Goal: Transaction & Acquisition: Subscribe to service/newsletter

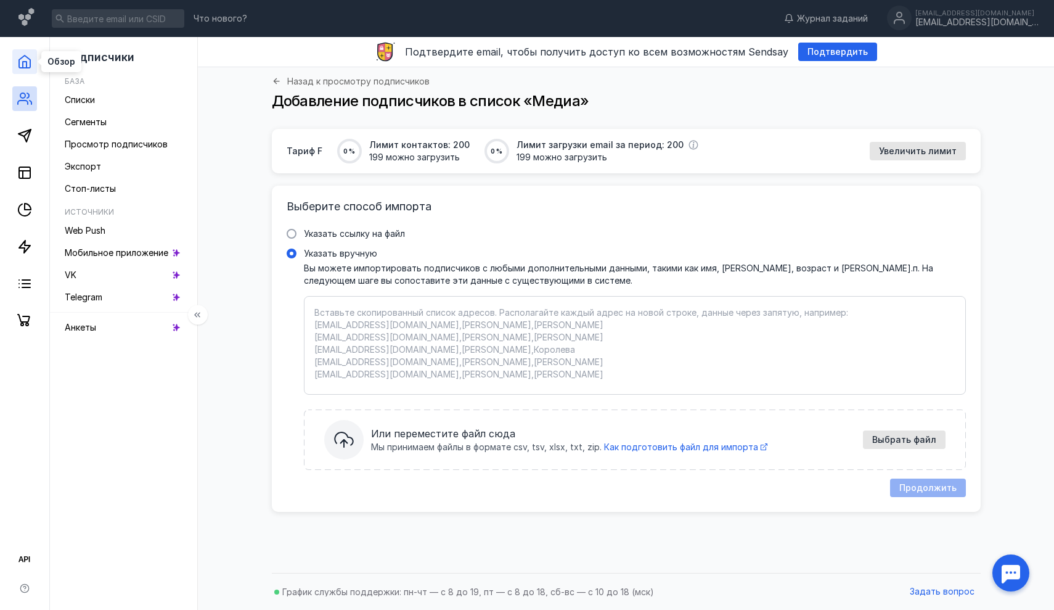
click at [17, 67] on icon at bounding box center [24, 61] width 15 height 15
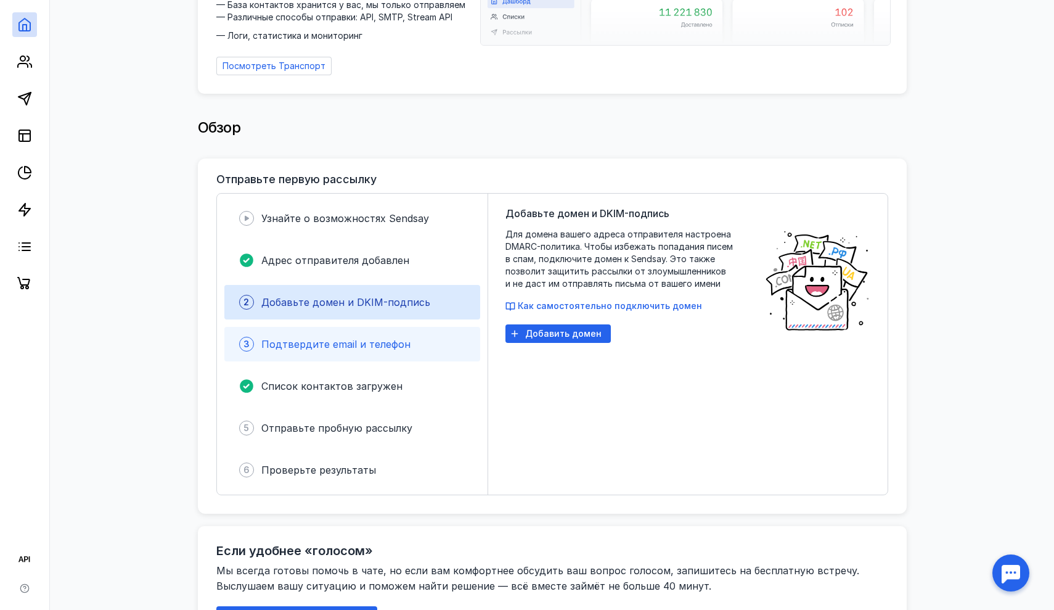
scroll to position [154, 0]
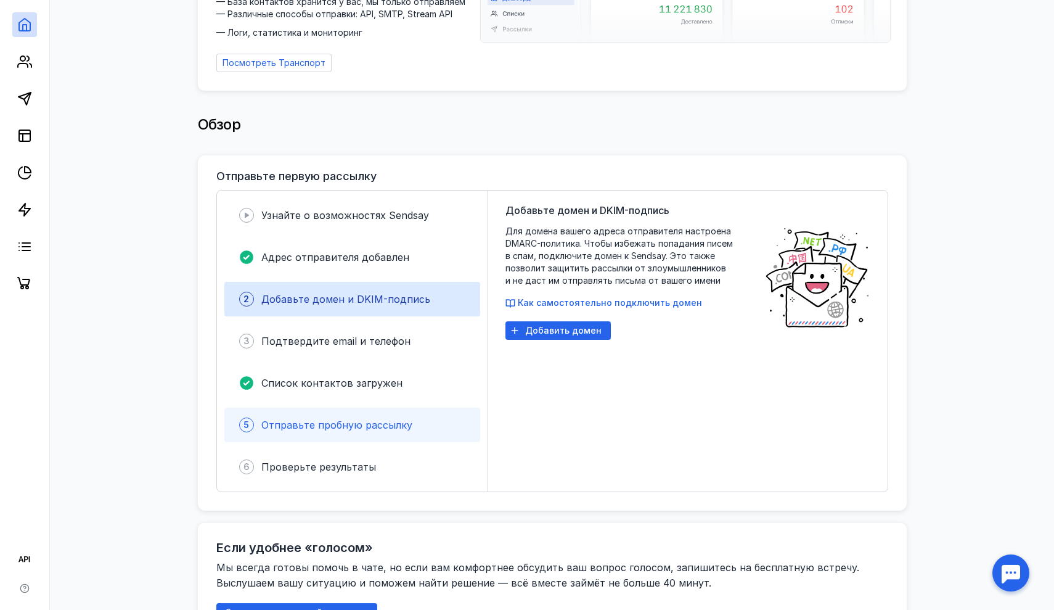
click at [353, 422] on span "Отправьте пробную рассылку" at bounding box center [336, 425] width 151 height 12
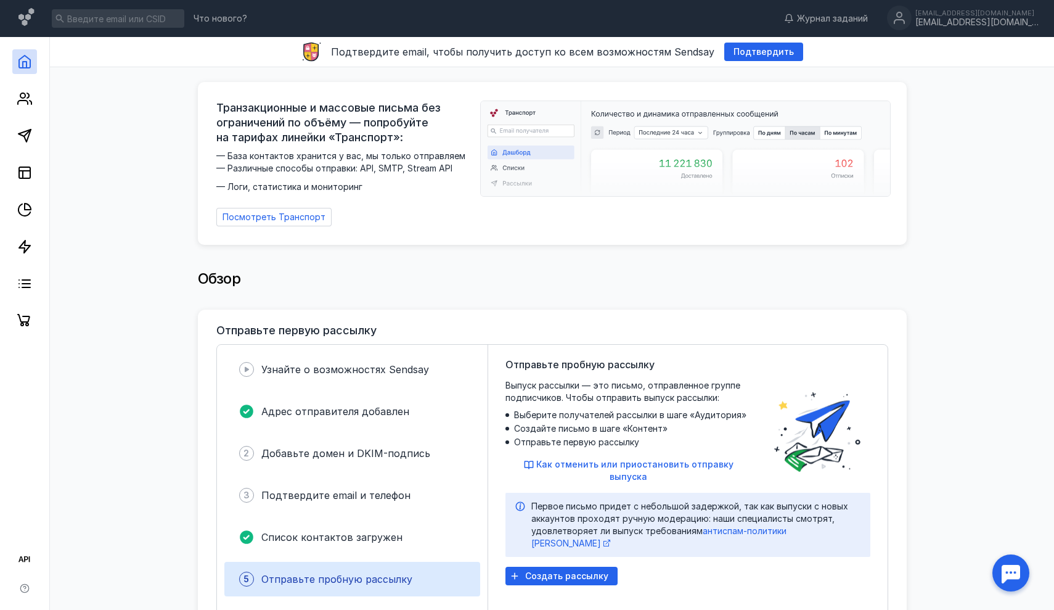
scroll to position [0, 0]
click at [581, 571] on span "Создать рассылку" at bounding box center [566, 576] width 83 height 10
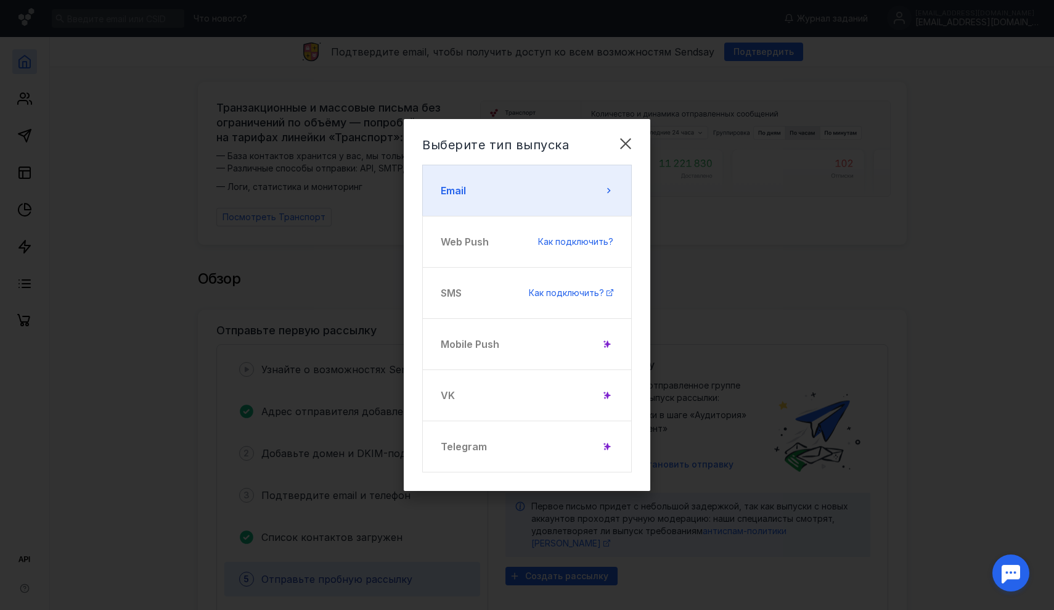
click at [576, 194] on button "Email" at bounding box center [527, 191] width 210 height 52
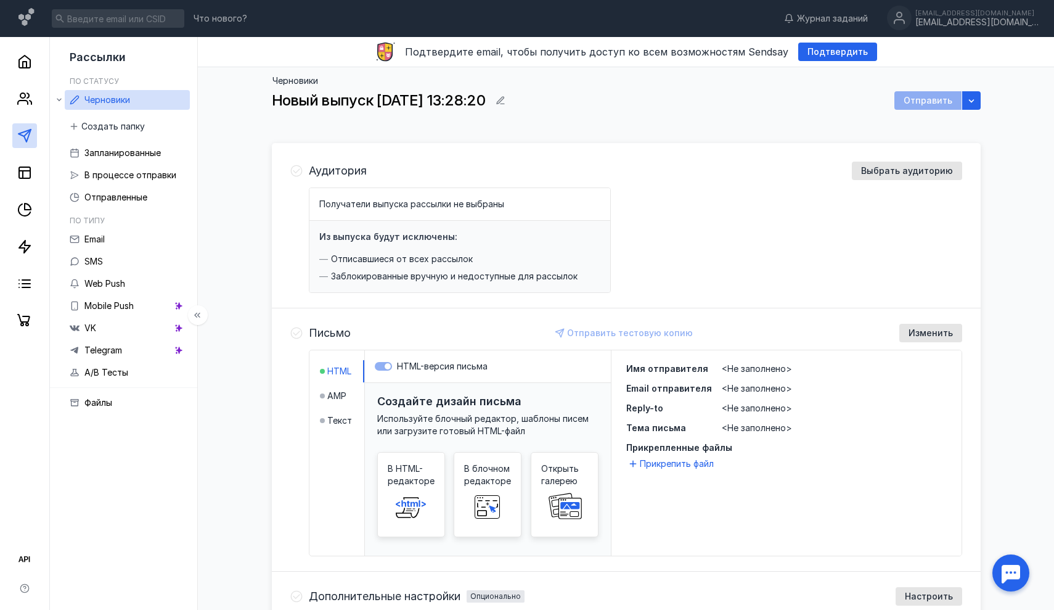
click at [121, 101] on span "Черновики" at bounding box center [107, 99] width 46 height 10
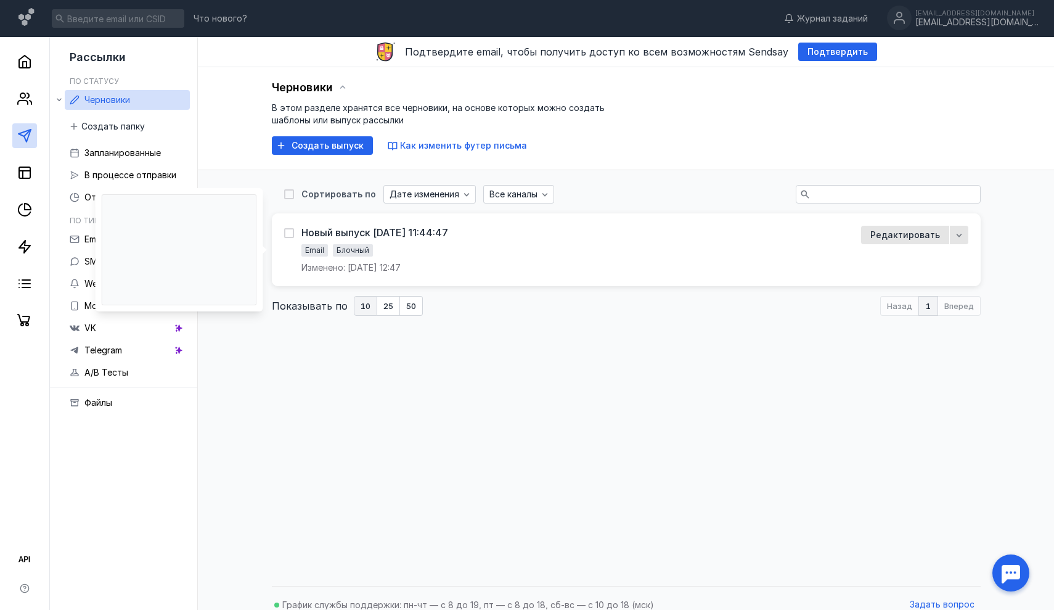
click at [401, 244] on div "Email Блочный" at bounding box center [350, 251] width 99 height 15
click at [413, 230] on div "Новый выпуск [DATE] 11:44:47" at bounding box center [374, 232] width 147 height 12
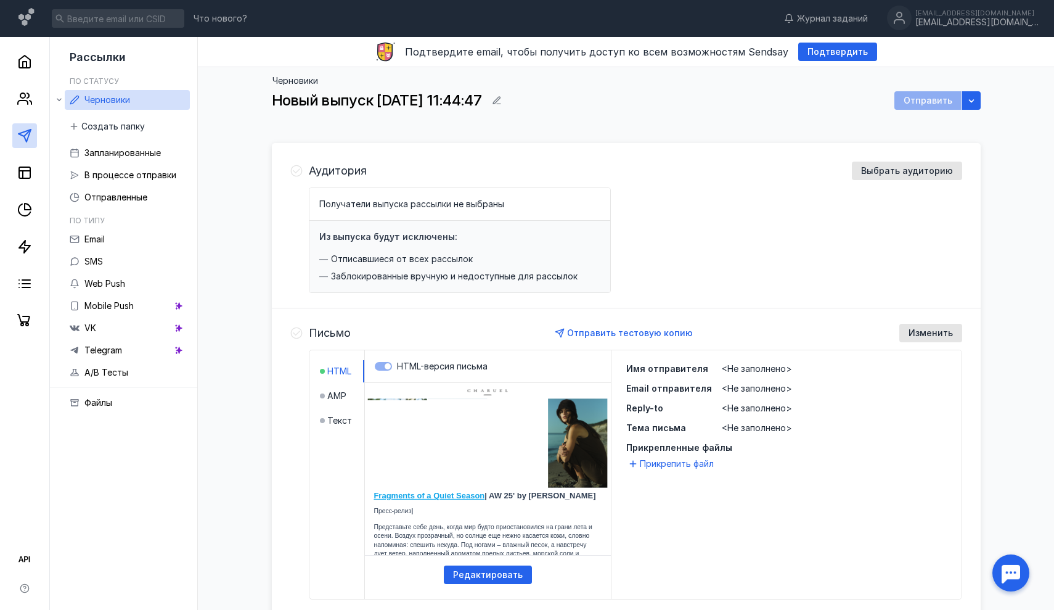
click at [481, 104] on span "Новый выпуск [DATE] 11:44:47" at bounding box center [377, 100] width 210 height 18
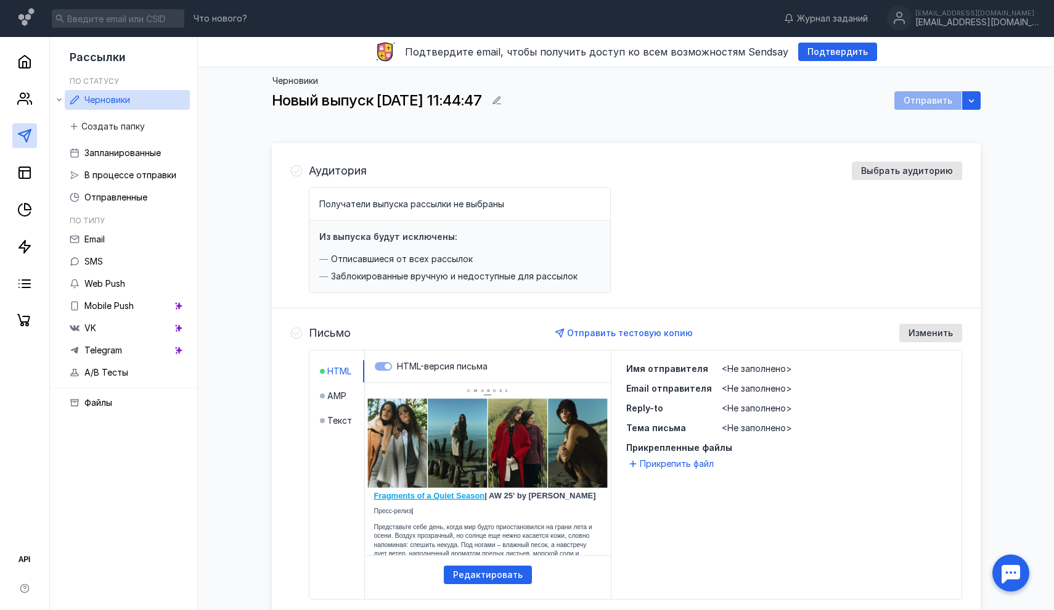
click at [481, 102] on span "Новый выпуск [DATE] 11:44:47" at bounding box center [377, 100] width 210 height 18
click at [501, 102] on icon "button" at bounding box center [497, 100] width 8 height 8
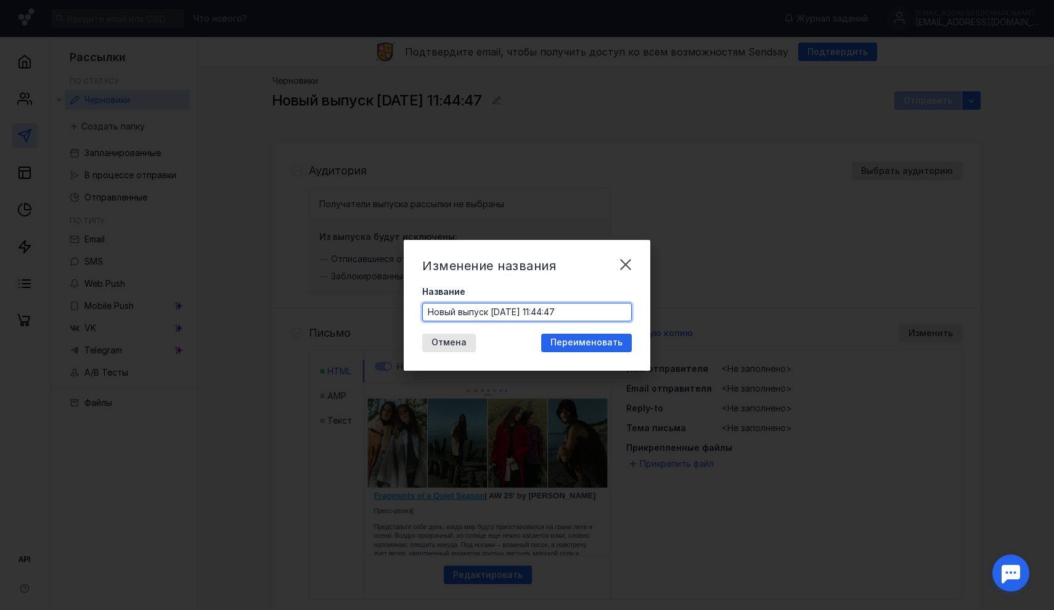
drag, startPoint x: 593, startPoint y: 311, endPoint x: 407, endPoint y: 313, distance: 186.2
click at [407, 313] on div "Изменение названия Название Новый выпуск [DATE] 11:44:47 Отмена Переименовать" at bounding box center [527, 305] width 247 height 131
paste input "сенние новинки Charuel & Calista"
click at [435, 313] on input "осенние новинки Charuel & Calista" at bounding box center [527, 311] width 208 height 17
type input "Осенние новинки Charuel & Calista"
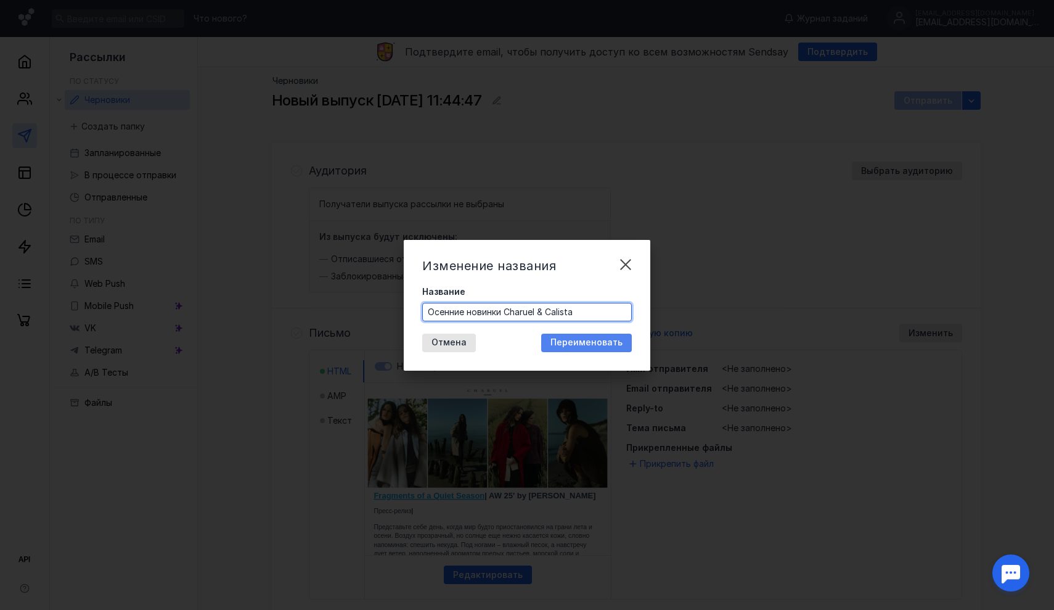
click at [570, 348] on div "Переименовать" at bounding box center [586, 343] width 91 height 18
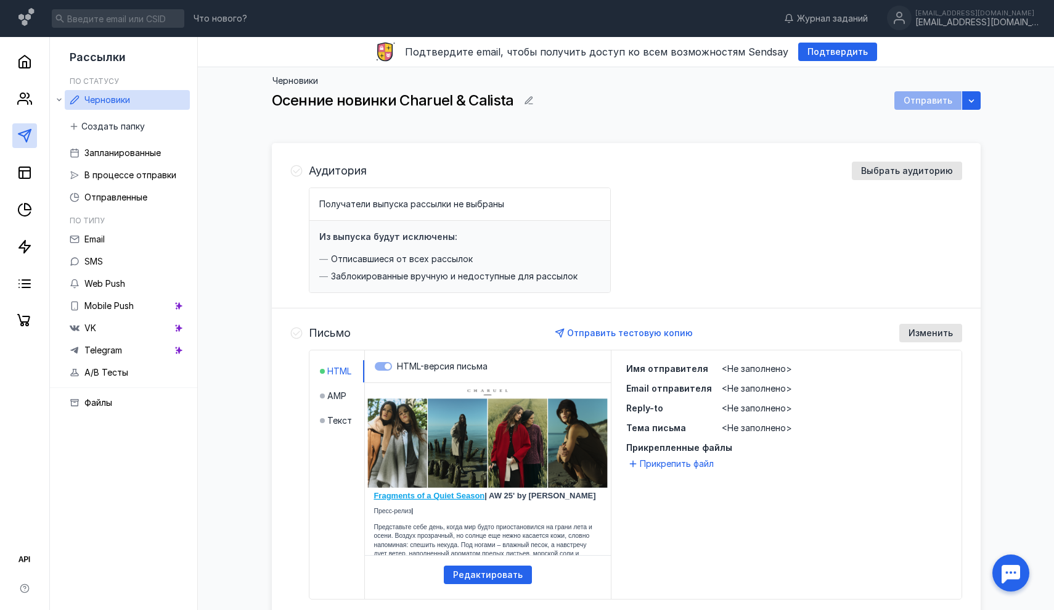
click at [472, 197] on div "Получатели выпуска рассылки не выбраны" at bounding box center [459, 204] width 301 height 33
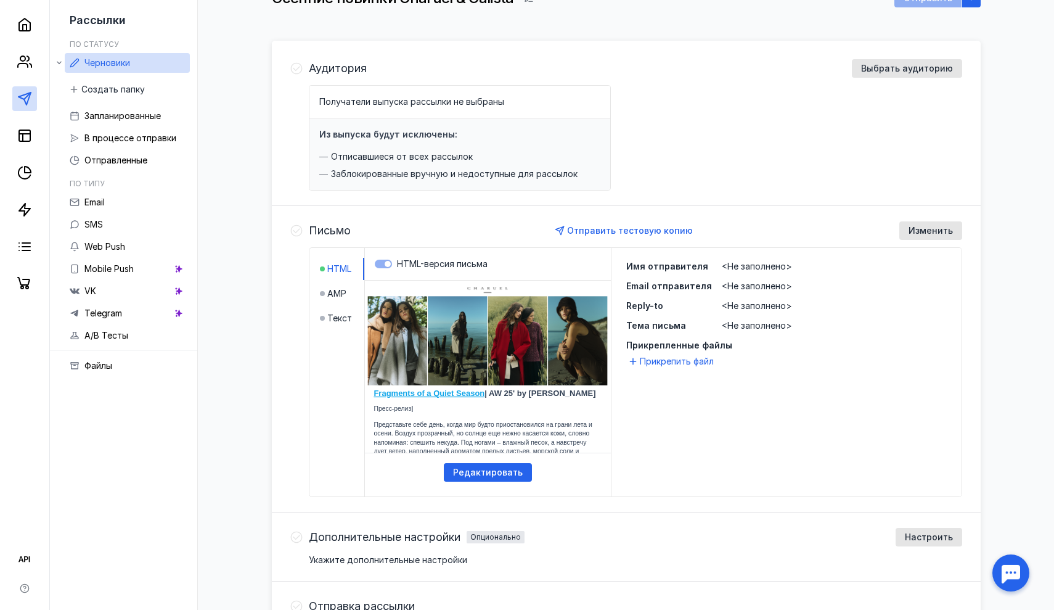
scroll to position [151, 0]
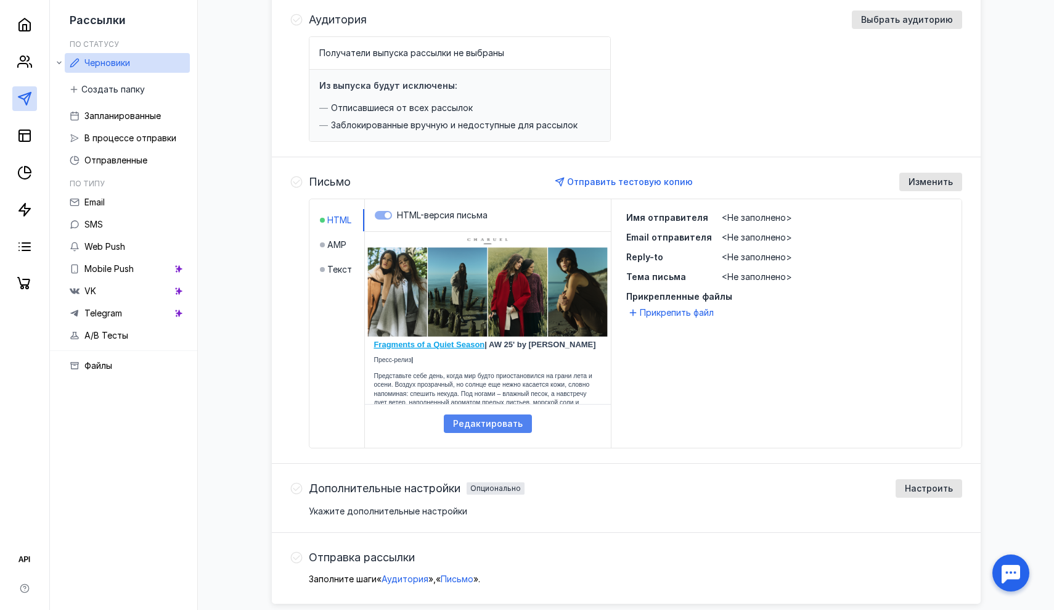
click at [485, 426] on span "Редактировать" at bounding box center [488, 424] width 70 height 10
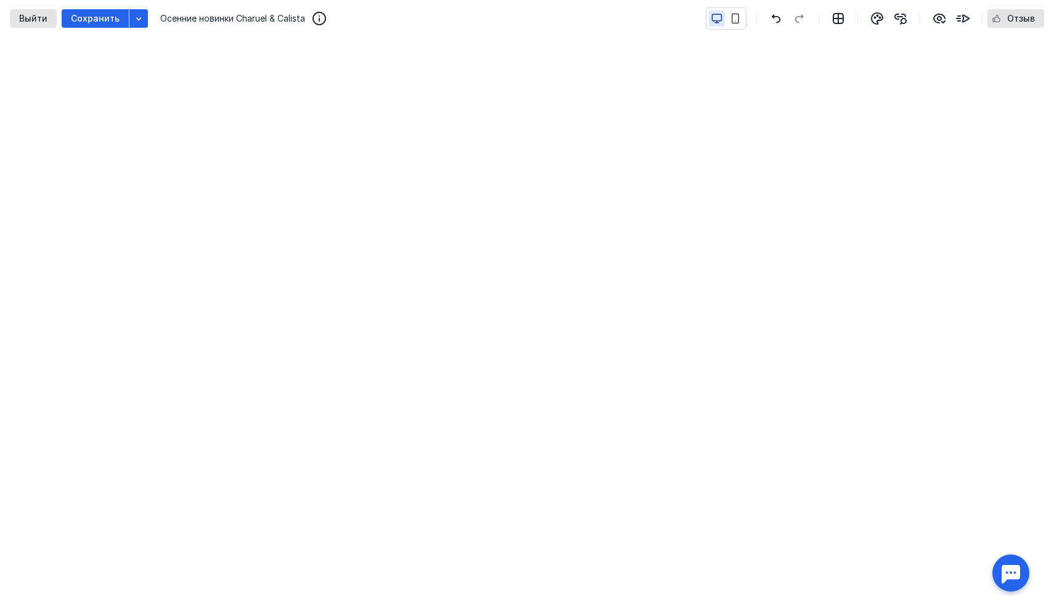
scroll to position [160, 0]
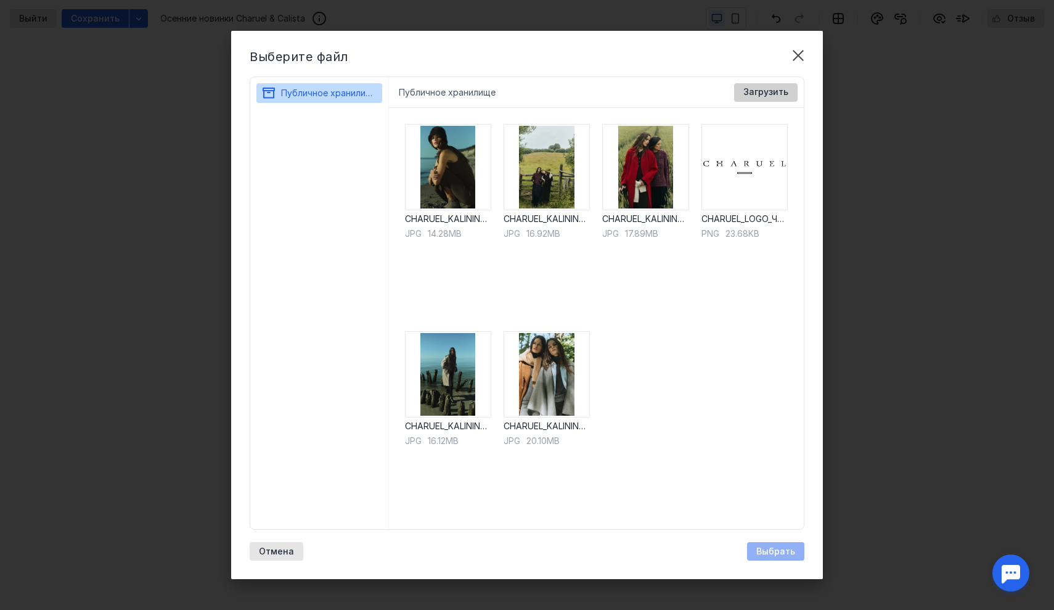
click at [748, 97] on span "Загрузить" at bounding box center [765, 92] width 45 height 10
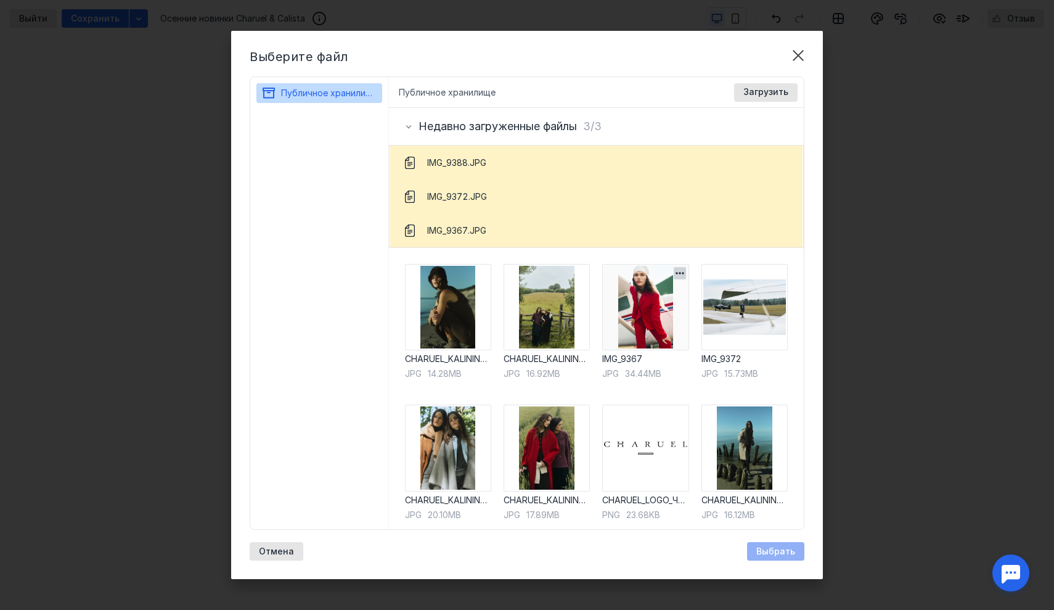
click at [633, 300] on img at bounding box center [645, 307] width 86 height 86
click at [652, 318] on img at bounding box center [645, 307] width 86 height 86
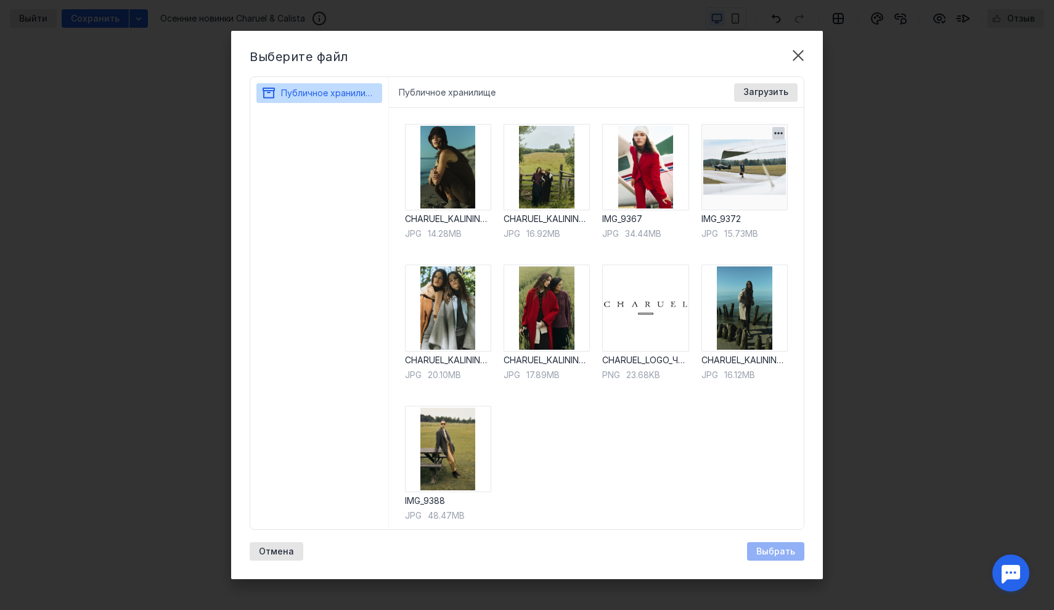
click at [738, 162] on img at bounding box center [745, 167] width 86 height 86
click at [767, 547] on span "Выбрать" at bounding box center [775, 551] width 39 height 10
click at [439, 485] on img at bounding box center [448, 449] width 86 height 86
click at [764, 552] on span "Выбрать" at bounding box center [775, 551] width 39 height 10
click at [750, 86] on div "Загрузить" at bounding box center [765, 92] width 63 height 18
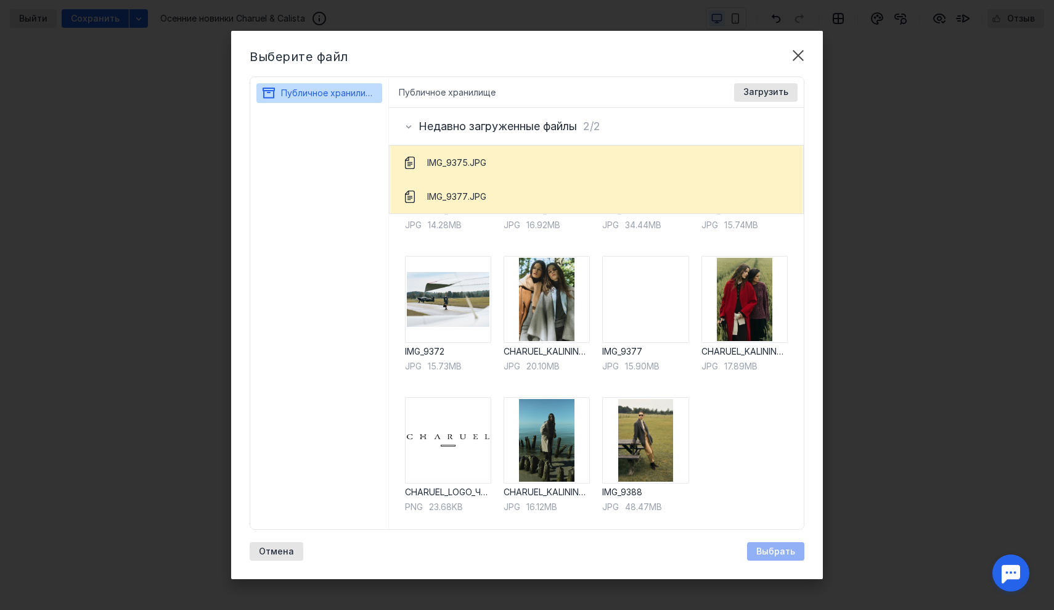
scroll to position [115, 0]
click at [646, 459] on img at bounding box center [645, 440] width 86 height 86
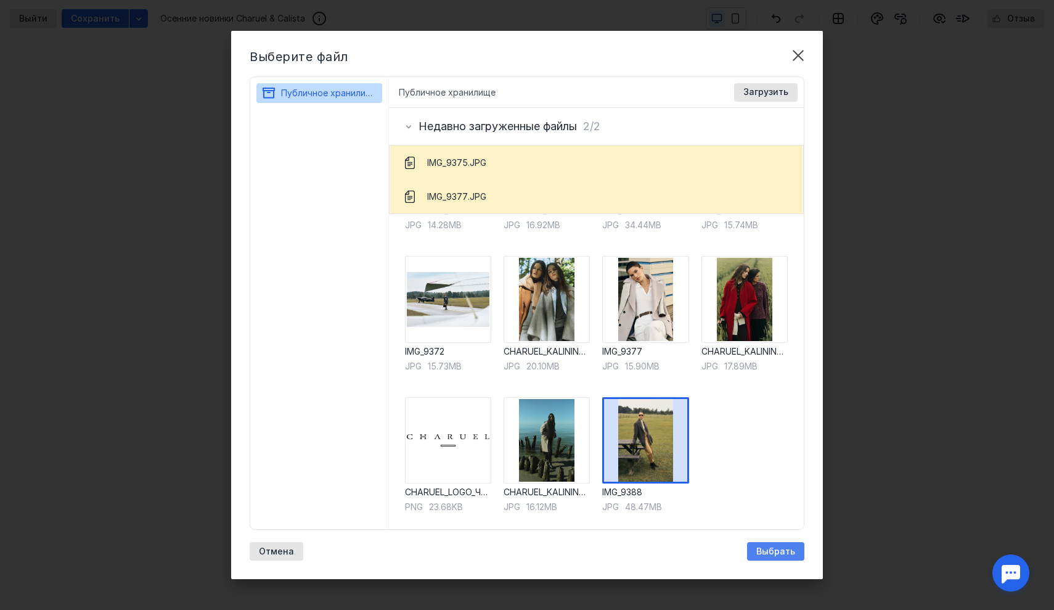
click at [776, 552] on span "Выбрать" at bounding box center [775, 551] width 39 height 10
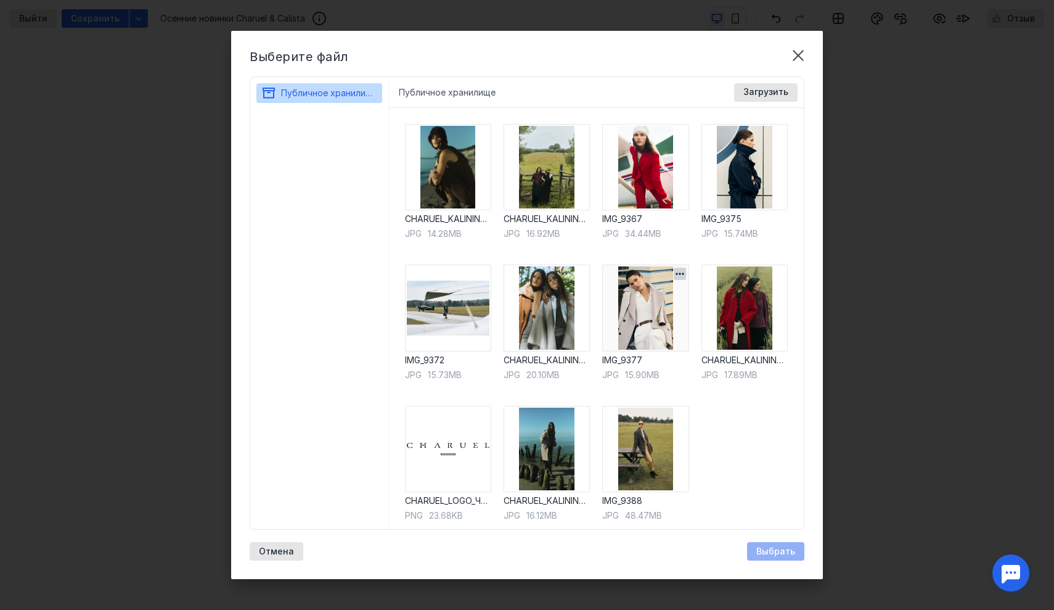
click at [652, 321] on img at bounding box center [645, 307] width 86 height 86
click at [777, 547] on span "Выбрать" at bounding box center [775, 551] width 39 height 10
click at [621, 436] on img at bounding box center [645, 449] width 86 height 86
click at [781, 549] on span "Выбрать" at bounding box center [775, 551] width 39 height 10
click at [719, 168] on img at bounding box center [745, 167] width 86 height 86
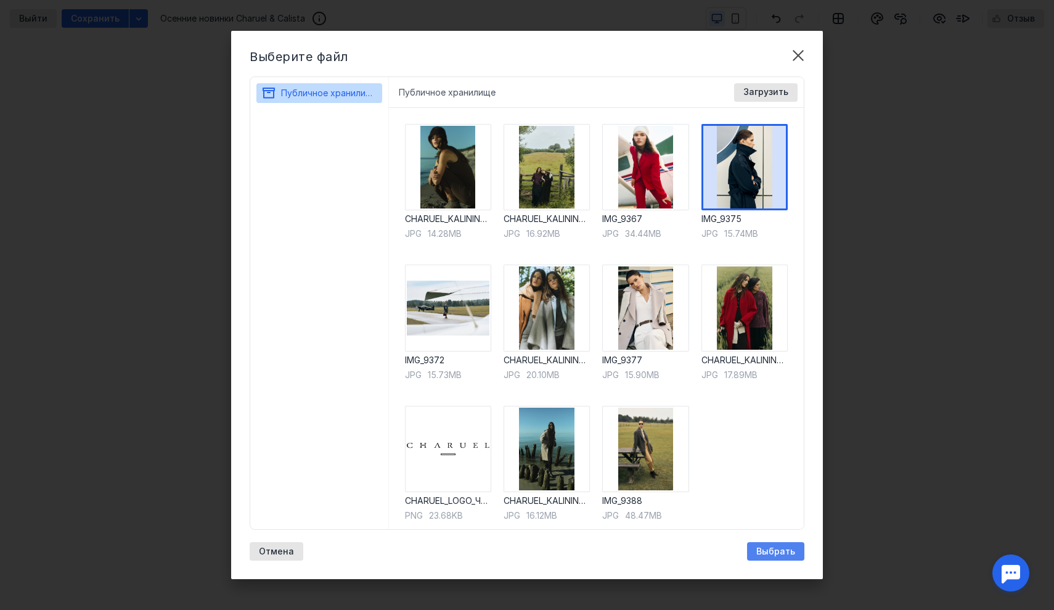
click at [799, 556] on div "Выбрать" at bounding box center [775, 551] width 57 height 18
click at [650, 298] on img at bounding box center [645, 307] width 86 height 86
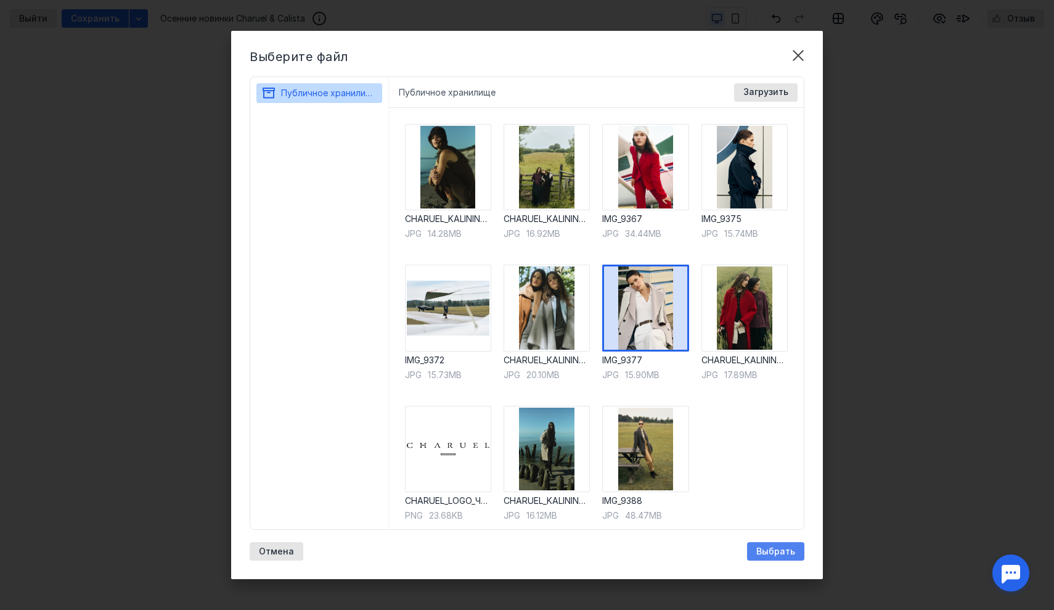
click at [766, 549] on span "Выбрать" at bounding box center [775, 551] width 39 height 10
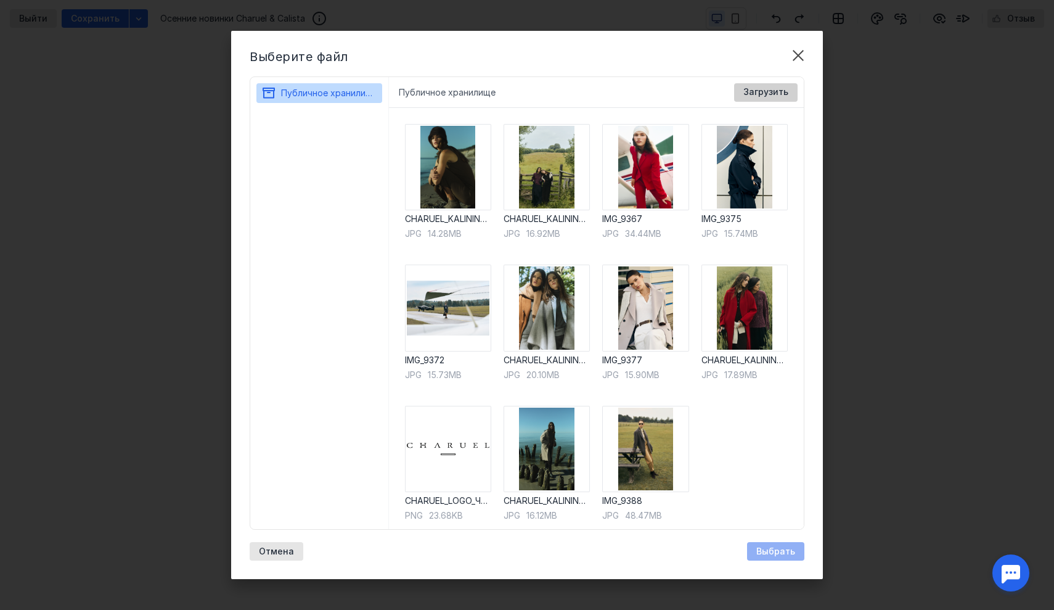
click at [756, 83] on div "Загрузить" at bounding box center [765, 92] width 63 height 18
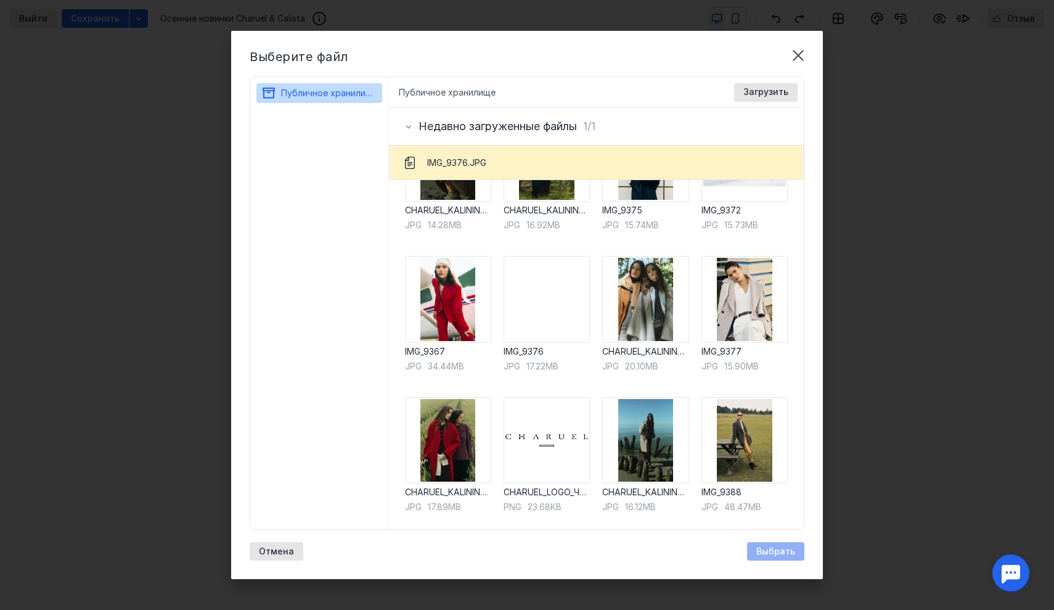
scroll to position [34, 0]
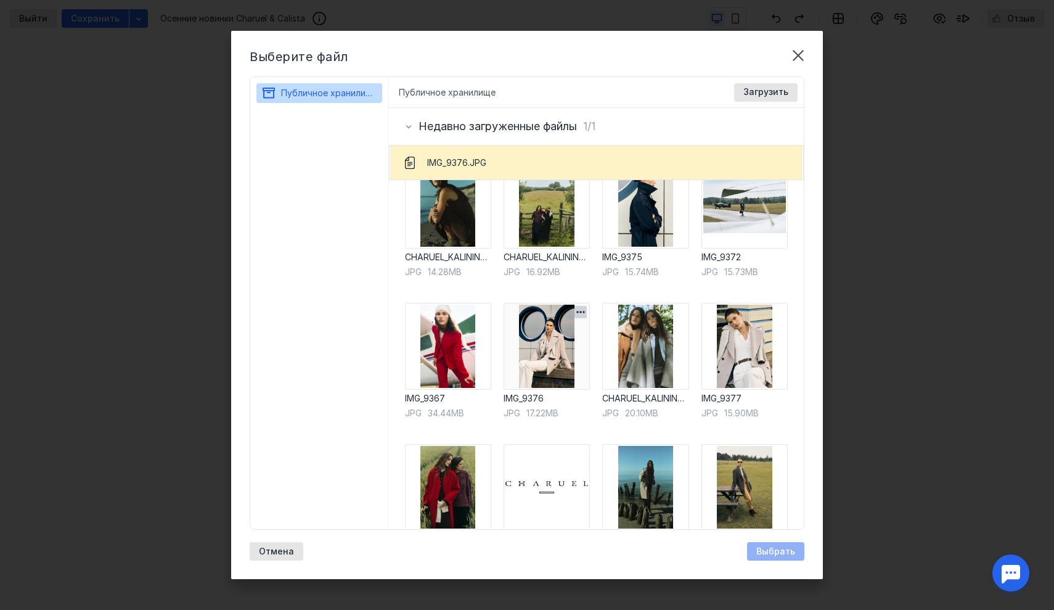
click at [558, 385] on img at bounding box center [547, 346] width 86 height 86
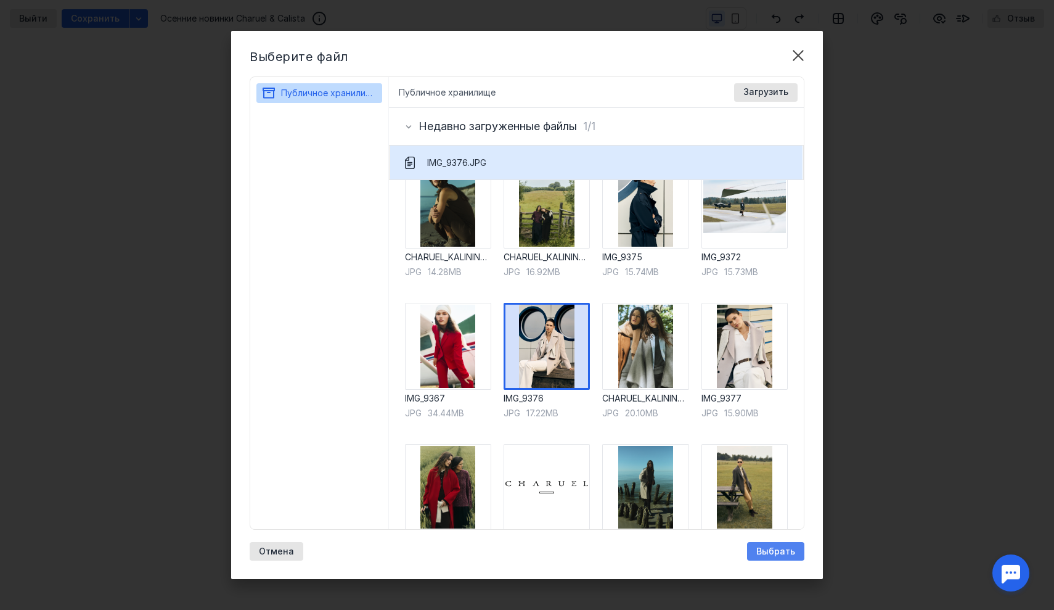
click at [771, 547] on span "Выбрать" at bounding box center [775, 551] width 39 height 10
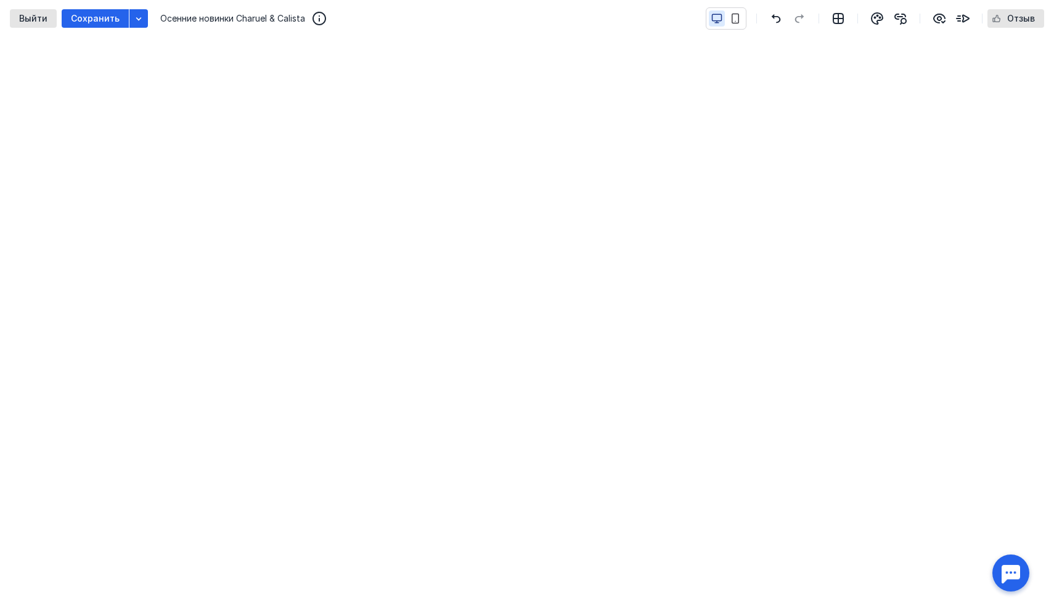
scroll to position [203, 0]
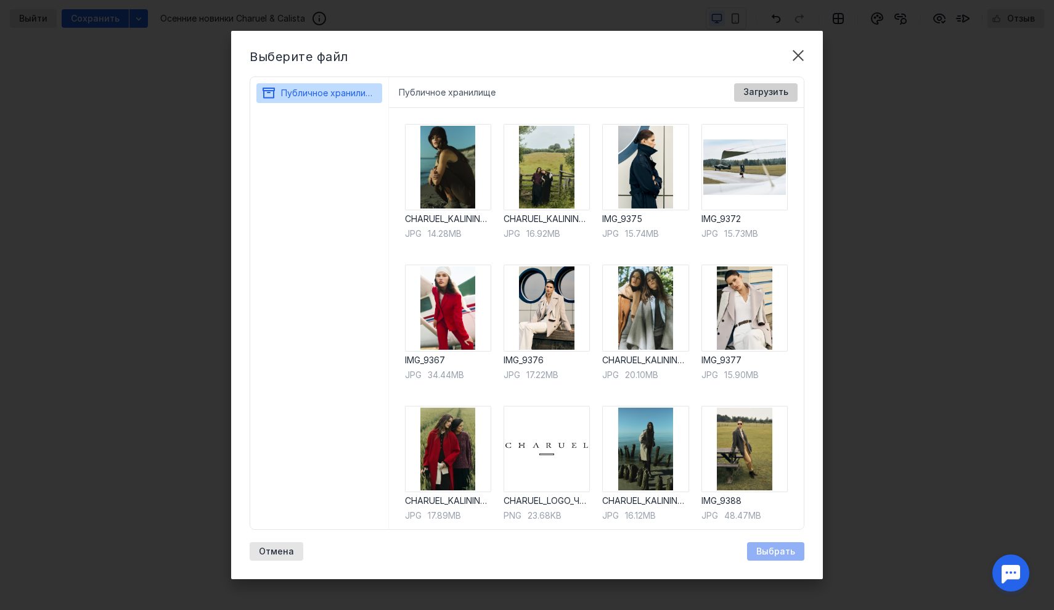
click at [756, 89] on span "Загрузить" at bounding box center [765, 92] width 45 height 10
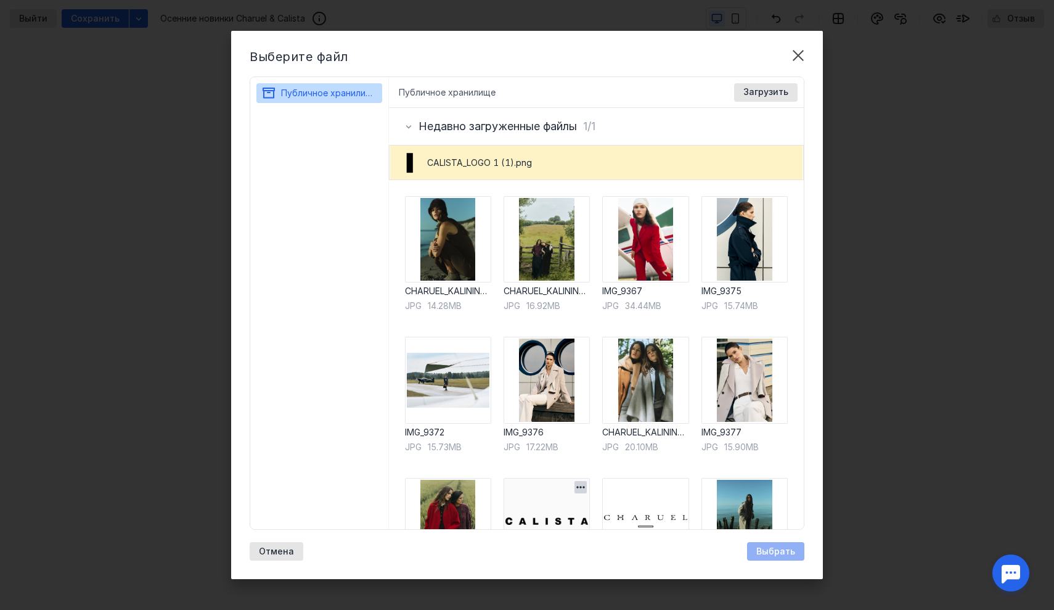
click at [587, 507] on img at bounding box center [547, 521] width 86 height 86
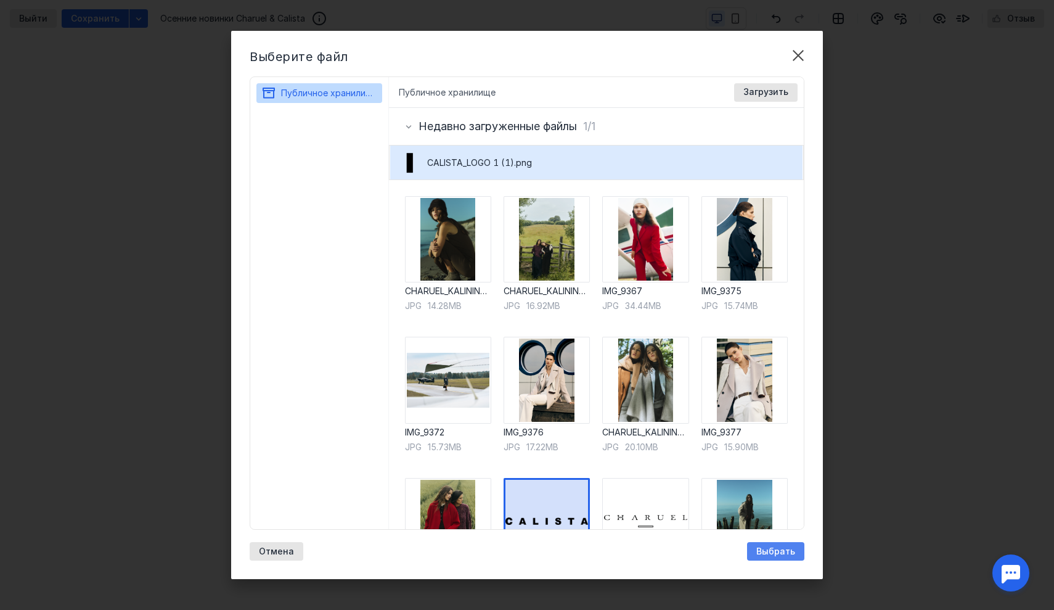
click at [766, 551] on span "Выбрать" at bounding box center [775, 551] width 39 height 10
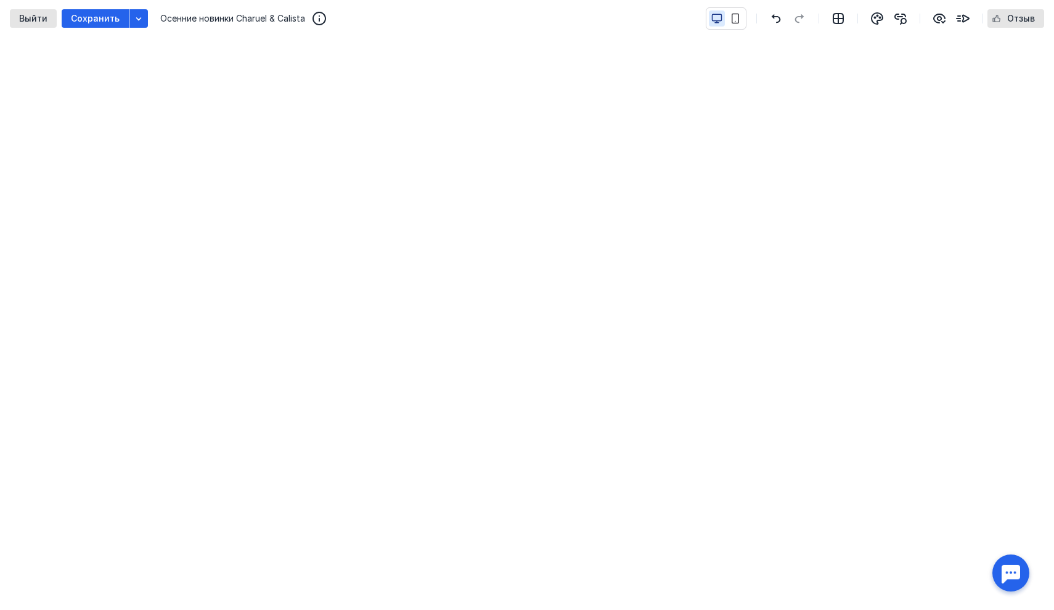
scroll to position [199, 0]
click at [737, 13] on icon "button" at bounding box center [735, 18] width 11 height 11
click at [718, 14] on icon "button" at bounding box center [717, 17] width 9 height 7
click at [942, 17] on icon "button" at bounding box center [939, 18] width 11 height 9
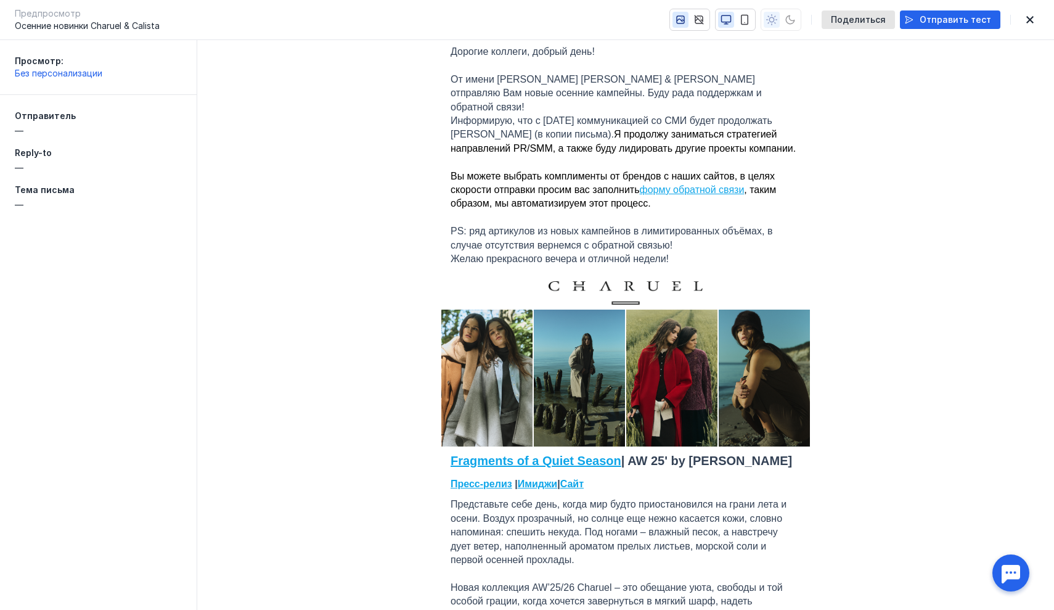
scroll to position [173, 0]
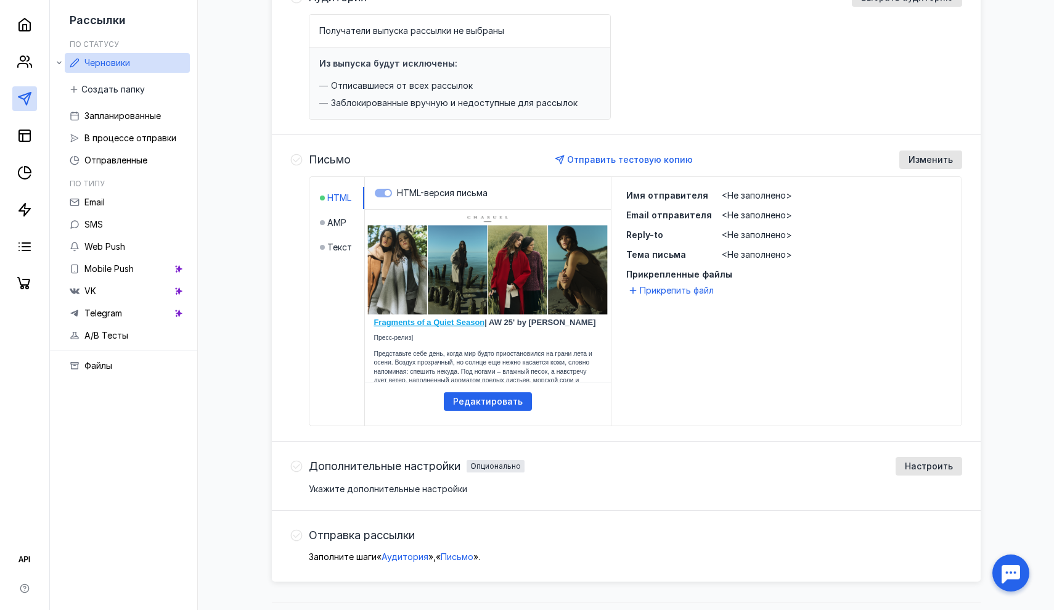
scroll to position [151, 0]
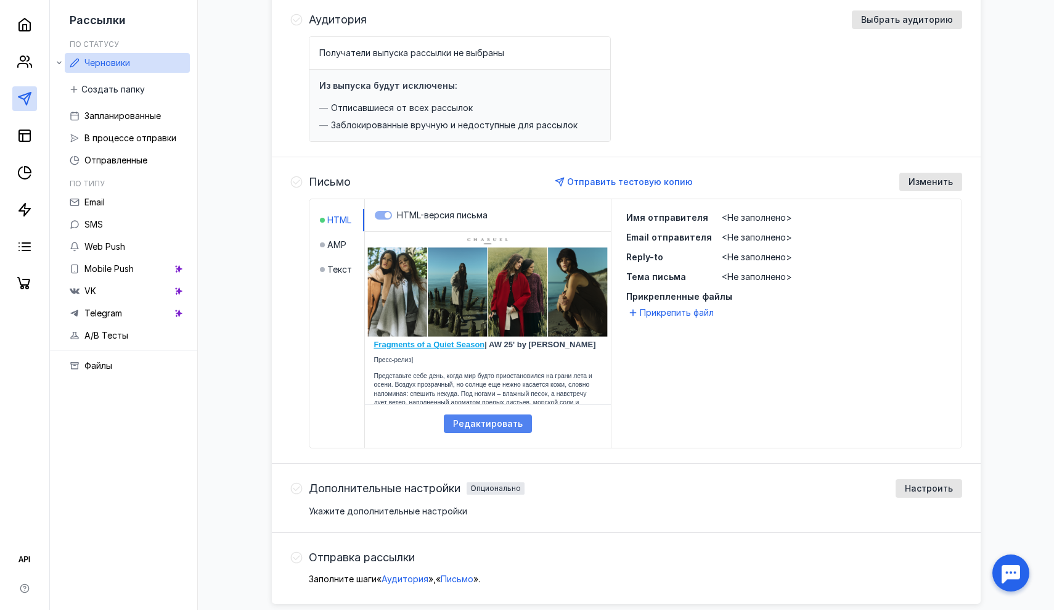
click at [502, 424] on span "Редактировать" at bounding box center [488, 424] width 70 height 10
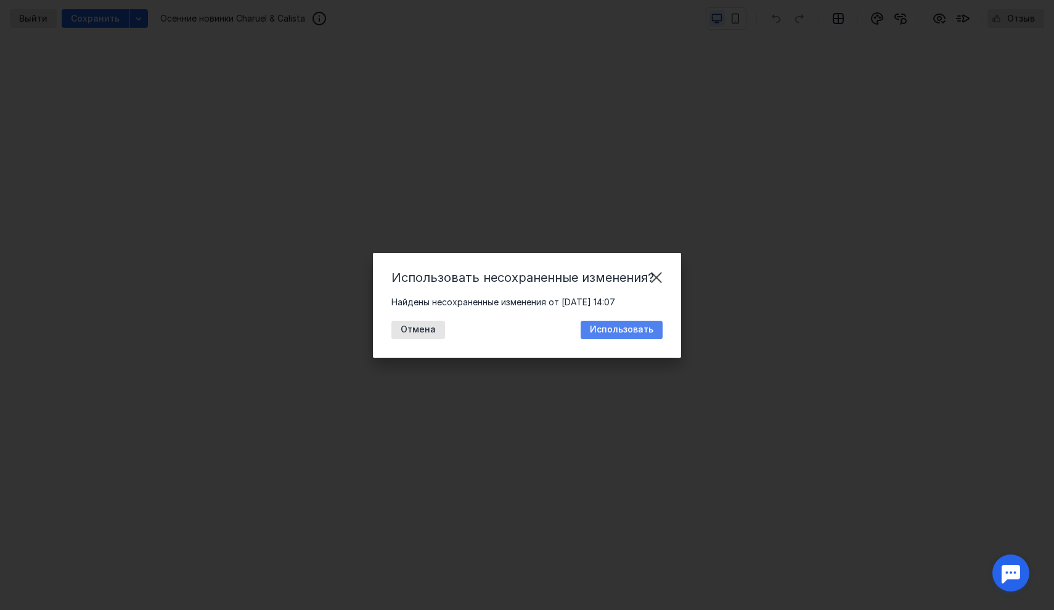
click at [618, 330] on span "Использовать" at bounding box center [621, 329] width 63 height 10
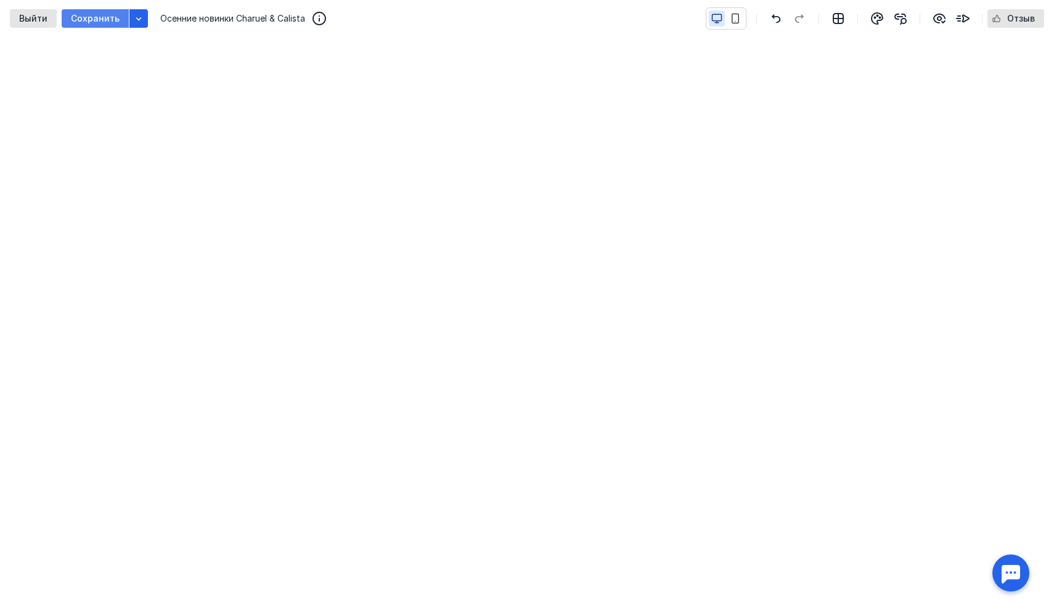
click at [95, 23] on span "Сохранить" at bounding box center [95, 19] width 49 height 10
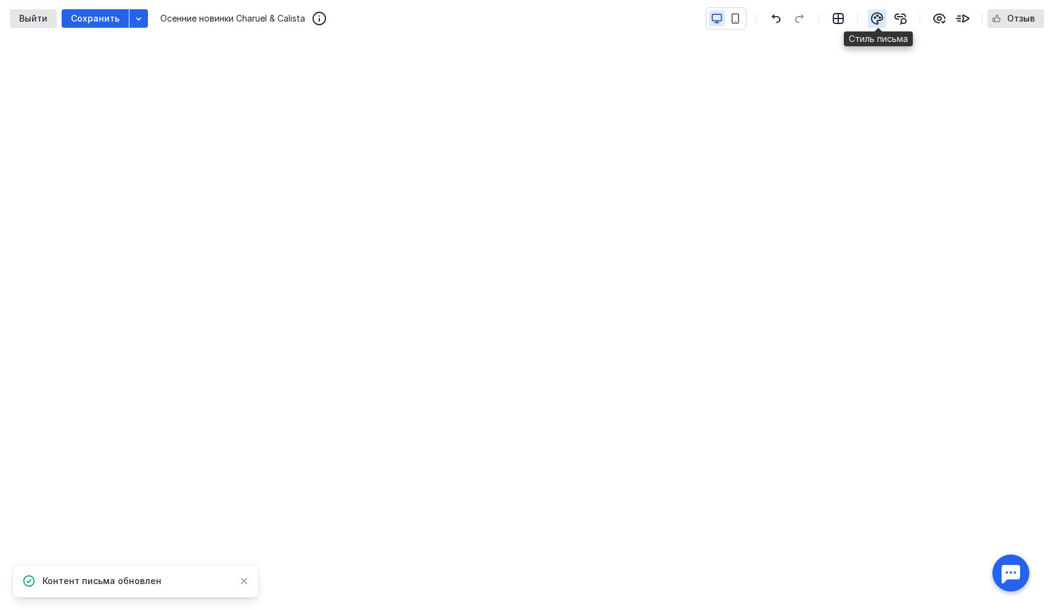
click at [878, 18] on icon "button" at bounding box center [877, 18] width 15 height 15
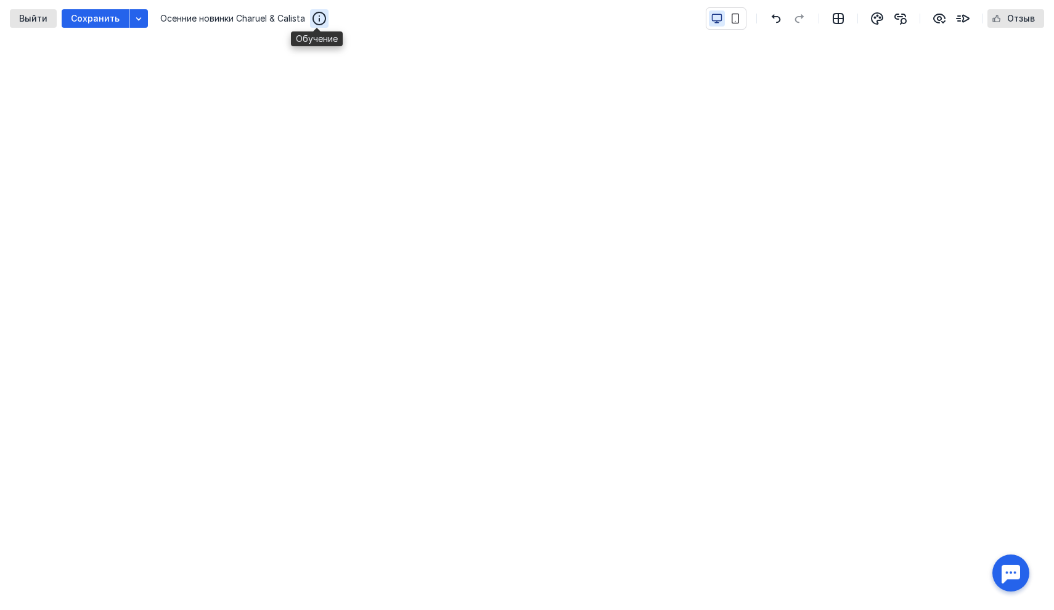
click at [320, 17] on icon "button" at bounding box center [319, 18] width 15 height 15
click at [939, 19] on icon "button" at bounding box center [939, 18] width 11 height 9
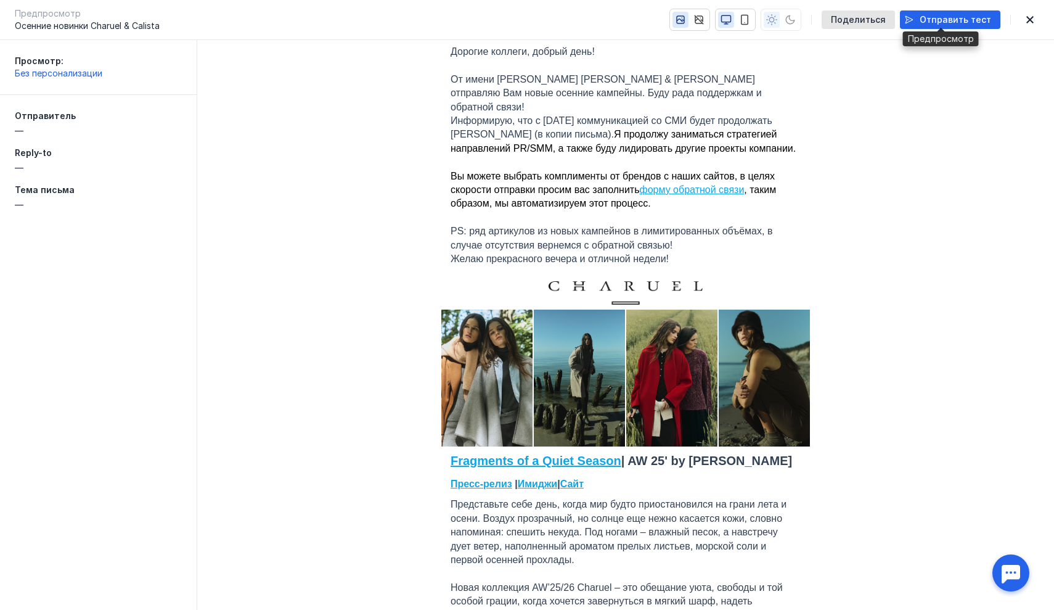
scroll to position [0, 0]
click at [25, 171] on span "—" at bounding box center [98, 168] width 167 height 12
click at [25, 168] on span "—" at bounding box center [98, 168] width 167 height 12
click at [32, 199] on span "—" at bounding box center [98, 205] width 167 height 12
click at [40, 192] on span "Тема письма" at bounding box center [45, 189] width 60 height 10
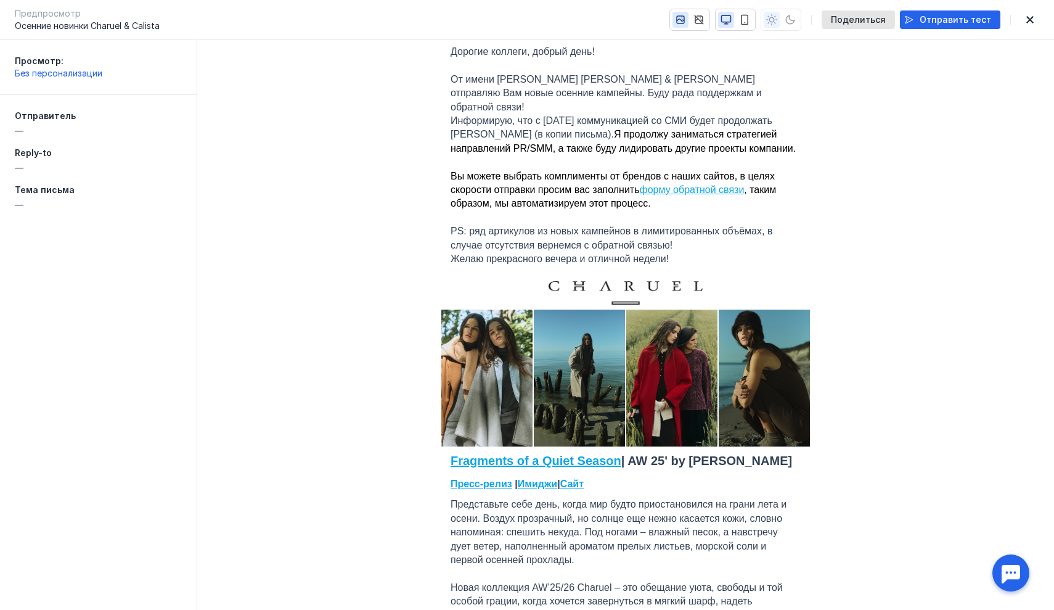
click at [35, 186] on span "Тема письма" at bounding box center [45, 189] width 60 height 10
drag, startPoint x: 753, startPoint y: 19, endPoint x: 607, endPoint y: 35, distance: 147.6
click at [612, 31] on div "Предпросмотр Осенние новинки Charuel & Calista Поделиться Отправить тест" at bounding box center [527, 20] width 1054 height 40
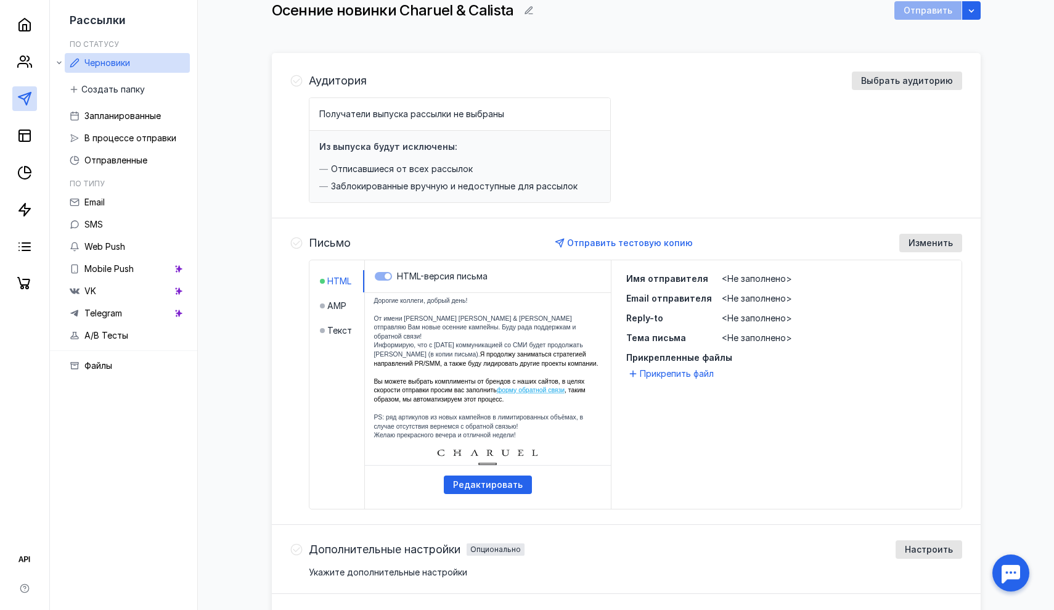
scroll to position [151, 0]
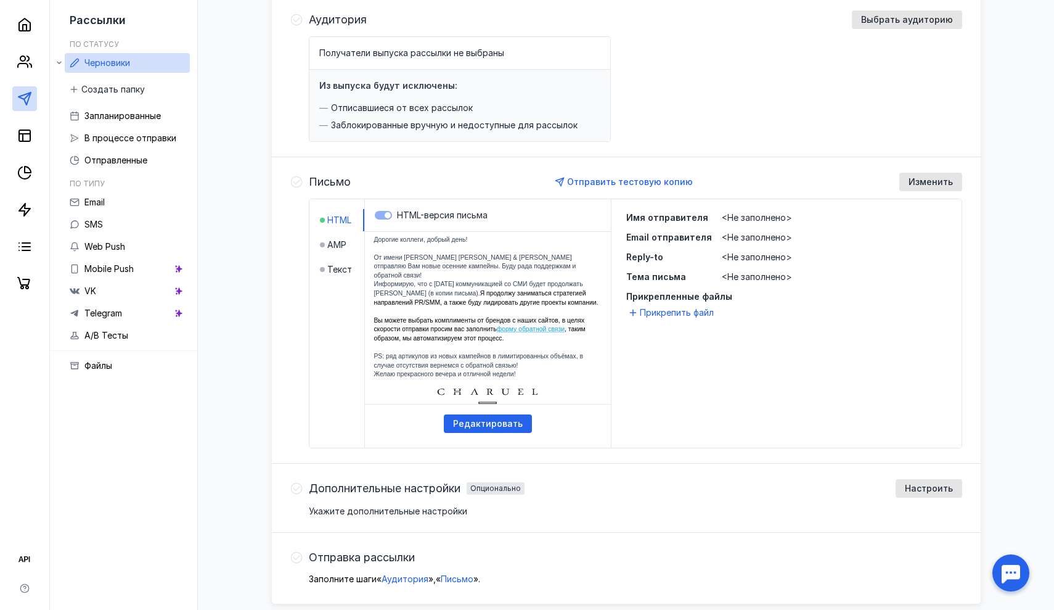
click at [766, 215] on span "<Не заполнено>" at bounding box center [757, 217] width 70 height 10
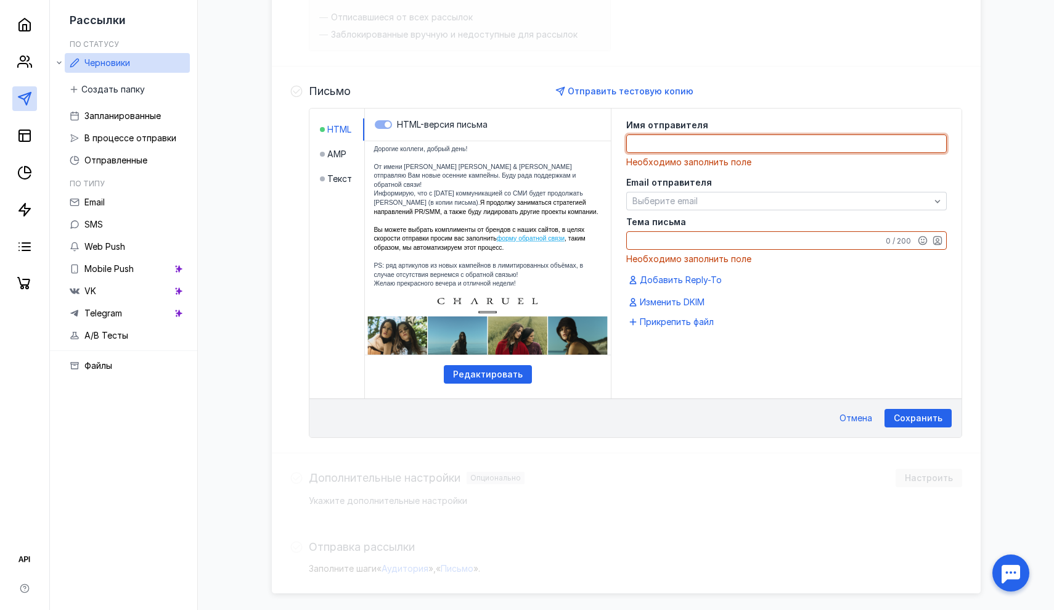
click at [679, 145] on textarea at bounding box center [786, 143] width 319 height 17
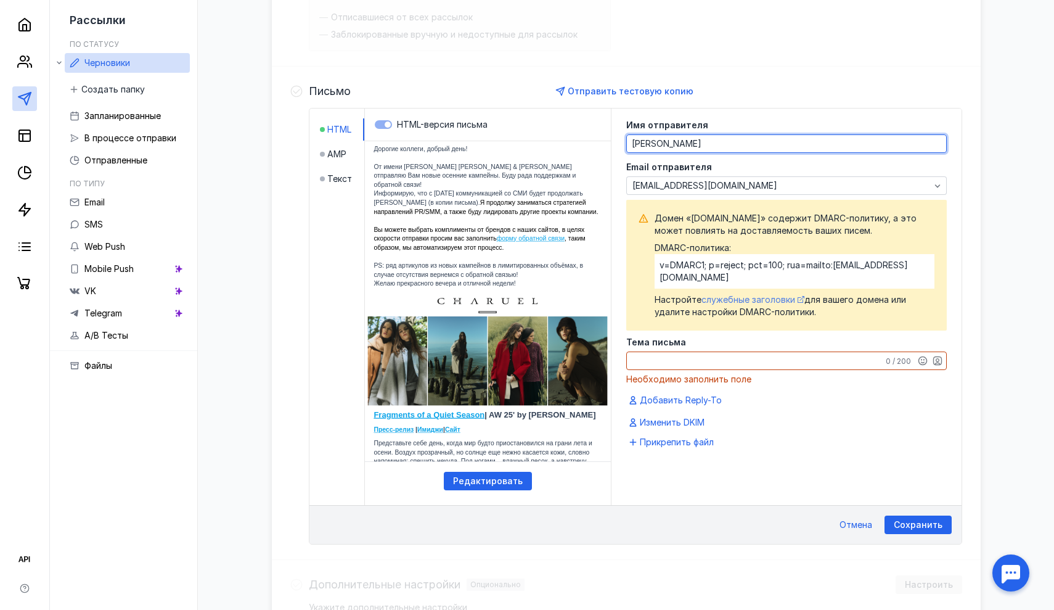
type textarea "[PERSON_NAME]"
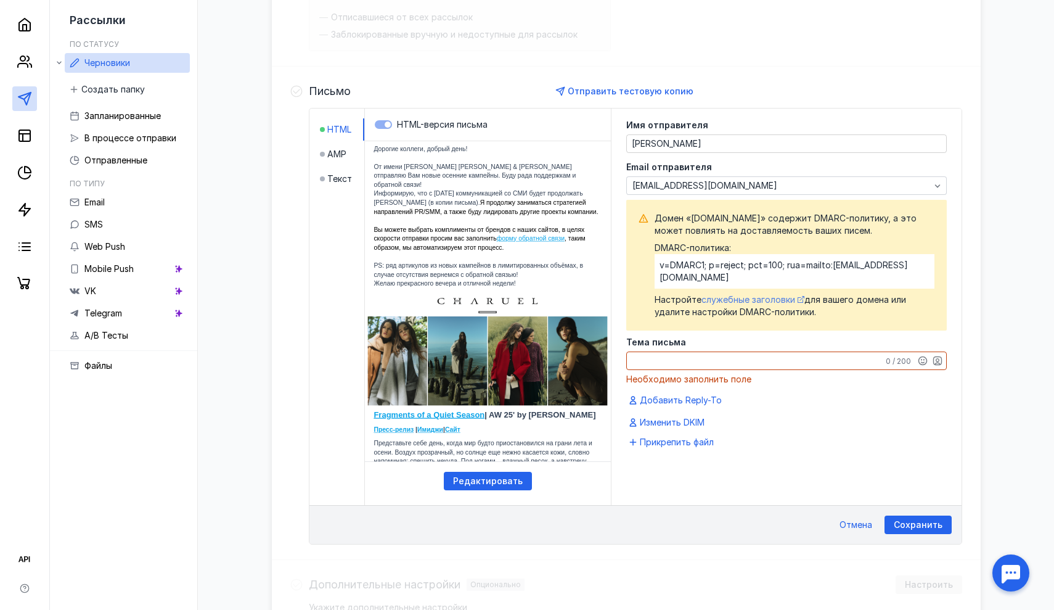
click at [734, 294] on span "служебные заголовки" at bounding box center [749, 299] width 94 height 10
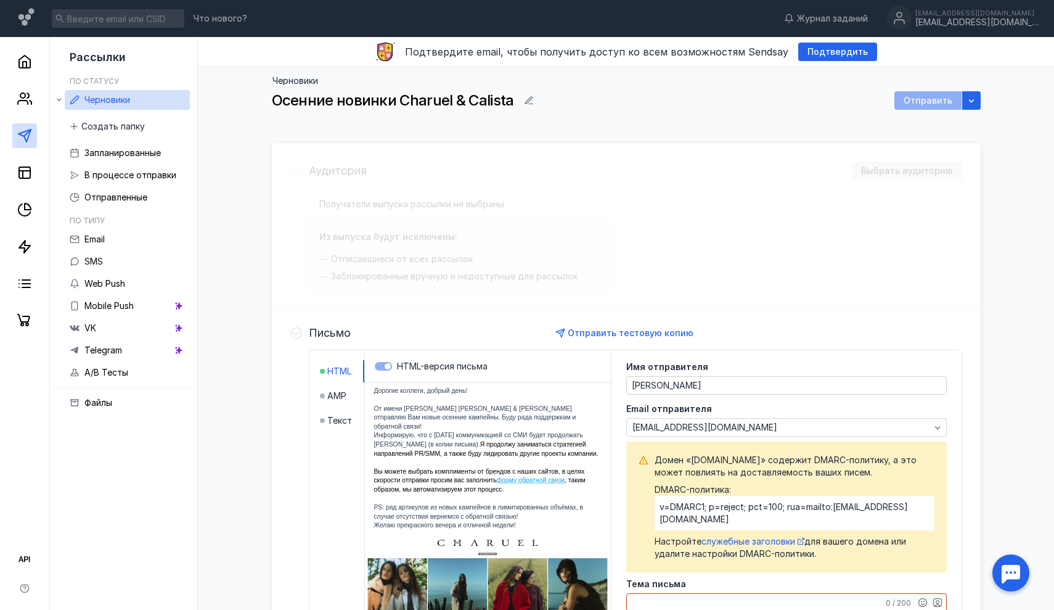
scroll to position [0, 0]
click at [912, 20] on circle at bounding box center [899, 18] width 25 height 25
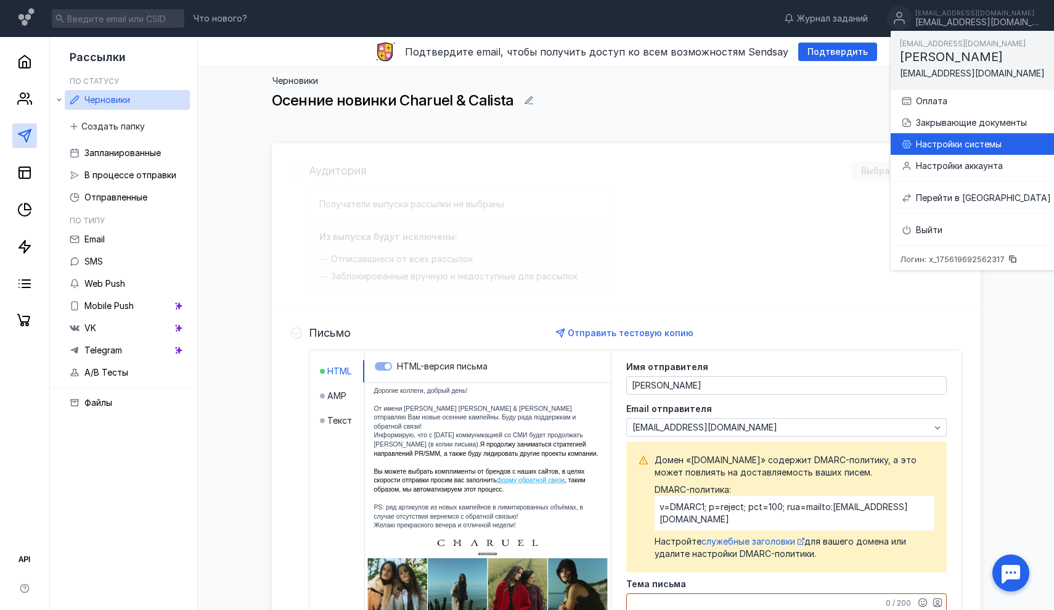
click at [965, 142] on div "Настройки системы" at bounding box center [983, 144] width 135 height 12
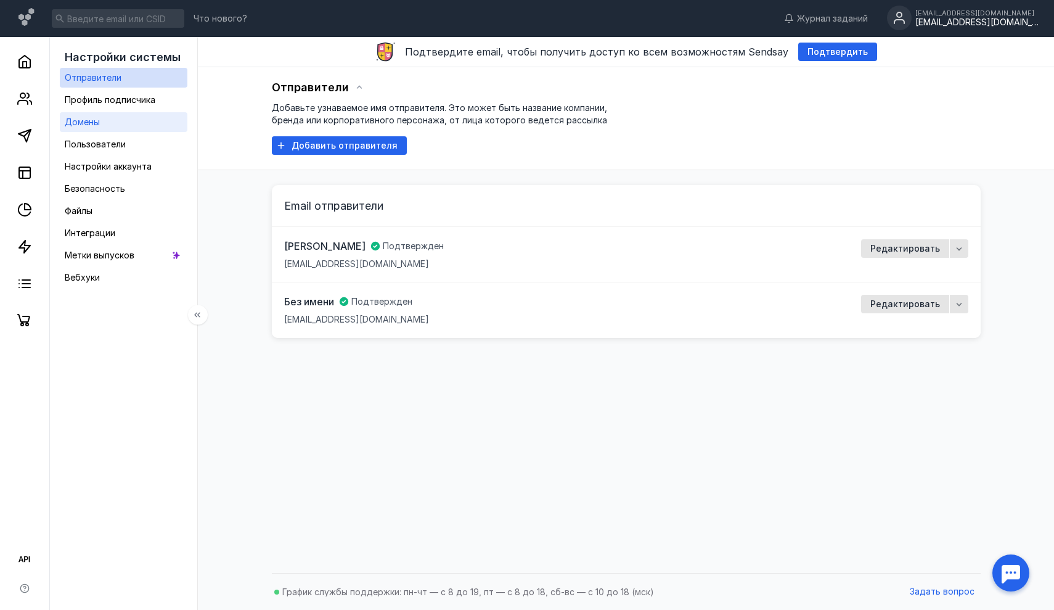
click at [117, 120] on link "Домены" at bounding box center [124, 122] width 128 height 20
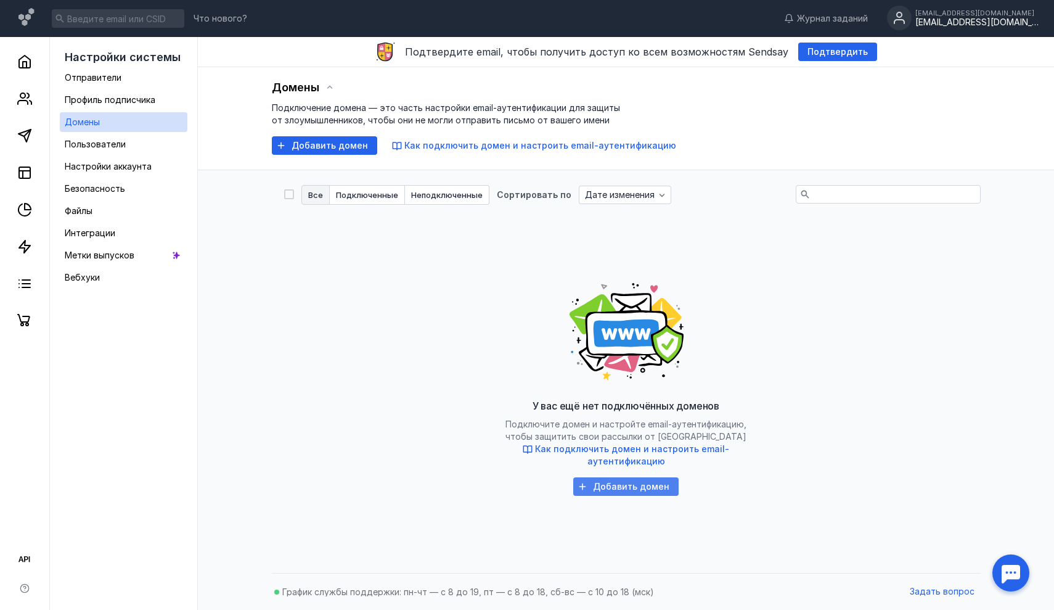
click at [655, 492] on div "Добавить домен" at bounding box center [625, 486] width 105 height 18
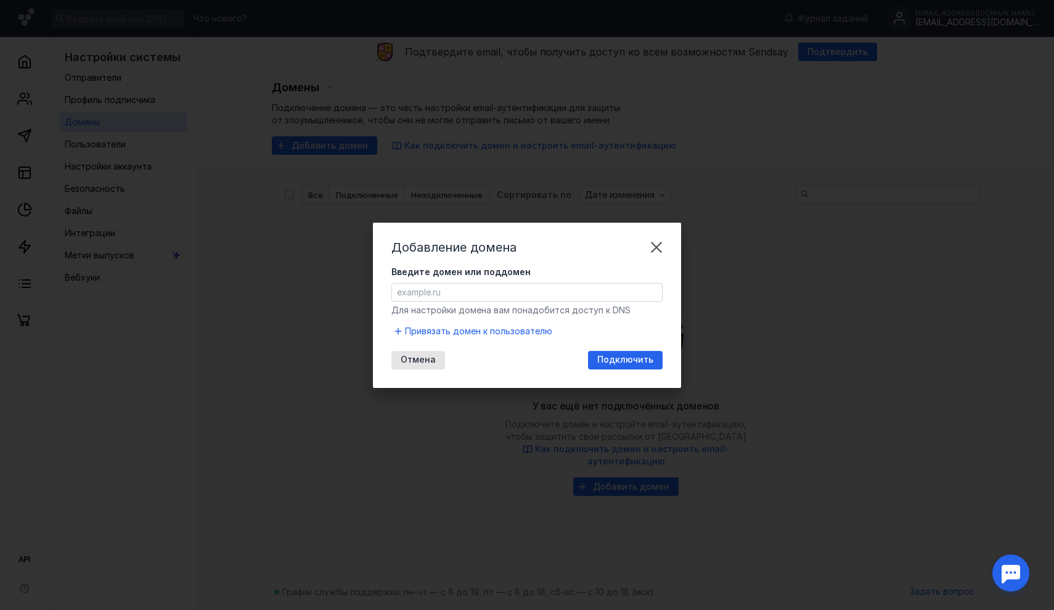
click at [473, 290] on input "Введите домен или поддомен" at bounding box center [527, 292] width 270 height 17
paste input "[PERSON_NAME][EMAIL_ADDRESS][DOMAIN_NAME]"
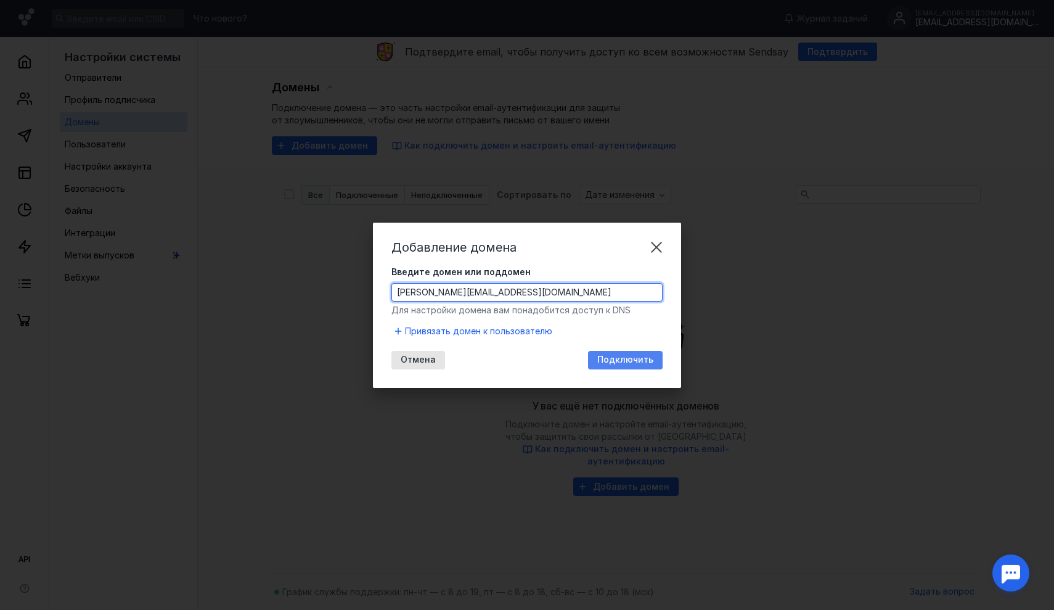
type input "[EMAIL_ADDRESS][DOMAIN_NAME]"
click at [624, 362] on span "Подключить" at bounding box center [625, 359] width 56 height 10
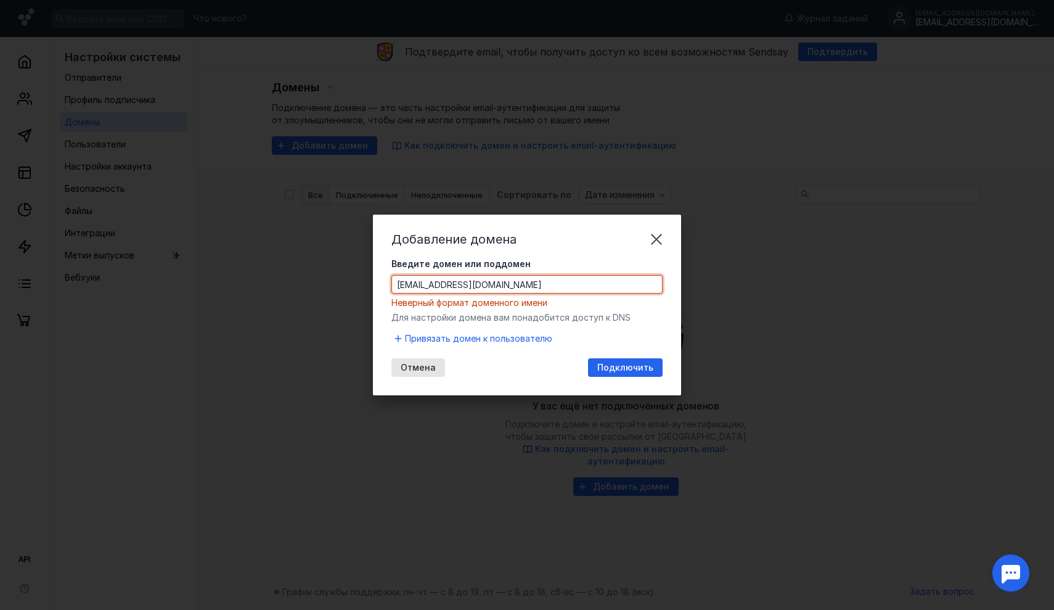
drag, startPoint x: 514, startPoint y: 285, endPoint x: 361, endPoint y: 284, distance: 153.5
click at [362, 284] on div "Добавление домена Введите домен или поддомен [EMAIL_ADDRESS][DOMAIN_NAME] Невер…" at bounding box center [527, 305] width 1054 height 610
paste input "[PERSON_NAME][EMAIL_ADDRESS][DOMAIN_NAME]"
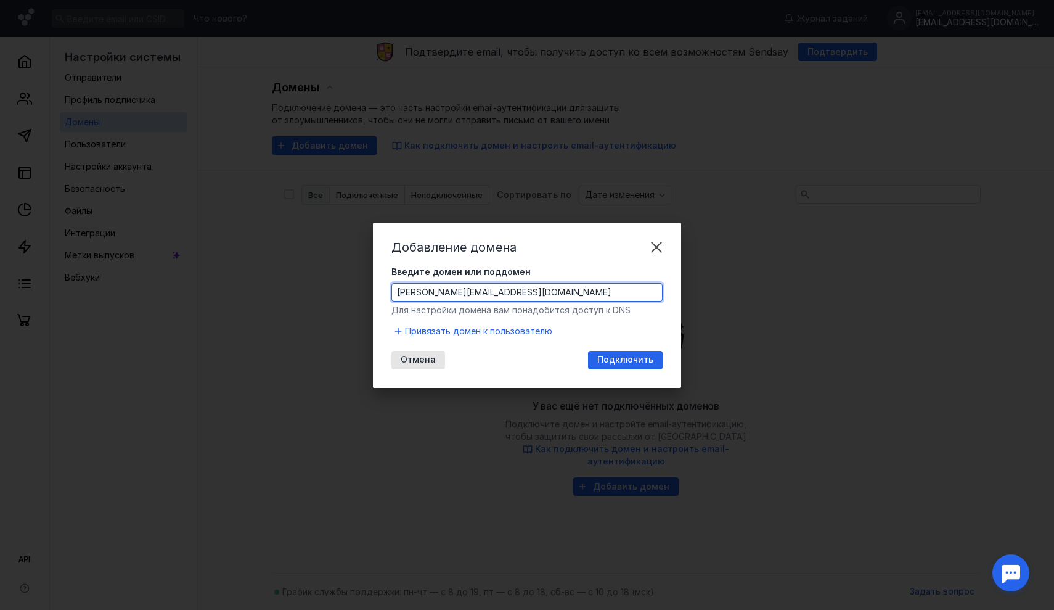
drag, startPoint x: 467, startPoint y: 292, endPoint x: 368, endPoint y: 297, distance: 98.7
click at [368, 297] on div "Добавление домена Введите домен или поддомен [EMAIL_ADDRESS][DOMAIN_NAME] Для н…" at bounding box center [527, 305] width 1054 height 610
type input "[DOMAIN_NAME]"
click at [635, 359] on span "Подключить" at bounding box center [625, 359] width 56 height 10
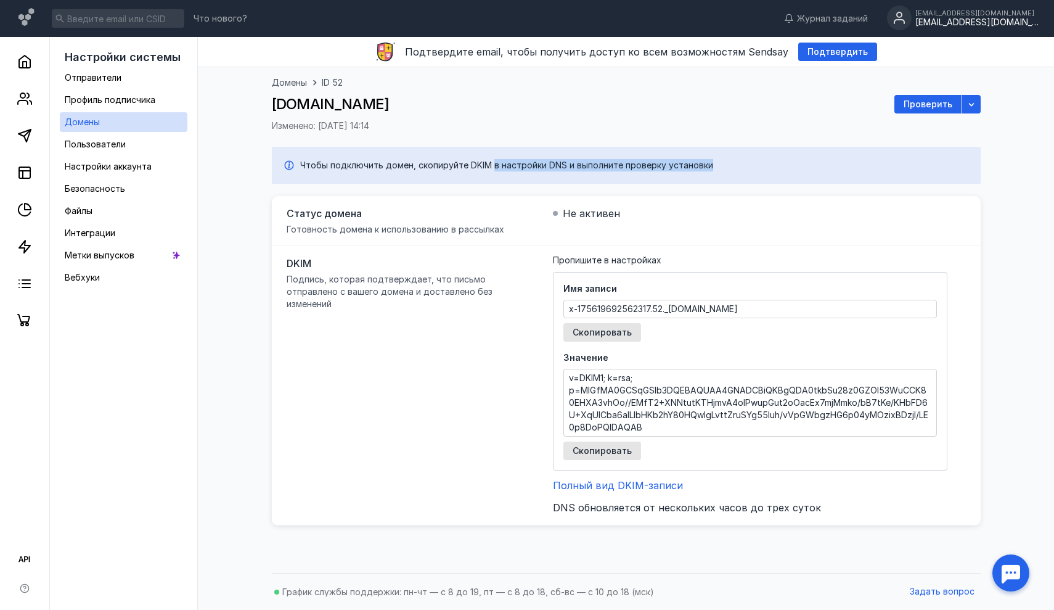
drag, startPoint x: 490, startPoint y: 166, endPoint x: 582, endPoint y: 170, distance: 92.0
click at [582, 170] on div "Чтобы подключить домен, скопируйте DKIM в настройки DNS и выполните проверку ус…" at bounding box center [634, 165] width 668 height 12
click at [705, 173] on div "Чтобы подключить домен, скопируйте DKIM в настройки DNS и выполните проверку ус…" at bounding box center [626, 165] width 709 height 37
click at [25, 63] on icon at bounding box center [24, 61] width 15 height 15
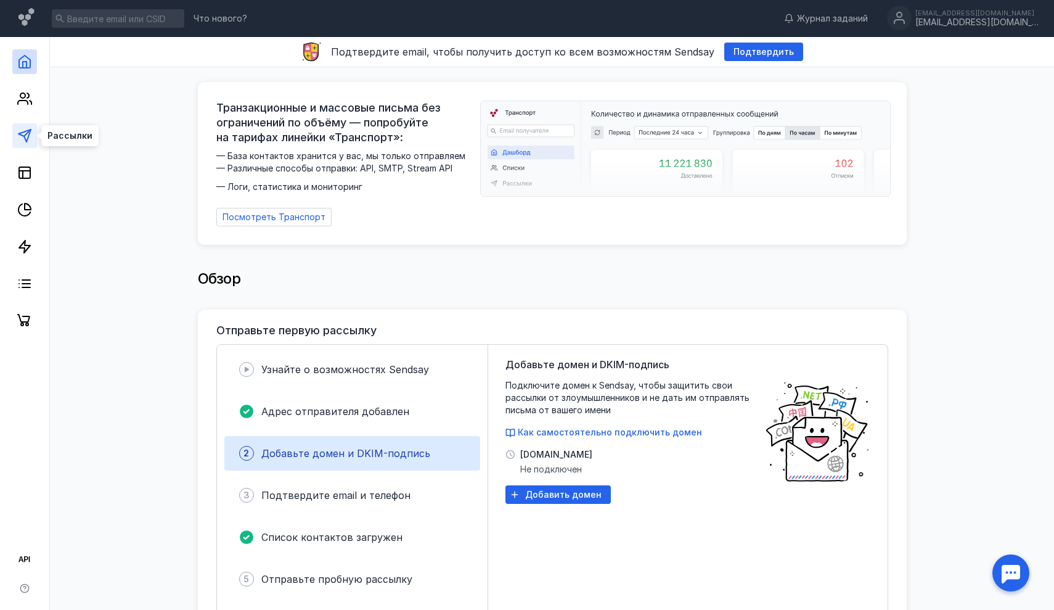
click at [27, 134] on icon at bounding box center [24, 135] width 15 height 15
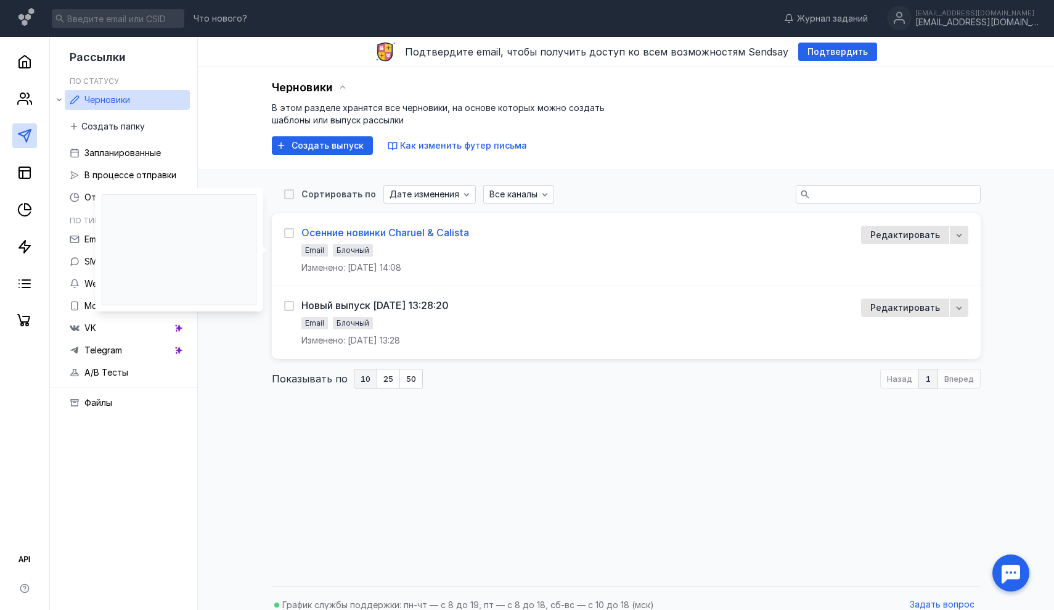
click at [406, 237] on div "Осенние новинки Charuel & Calista" at bounding box center [385, 232] width 168 height 12
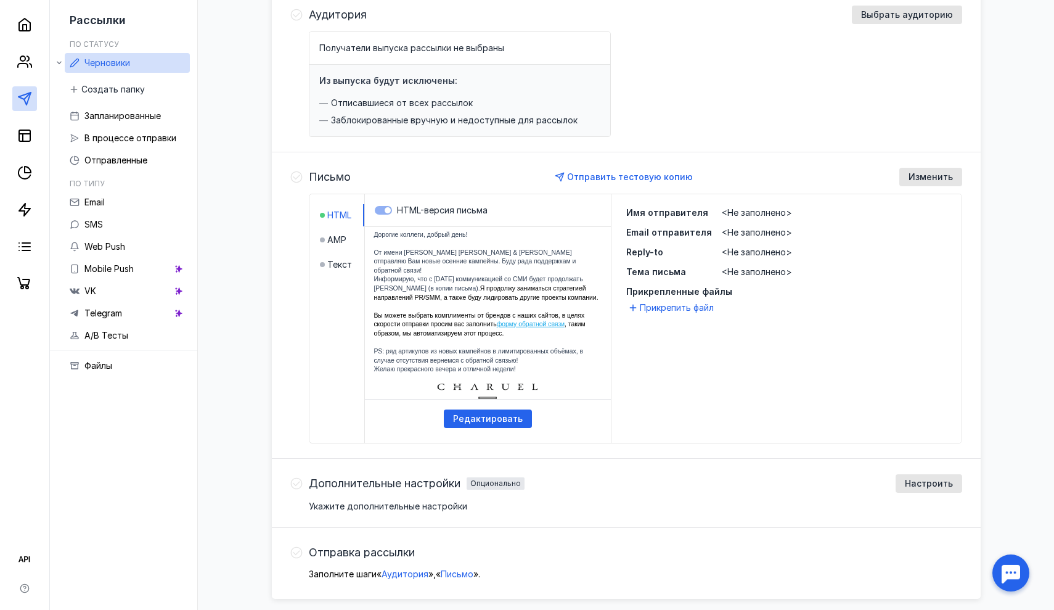
scroll to position [159, 0]
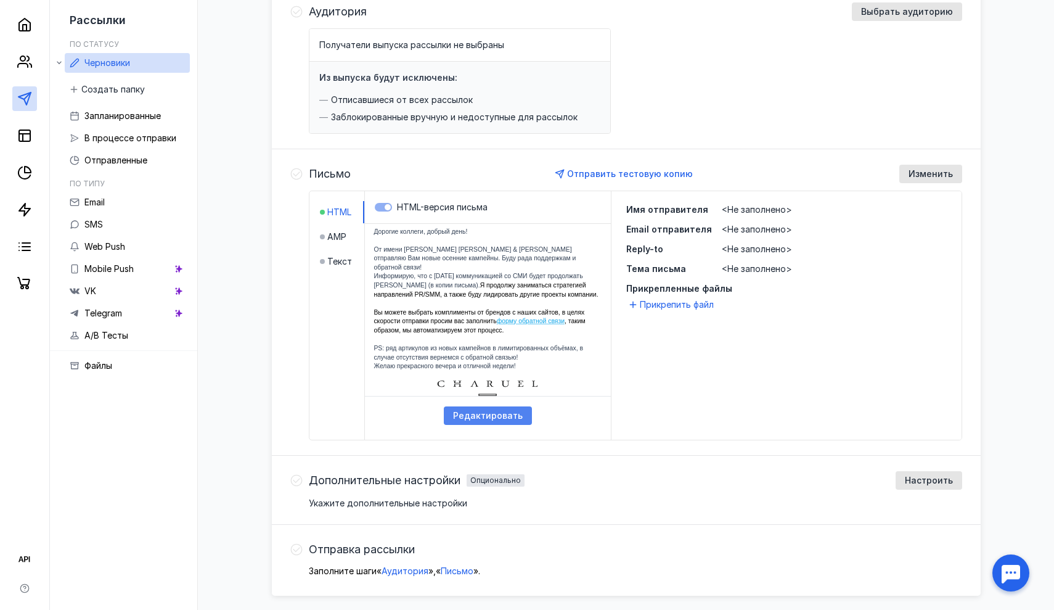
click at [514, 422] on div "Редактировать" at bounding box center [488, 415] width 88 height 18
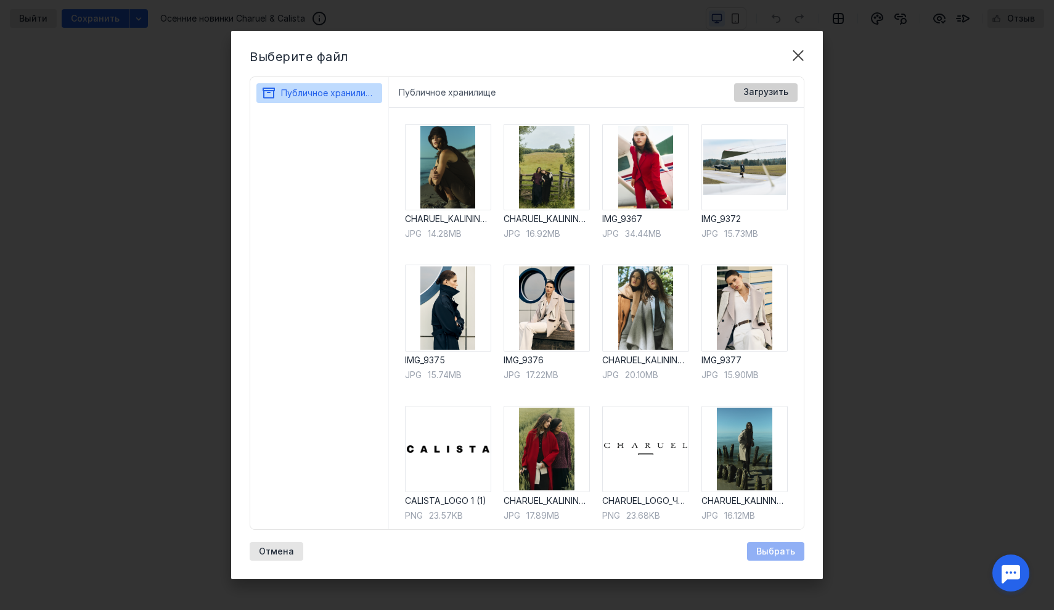
click at [753, 90] on span "Загрузить" at bounding box center [765, 92] width 45 height 10
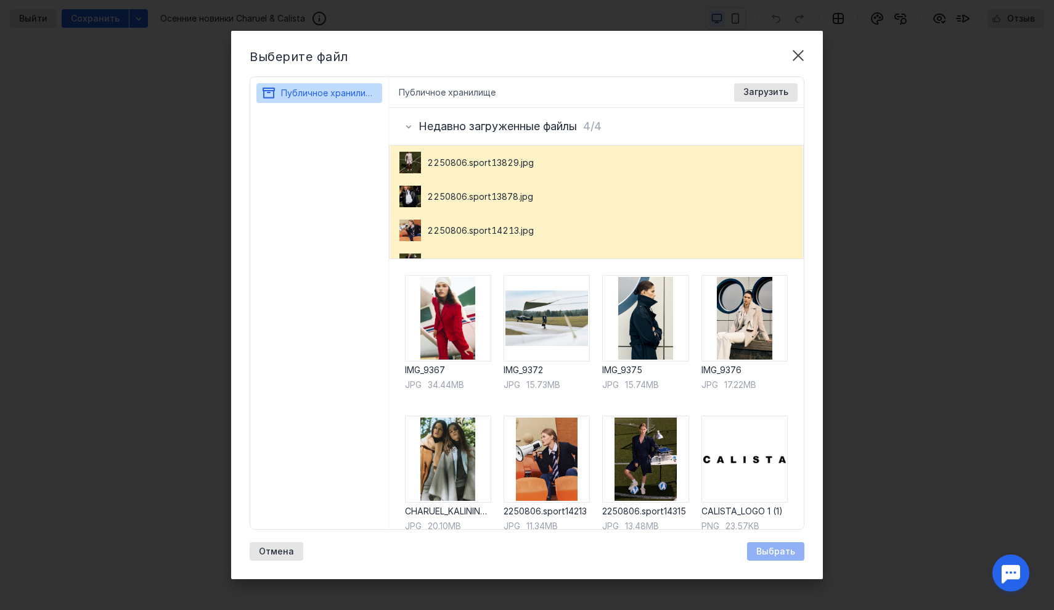
scroll to position [133, 0]
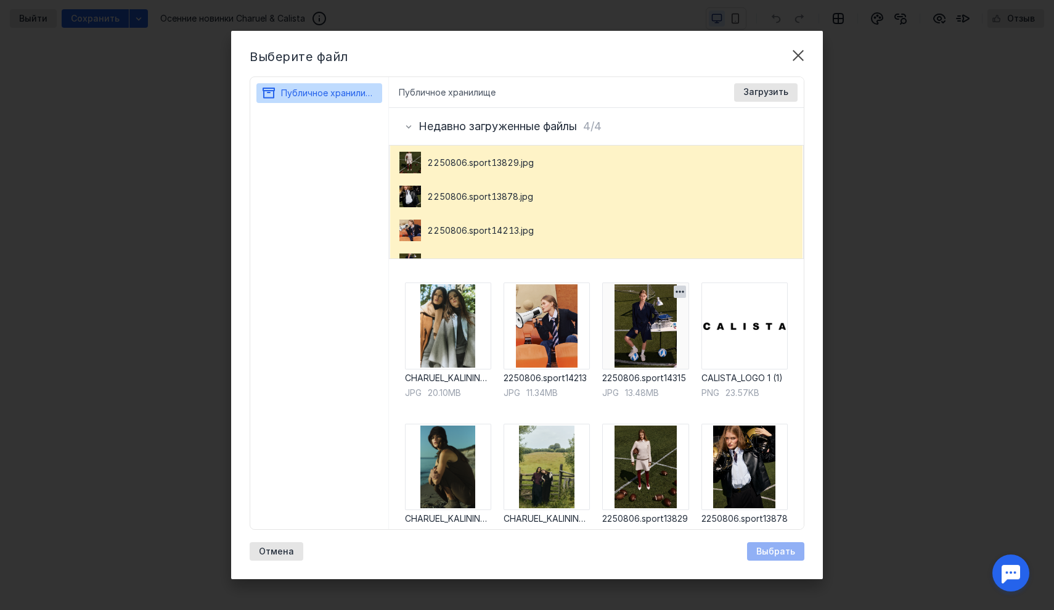
click at [645, 335] on img at bounding box center [645, 325] width 86 height 86
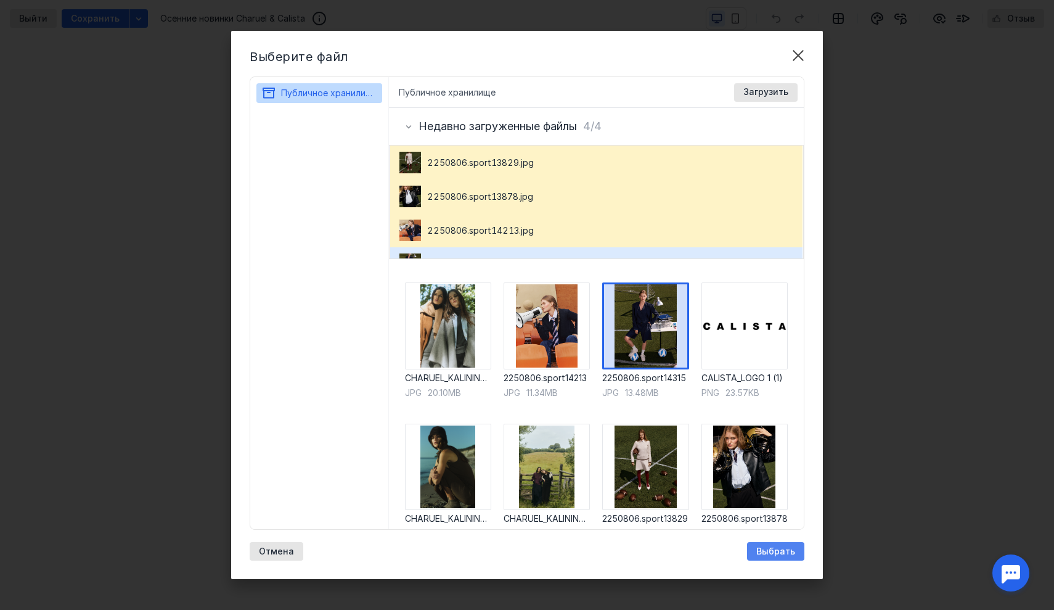
click at [774, 549] on span "Выбрать" at bounding box center [775, 551] width 39 height 10
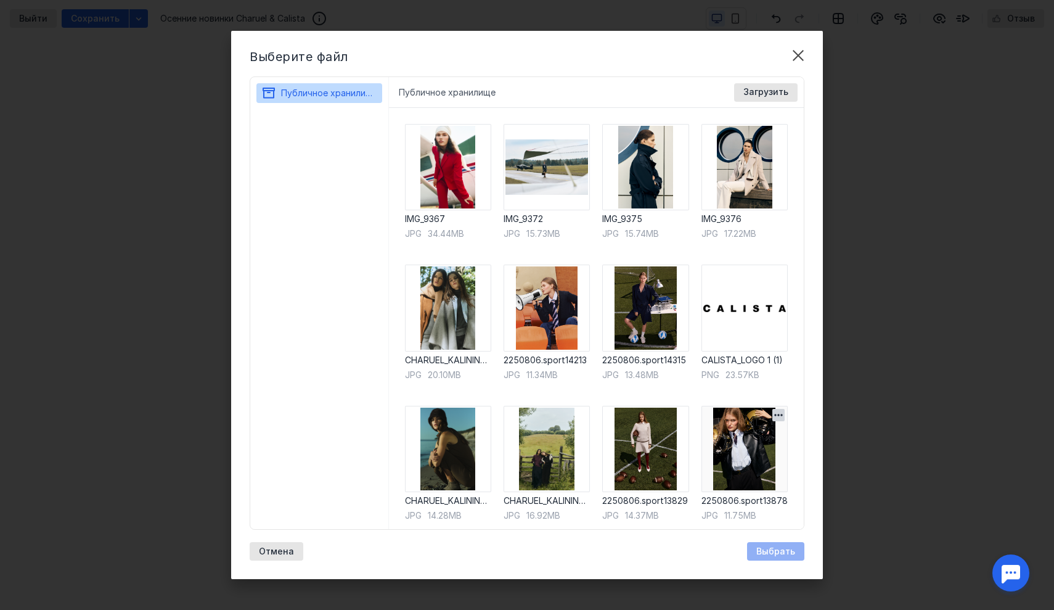
click at [753, 448] on img at bounding box center [745, 449] width 86 height 86
click at [771, 551] on span "Выбрать" at bounding box center [775, 551] width 39 height 10
click at [553, 330] on img at bounding box center [547, 307] width 86 height 86
click at [771, 547] on span "Выбрать" at bounding box center [775, 551] width 39 height 10
click at [734, 450] on img at bounding box center [745, 449] width 86 height 86
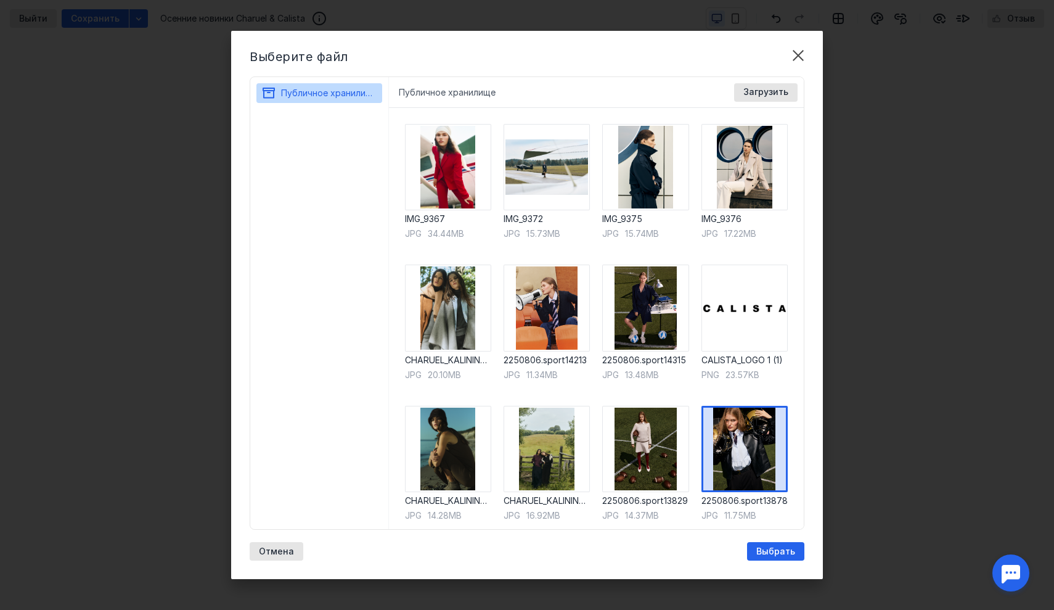
click at [777, 569] on div "Выберите файл Публичное хранилище Публичное хранилище Доступные форматы: Размер…" at bounding box center [527, 305] width 592 height 548
click at [777, 562] on div "Выберите файл Публичное хранилище Публичное хранилище Доступные форматы: Размер…" at bounding box center [527, 305] width 592 height 548
click at [774, 551] on span "Выбрать" at bounding box center [775, 551] width 39 height 10
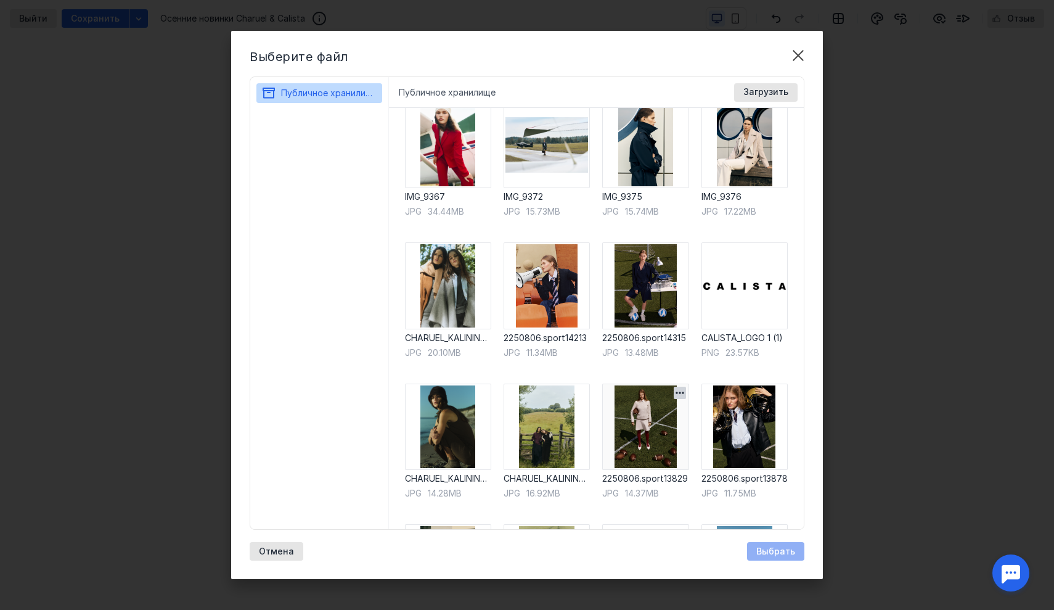
click at [654, 424] on img at bounding box center [645, 426] width 86 height 86
click at [789, 562] on div "Выберите файл Публичное хранилище Публичное хранилище Доступные форматы: Размер…" at bounding box center [527, 305] width 592 height 548
click at [789, 557] on div "Выбрать" at bounding box center [775, 551] width 57 height 18
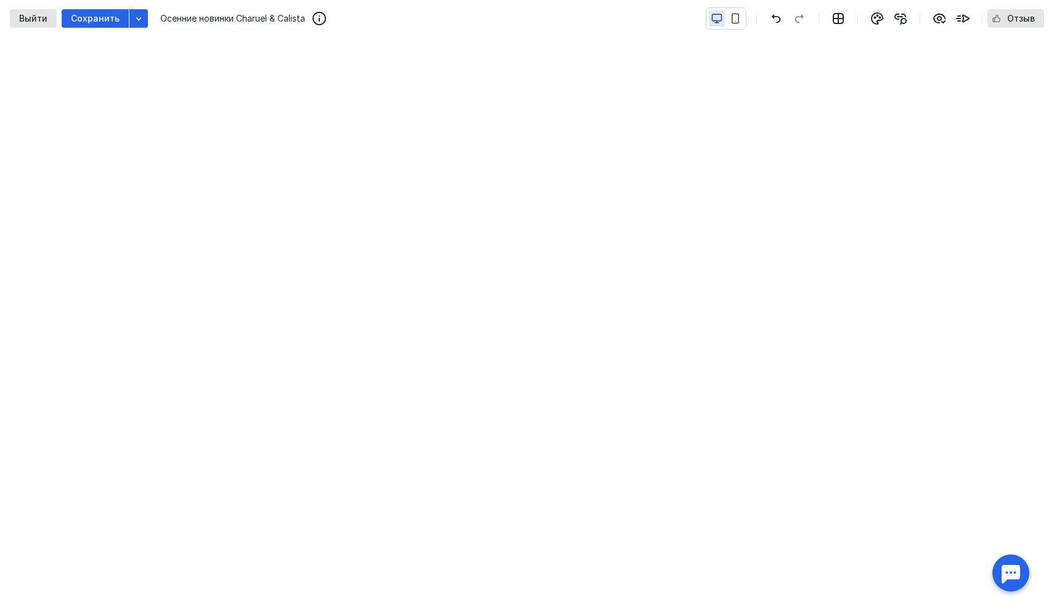
scroll to position [152, 0]
click at [81, 13] on div "Сохранить" at bounding box center [95, 18] width 67 height 18
click at [136, 20] on icon "button" at bounding box center [139, 19] width 10 height 10
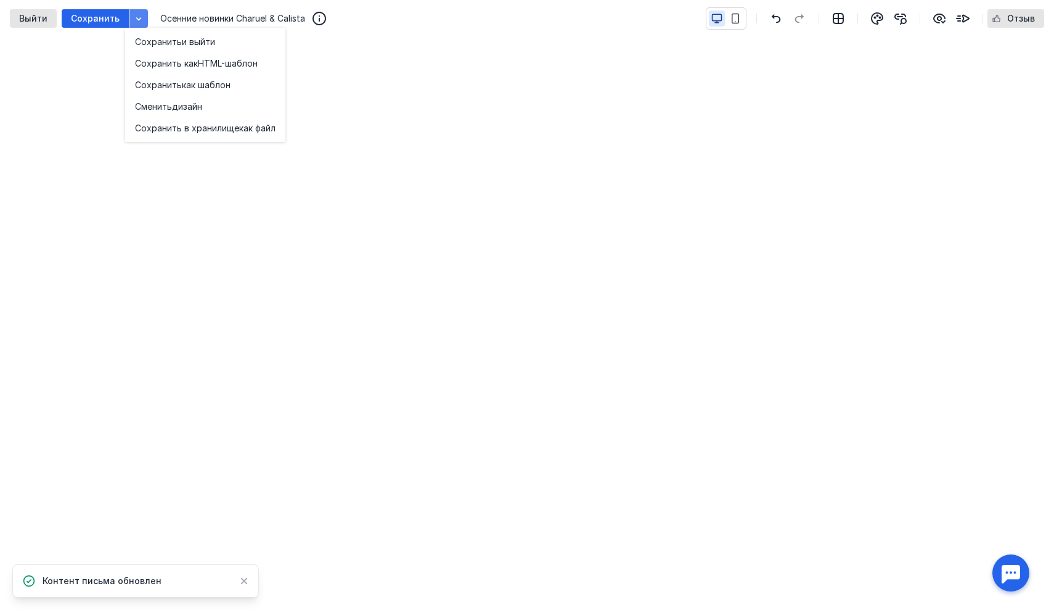
click at [136, 20] on icon "button" at bounding box center [139, 19] width 10 height 10
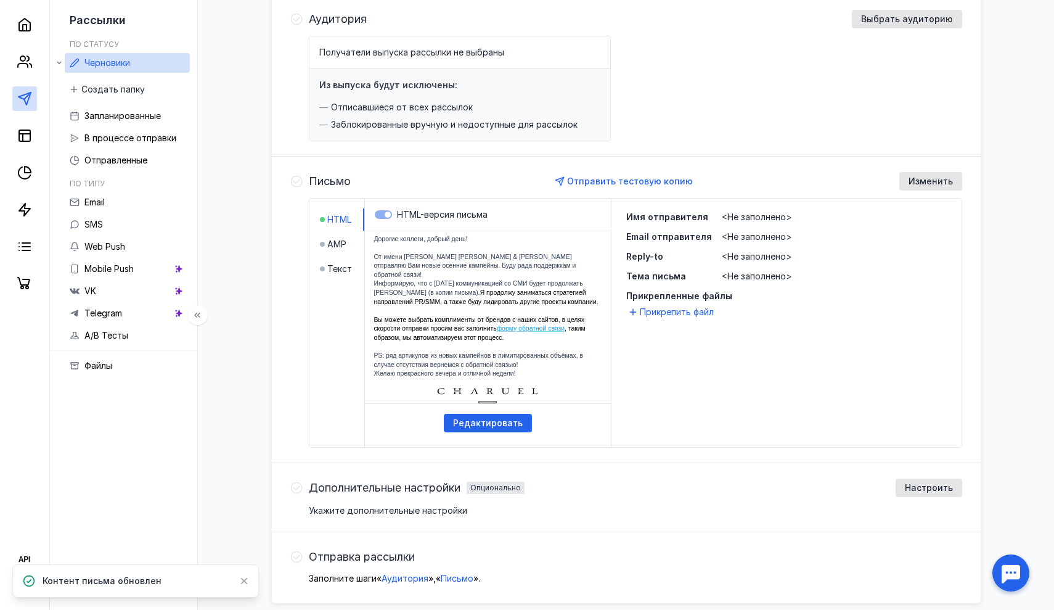
scroll to position [159, 0]
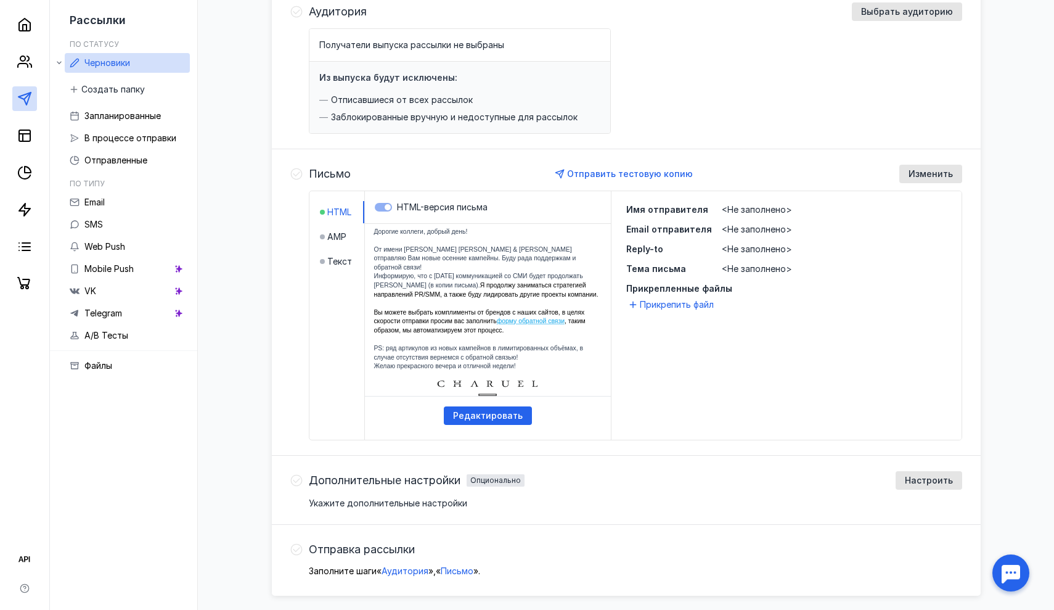
click at [739, 207] on span "<Не заполнено>" at bounding box center [757, 209] width 70 height 10
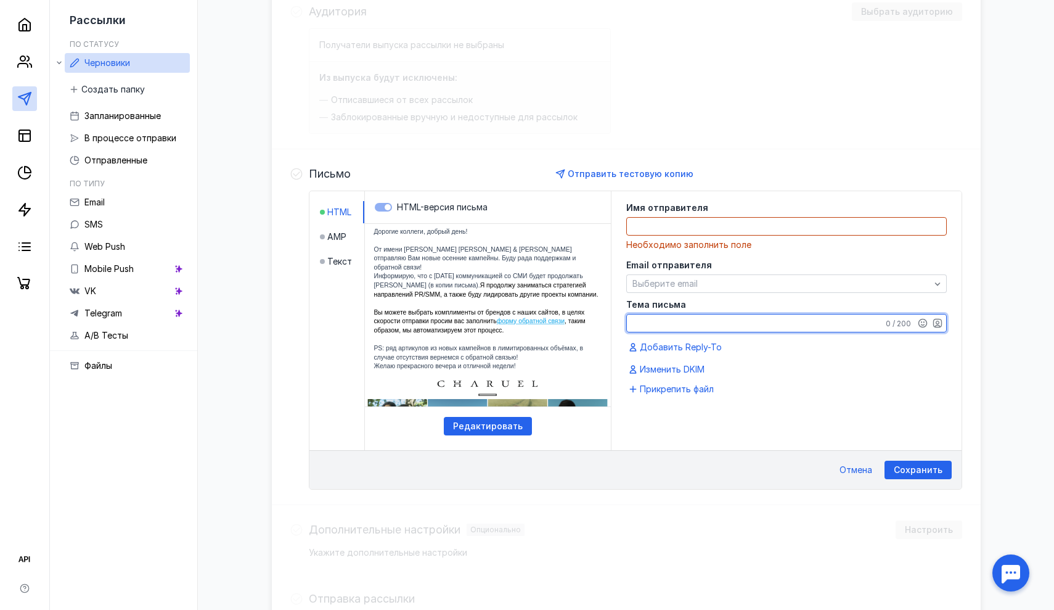
scroll to position [268, 0]
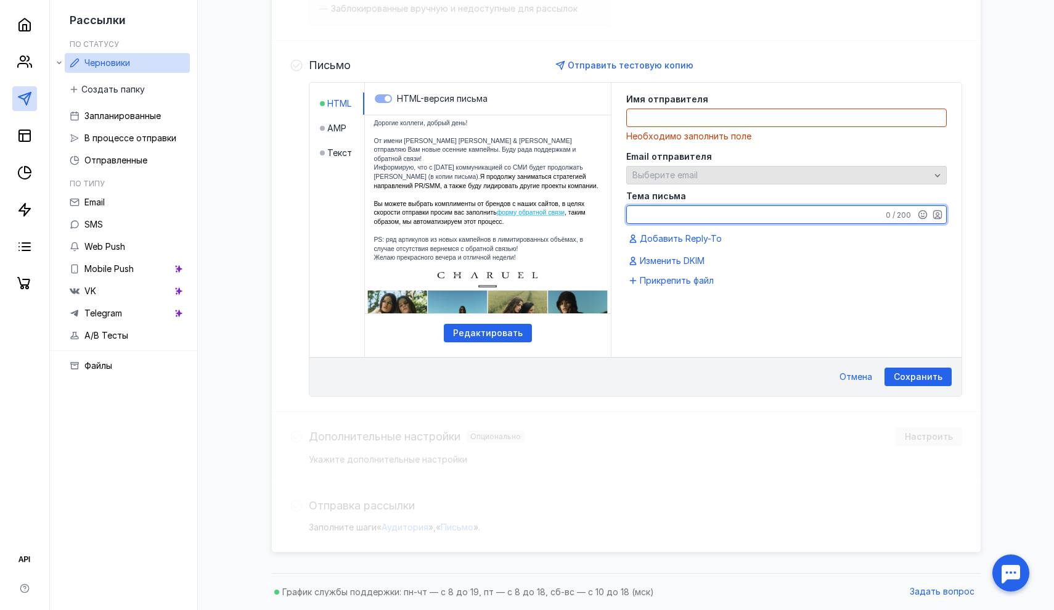
click at [669, 178] on span "Выберите email" at bounding box center [664, 175] width 65 height 10
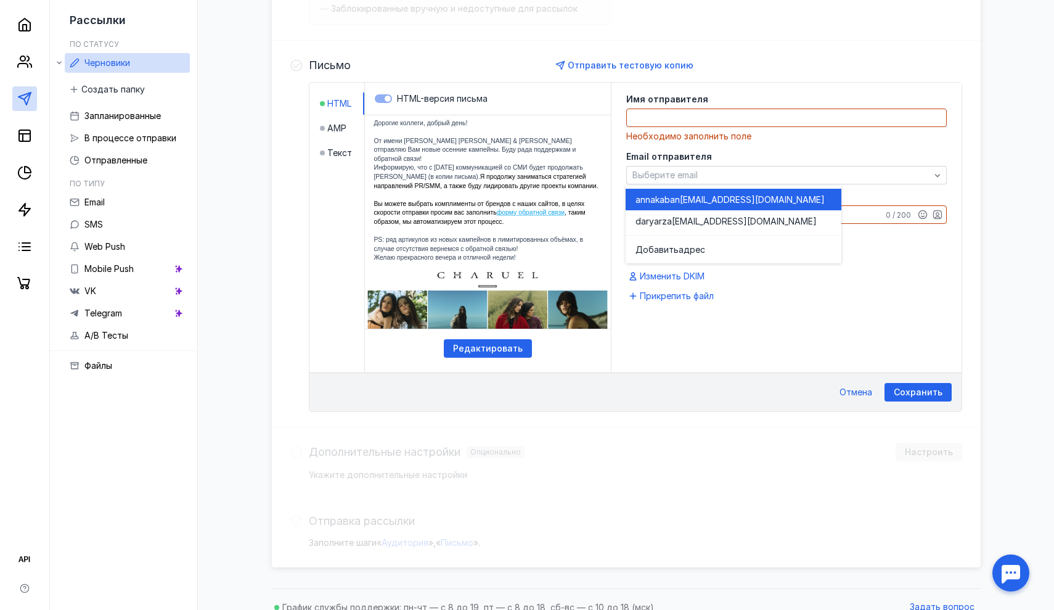
click at [671, 202] on span "annakaban" at bounding box center [658, 200] width 44 height 12
type textarea "[PERSON_NAME]"
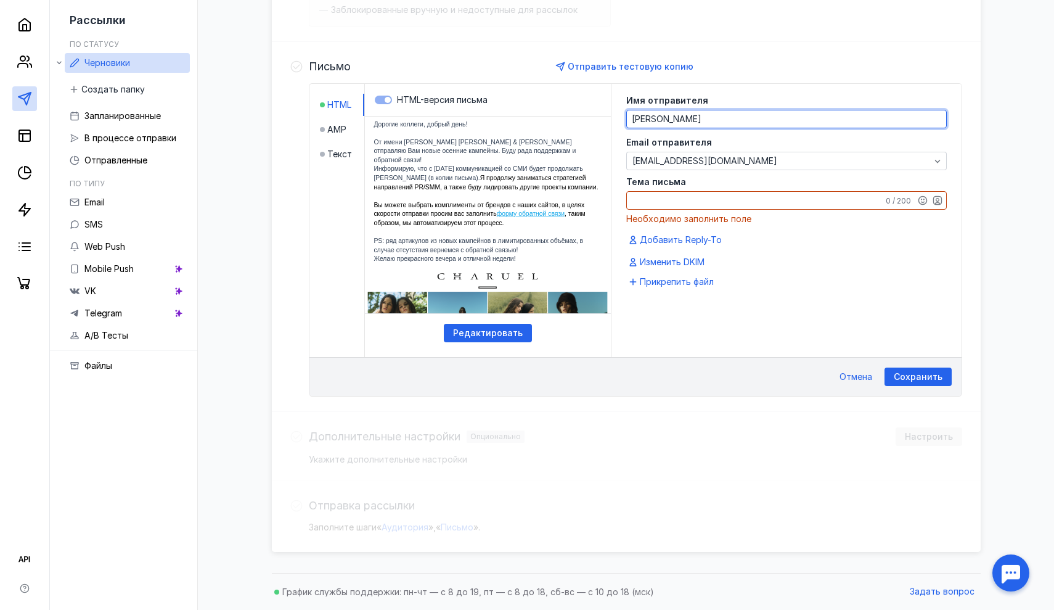
scroll to position [266, 0]
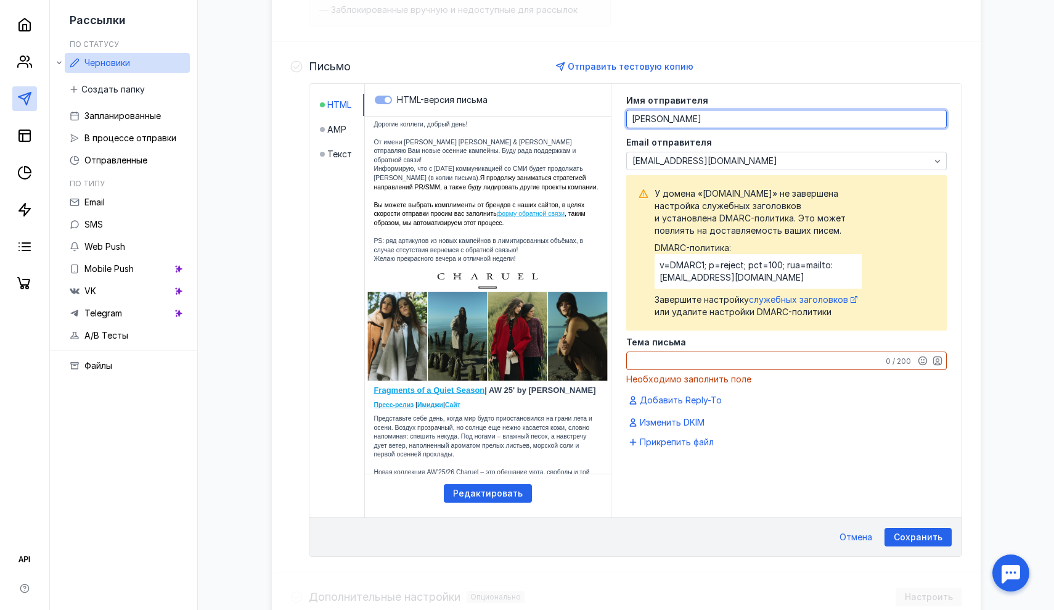
click at [671, 358] on textarea "Тема письма" at bounding box center [786, 360] width 319 height 17
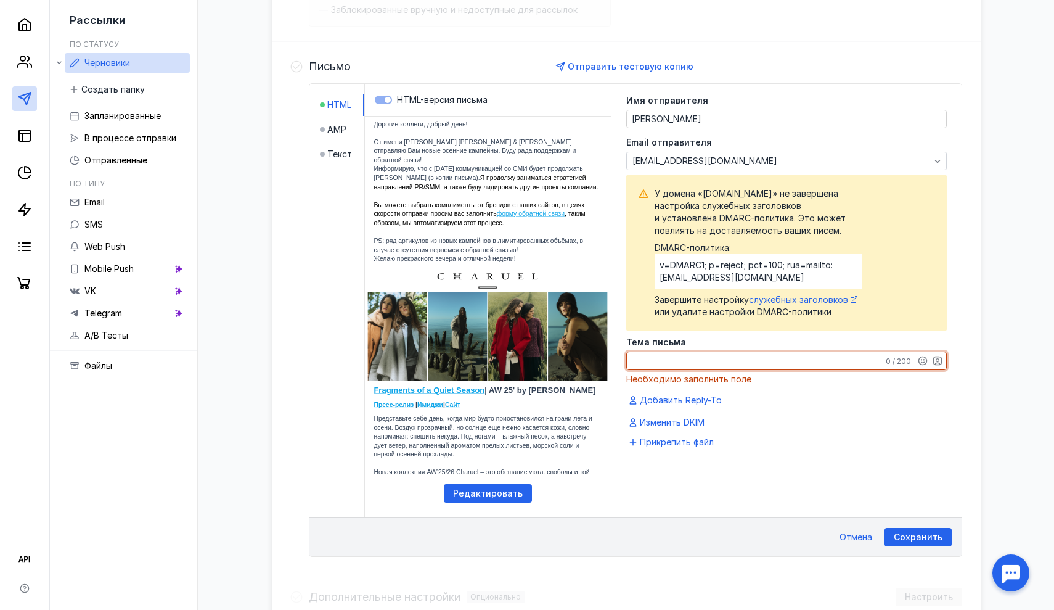
paste textarea "осенние новинки Charuel & Calista"
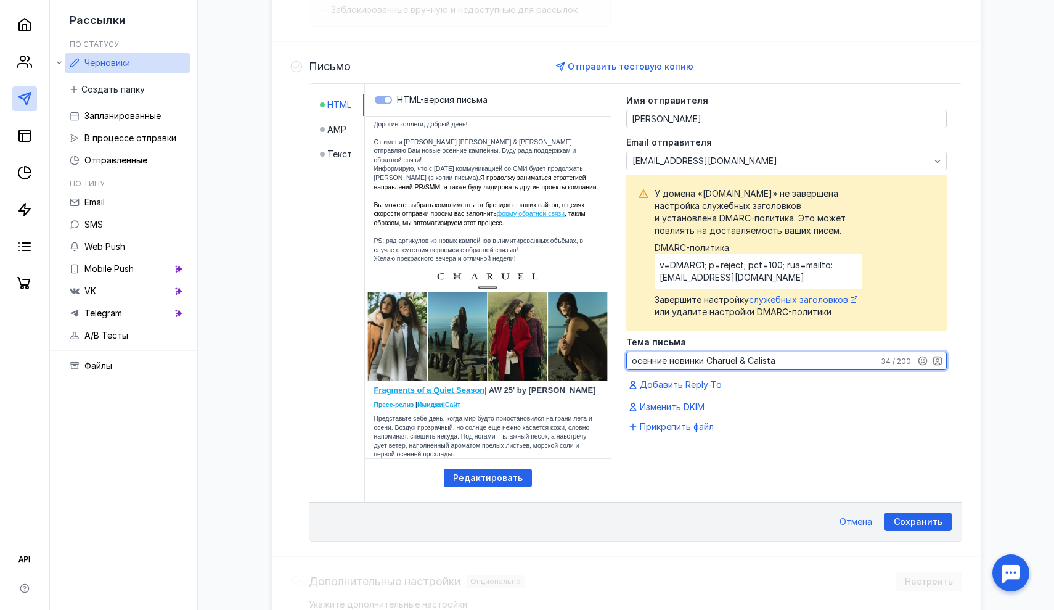
click at [636, 363] on textarea "осенние новинки Charuel & Calista" at bounding box center [786, 360] width 319 height 17
type textarea "Осенние новинки Charuel & Calista"
click at [920, 521] on span "Сохранить" at bounding box center [918, 522] width 49 height 10
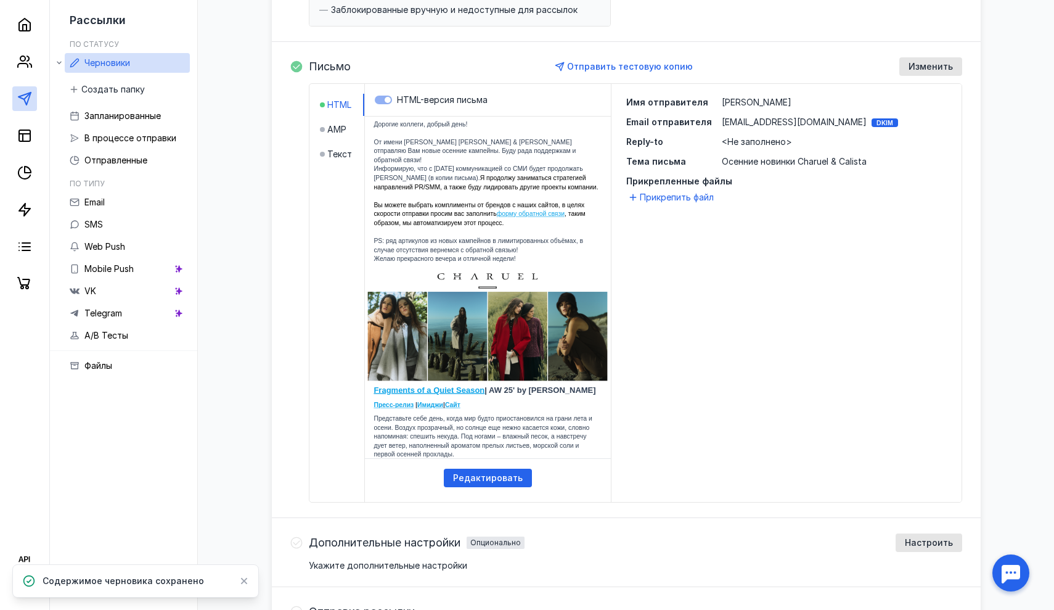
scroll to position [203, 0]
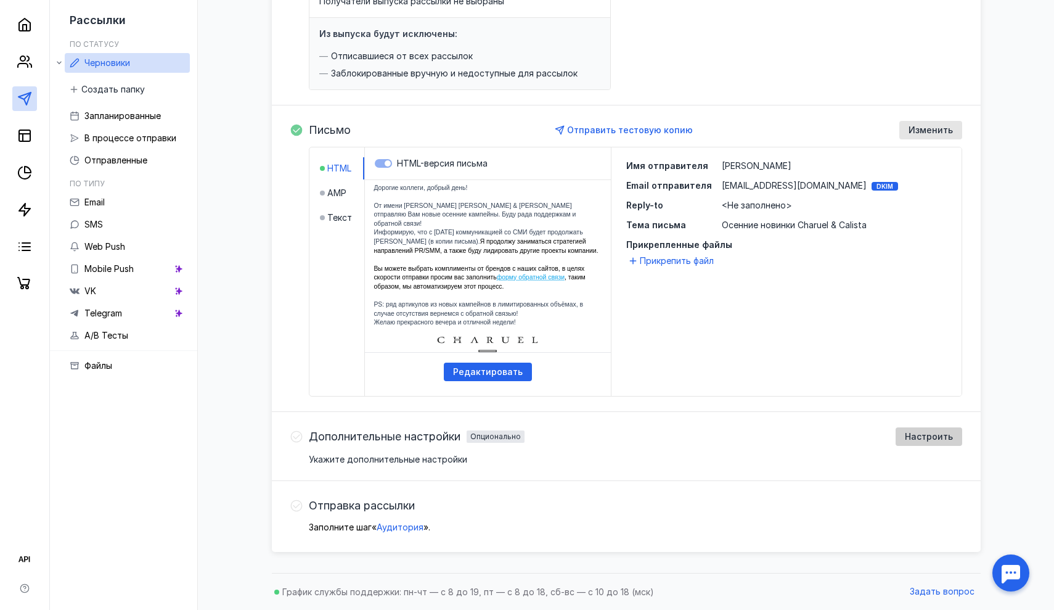
click at [916, 436] on span "Настроить" at bounding box center [929, 437] width 48 height 10
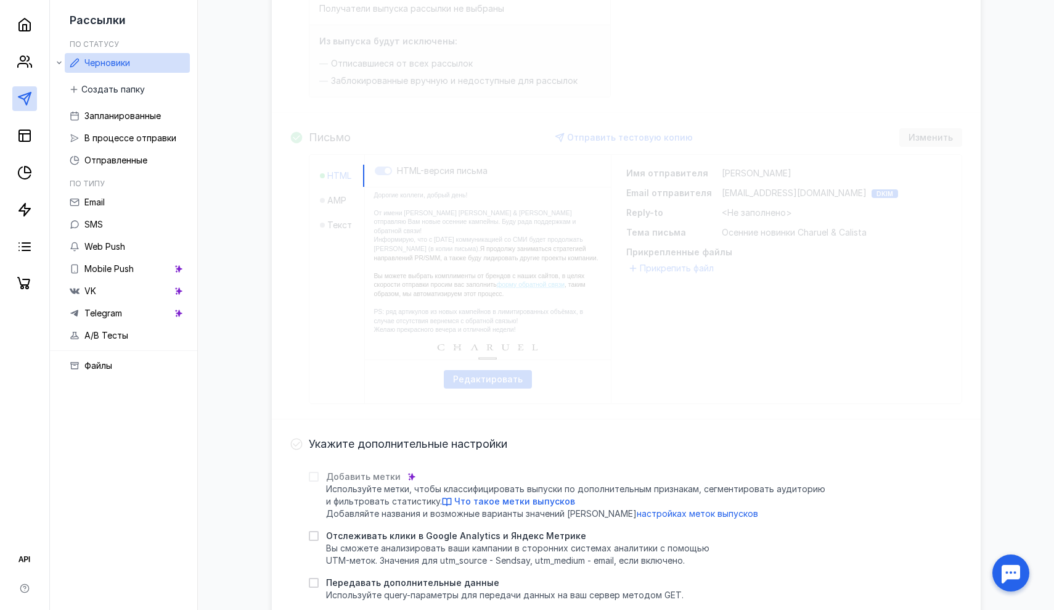
scroll to position [415, 0]
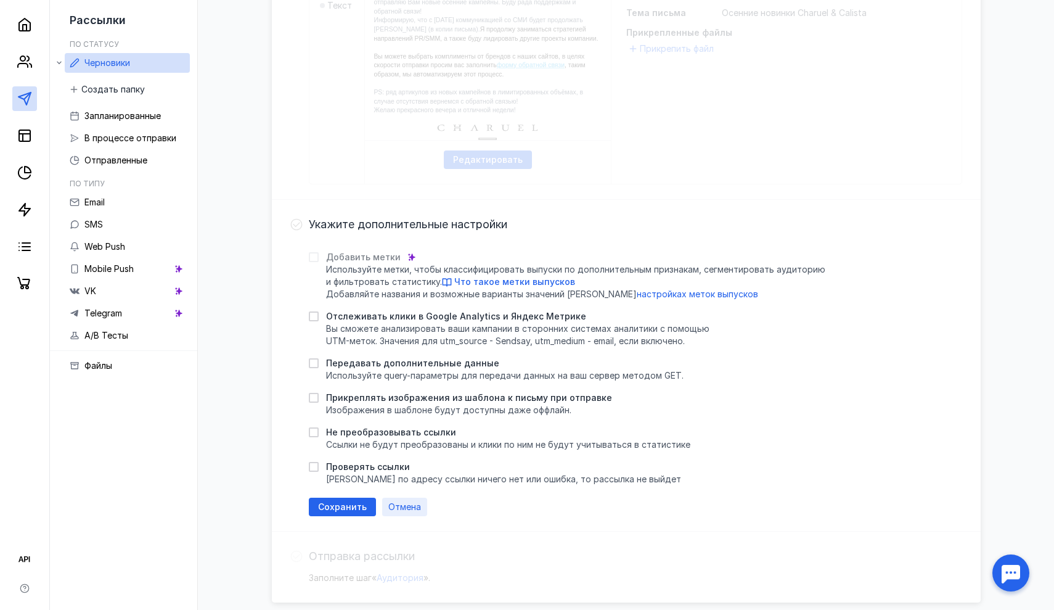
click at [401, 507] on span "Отмена" at bounding box center [404, 507] width 33 height 10
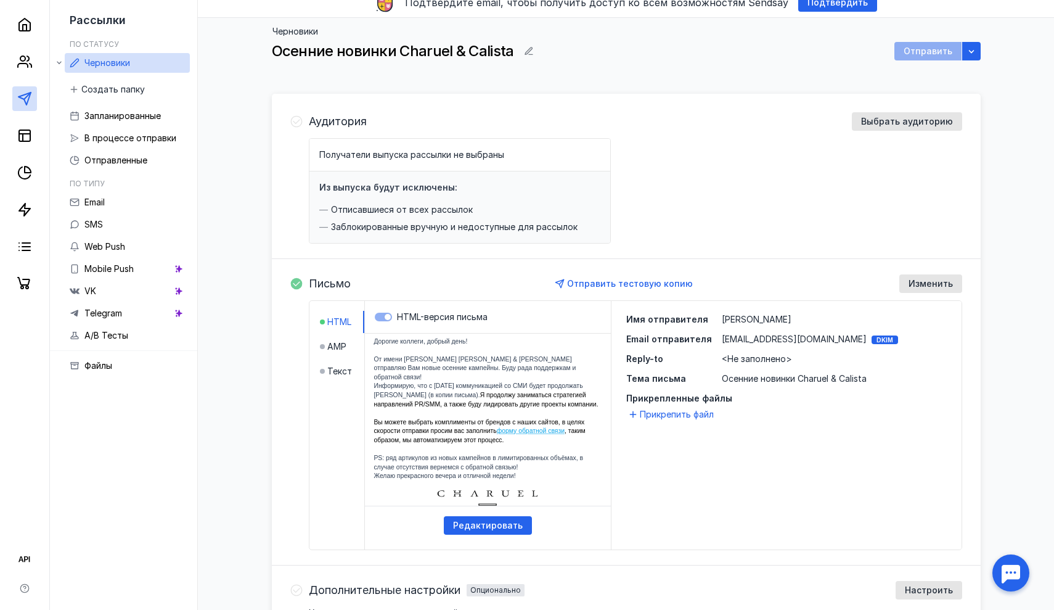
scroll to position [51, 0]
click at [749, 359] on span "<Не заполнено>" at bounding box center [757, 357] width 70 height 10
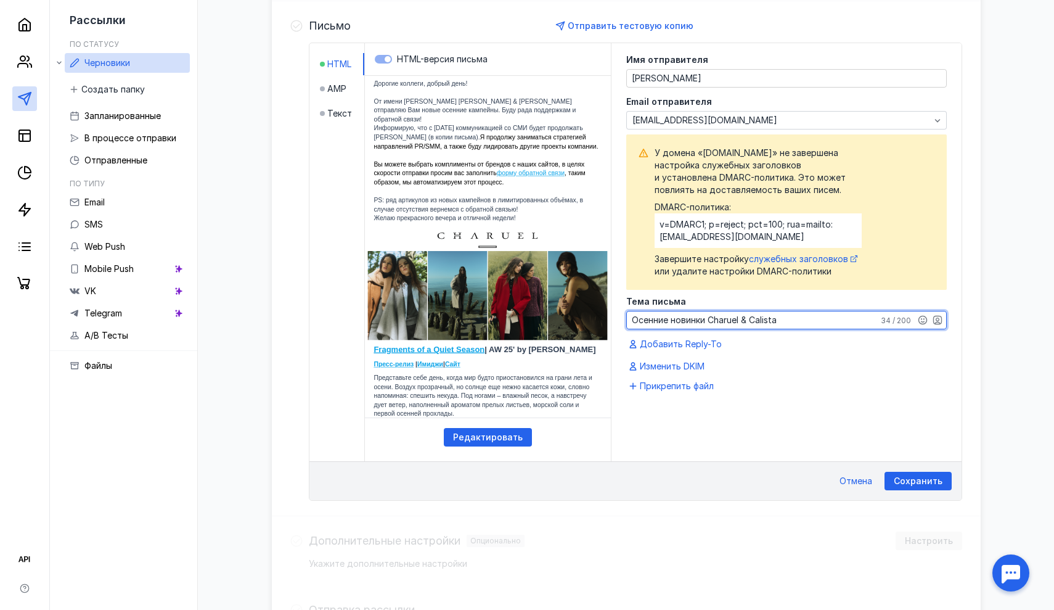
scroll to position [308, 0]
click at [690, 348] on span "Добавить Reply-To" at bounding box center [681, 343] width 82 height 12
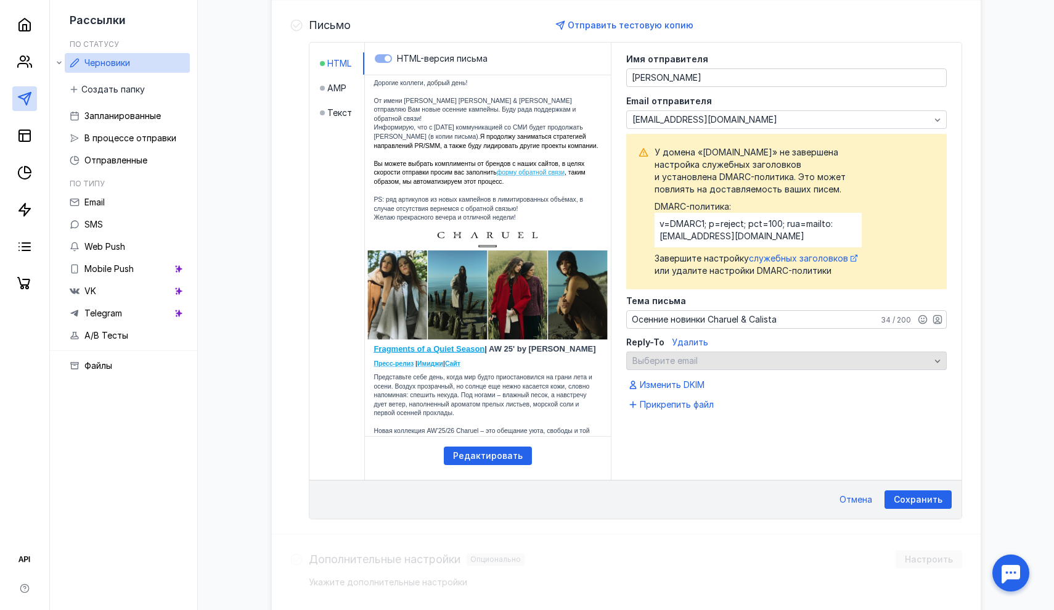
click at [690, 360] on span "Выберите email" at bounding box center [664, 360] width 65 height 10
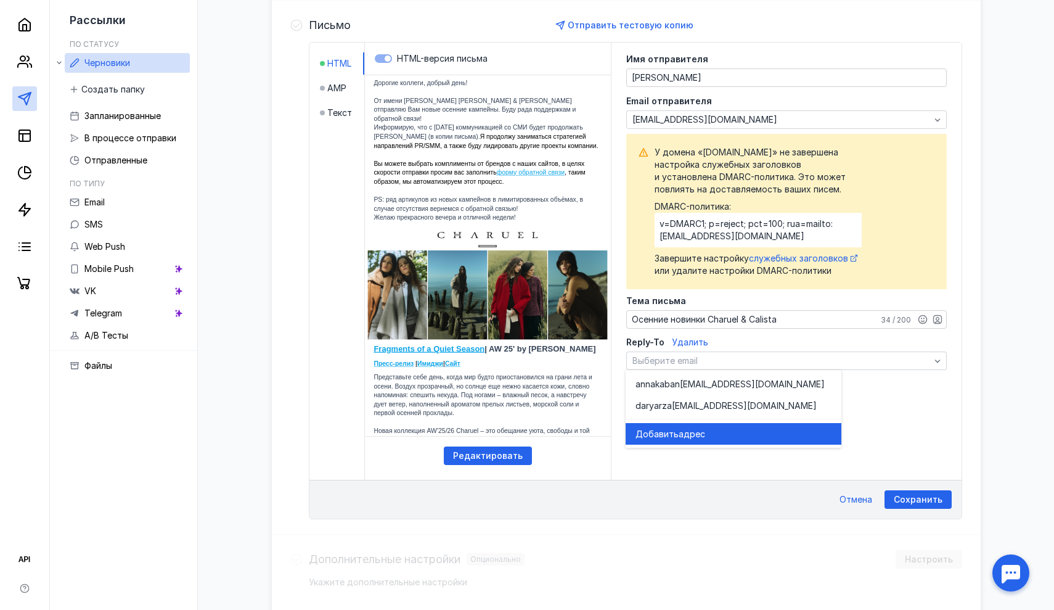
click at [691, 433] on span "адрес" at bounding box center [692, 434] width 27 height 12
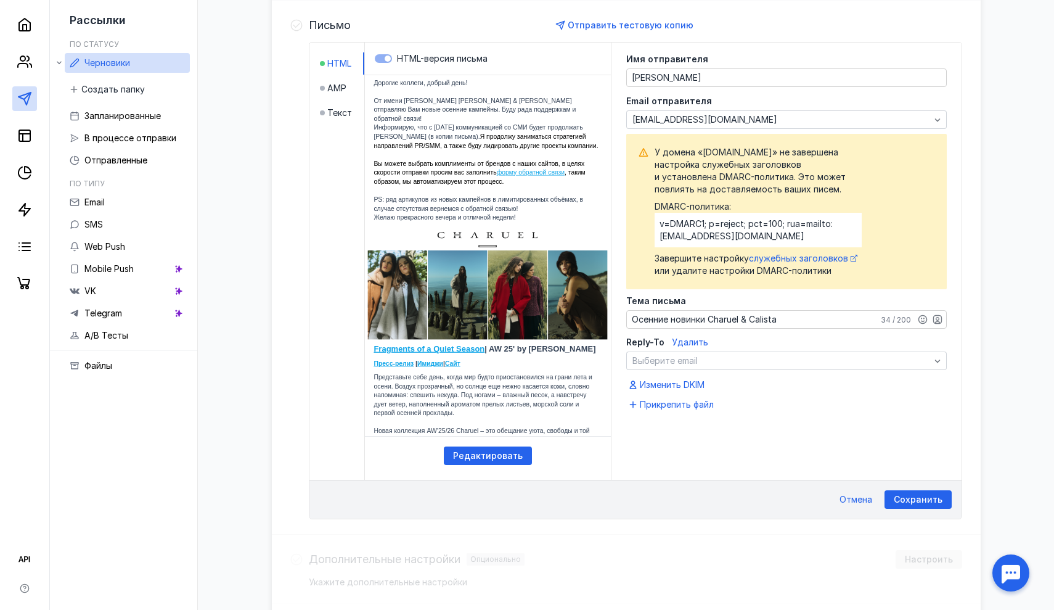
click at [764, 419] on div "Имя отправителя [PERSON_NAME] Email отправителя [EMAIL_ADDRESS][DOMAIN_NAME] У …" at bounding box center [787, 240] width 350 height 394
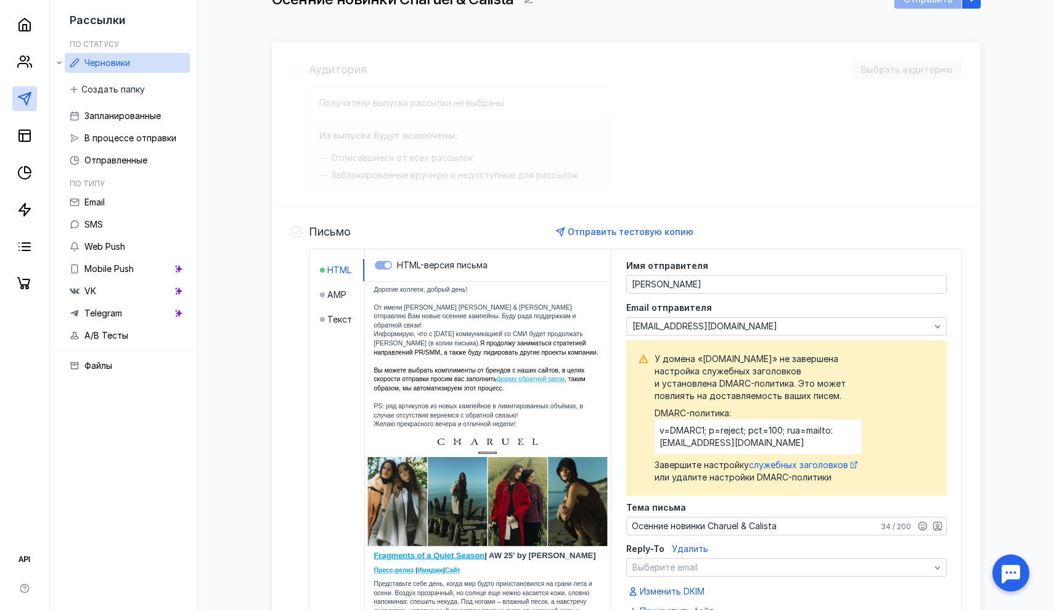
scroll to position [79, 0]
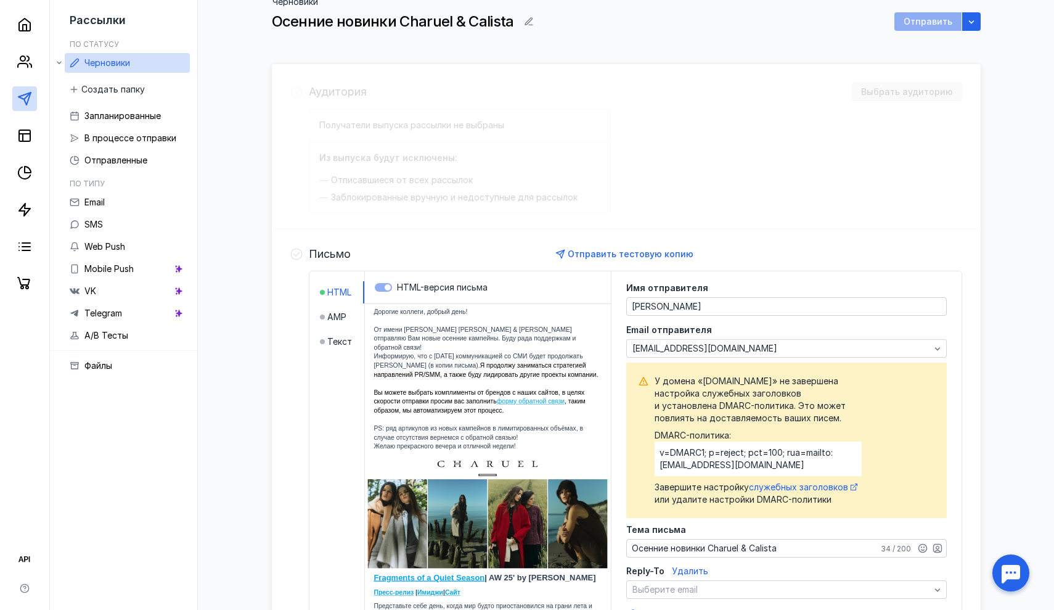
click at [883, 91] on div "Аудитория Выбрать аудиторию Получатели выпуска рассылки не выбраны Из выпуска б…" at bounding box center [626, 483] width 709 height 839
click at [663, 256] on span "Отправить тестовую копию" at bounding box center [631, 253] width 126 height 10
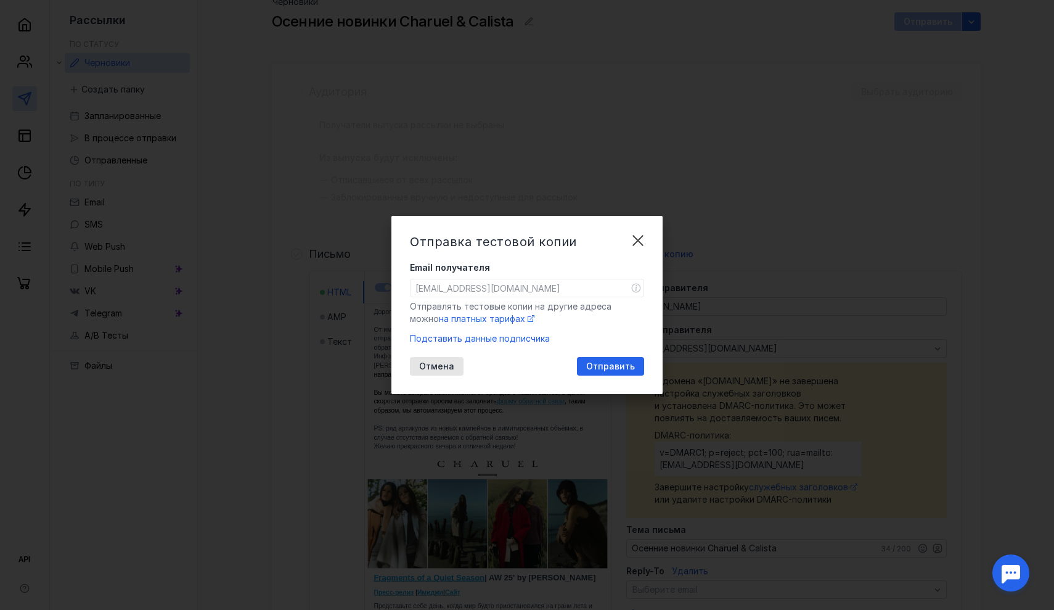
click at [530, 295] on input "[EMAIL_ADDRESS][DOMAIN_NAME]" at bounding box center [527, 287] width 233 height 17
click at [495, 292] on input "[EMAIL_ADDRESS][DOMAIN_NAME]" at bounding box center [527, 287] width 233 height 17
click at [487, 287] on input "[EMAIL_ADDRESS][DOMAIN_NAME]" at bounding box center [527, 287] width 233 height 17
click at [626, 369] on span "Отправить" at bounding box center [610, 366] width 49 height 10
click at [515, 287] on input "[EMAIL_ADDRESS][DOMAIN_NAME]" at bounding box center [527, 287] width 233 height 17
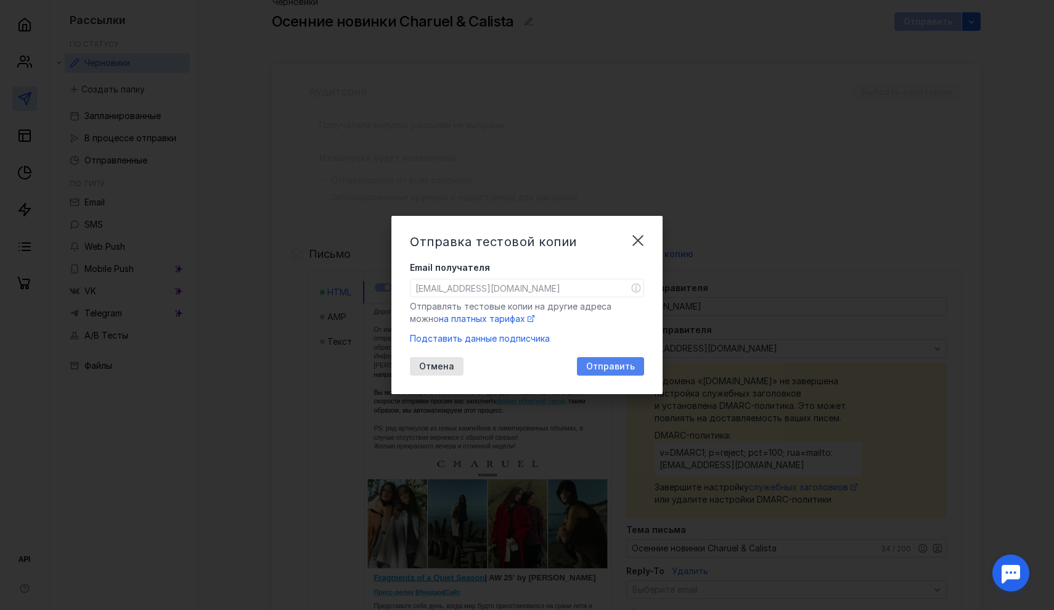
click at [608, 364] on span "Отправить" at bounding box center [610, 366] width 49 height 10
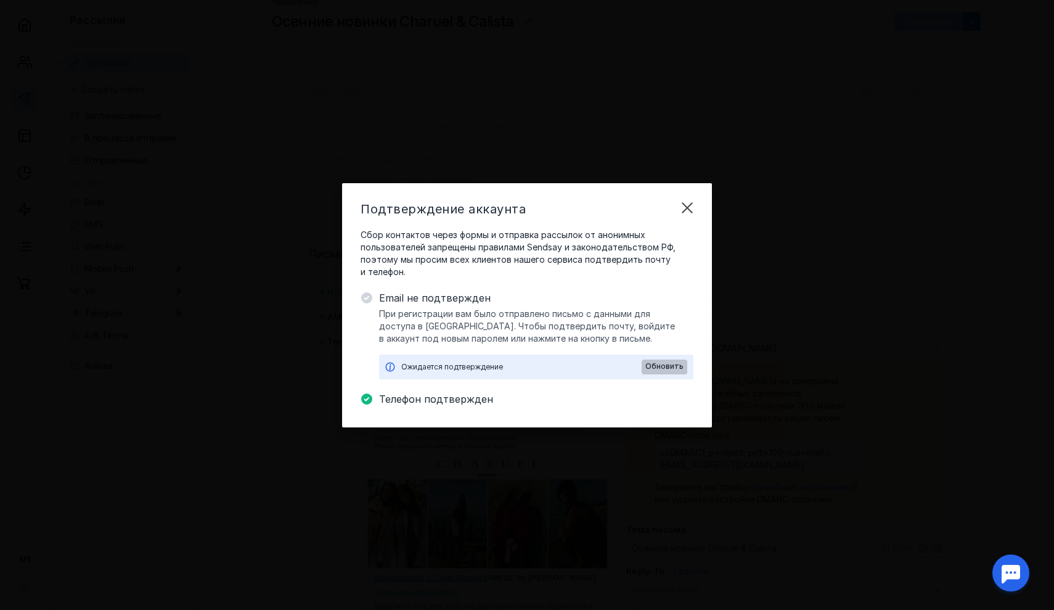
click at [672, 370] on span "Обновить" at bounding box center [664, 366] width 38 height 9
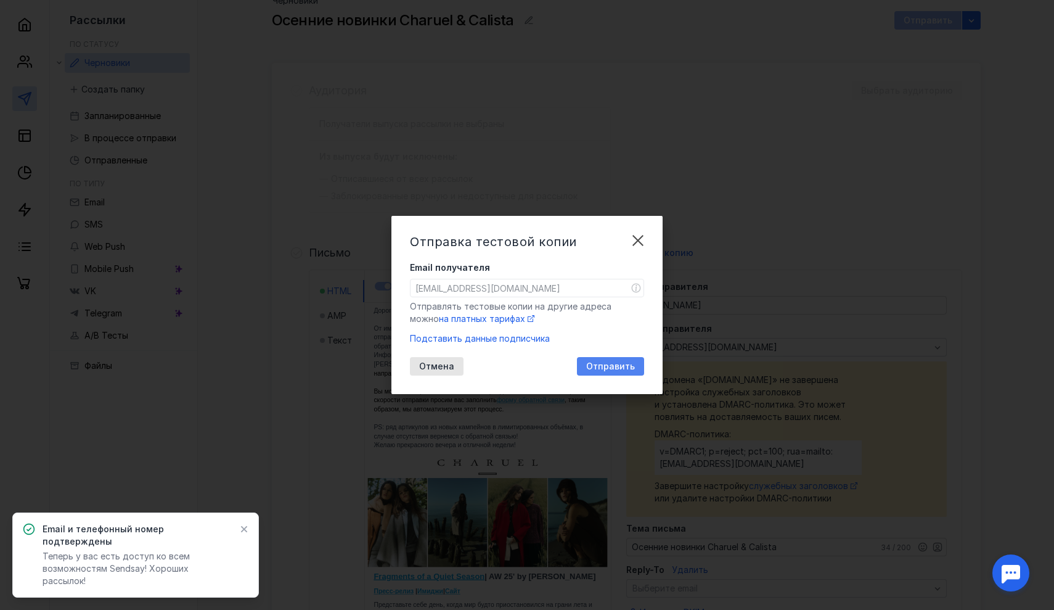
click at [631, 370] on span "Отправить" at bounding box center [610, 366] width 49 height 10
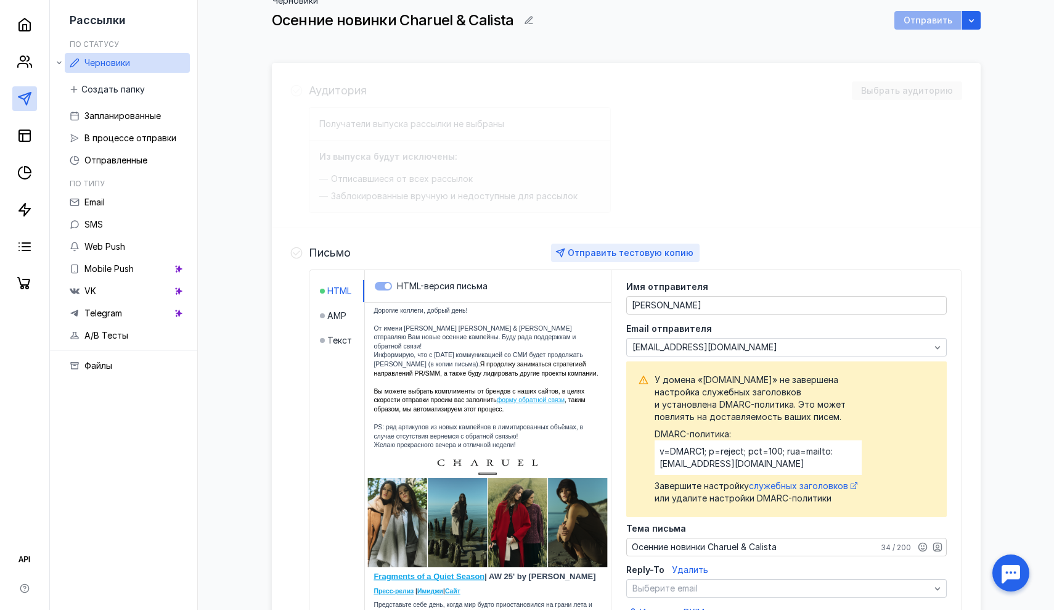
click at [592, 250] on span "Отправить тестовую копию" at bounding box center [631, 252] width 126 height 10
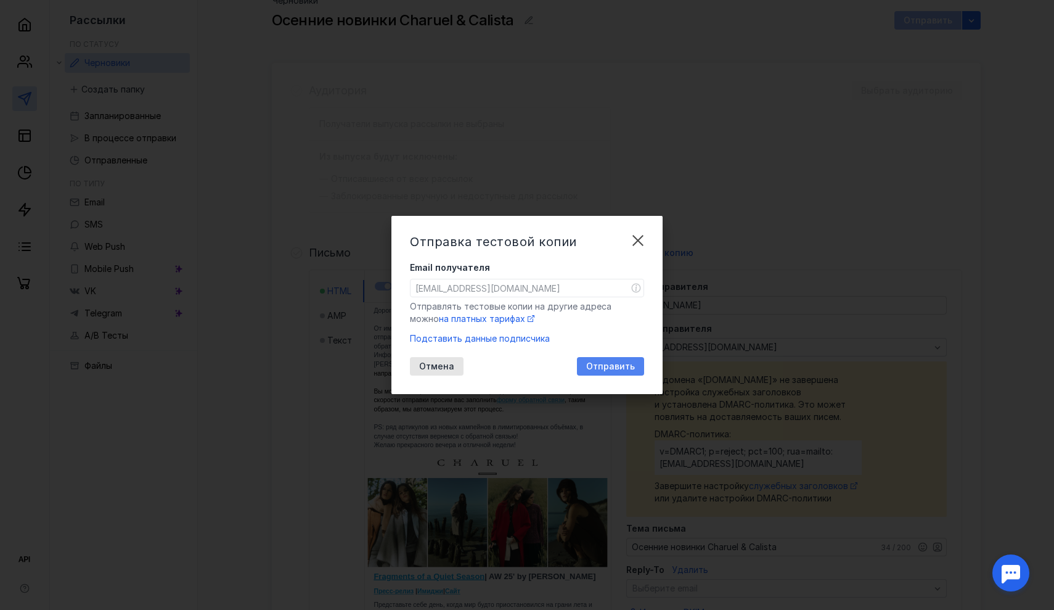
click at [614, 369] on span "Отправить" at bounding box center [610, 366] width 49 height 10
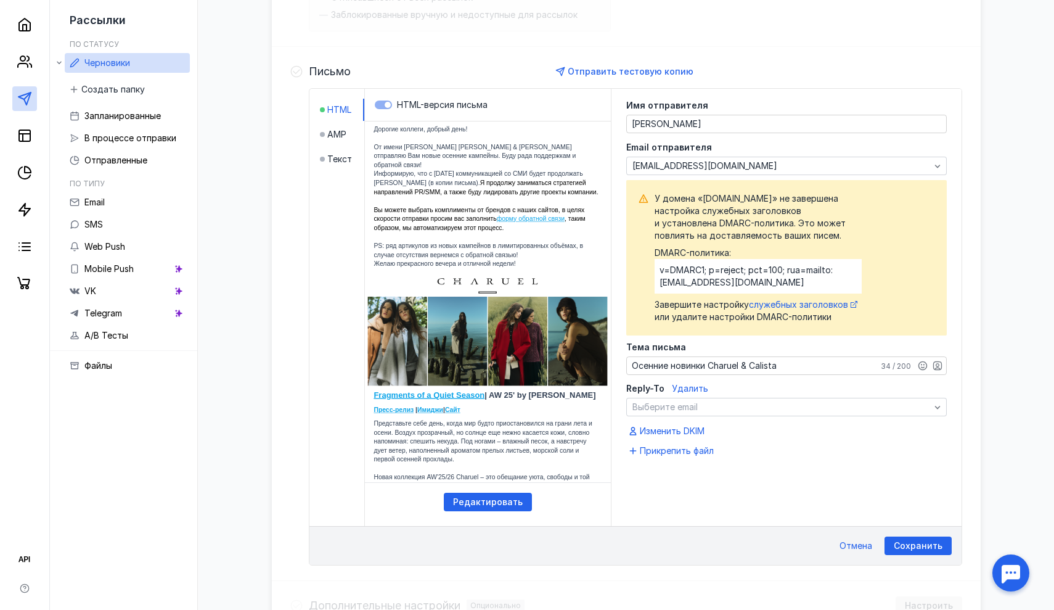
scroll to position [262, 0]
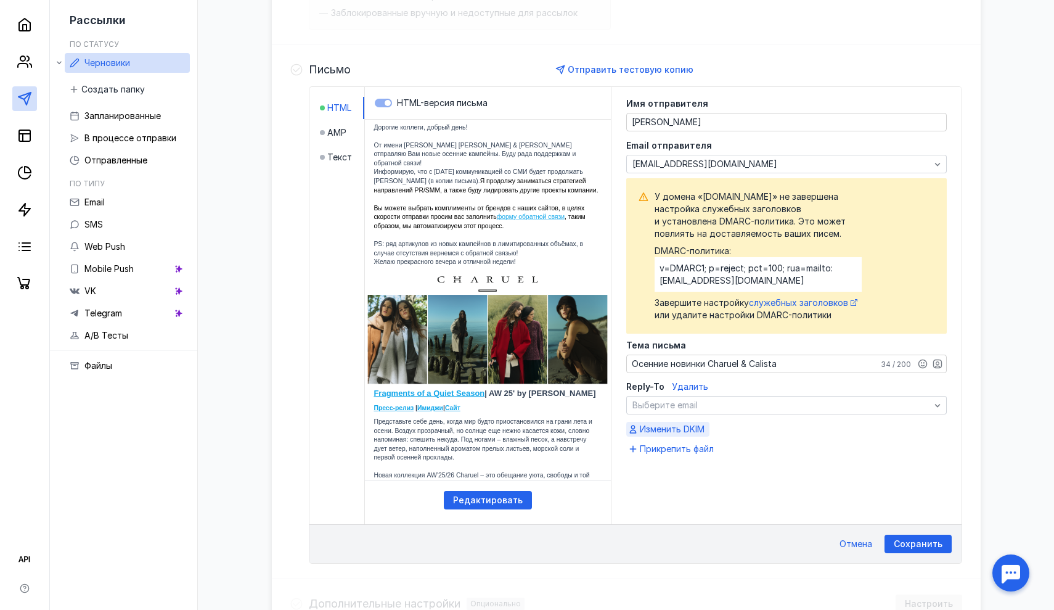
click at [695, 433] on span "Изменить DKIM" at bounding box center [672, 429] width 65 height 12
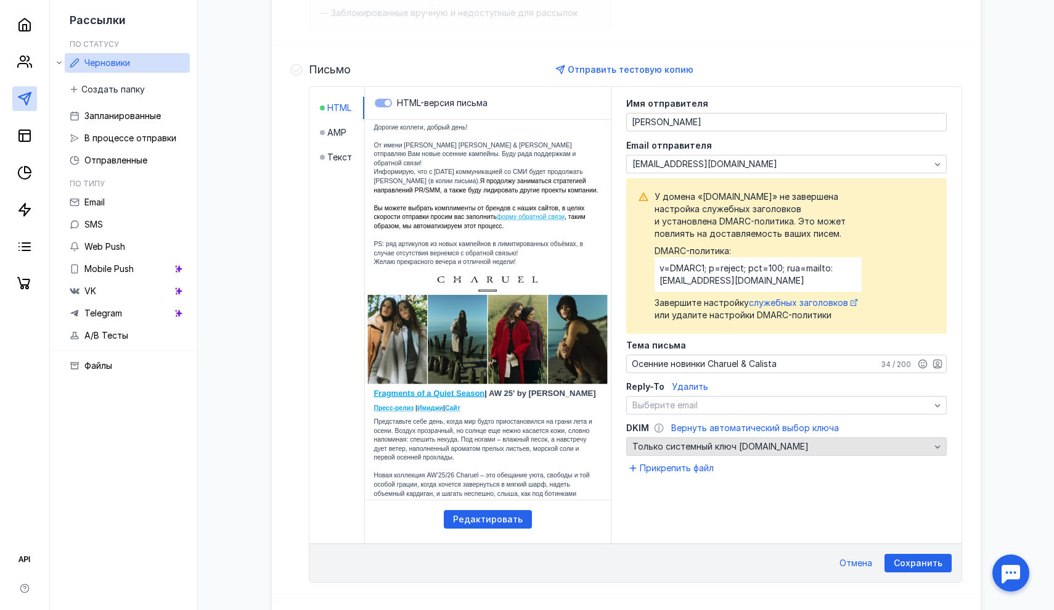
click at [715, 448] on span "Только системный ключ [DOMAIN_NAME]" at bounding box center [720, 446] width 176 height 12
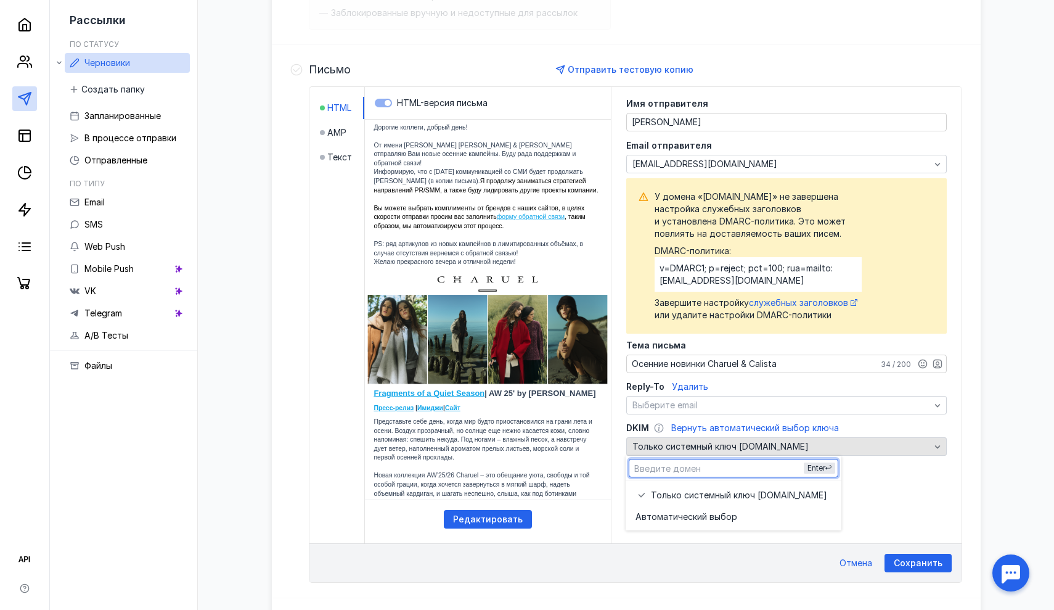
click at [715, 448] on span "Только системный ключ [DOMAIN_NAME]" at bounding box center [720, 446] width 176 height 12
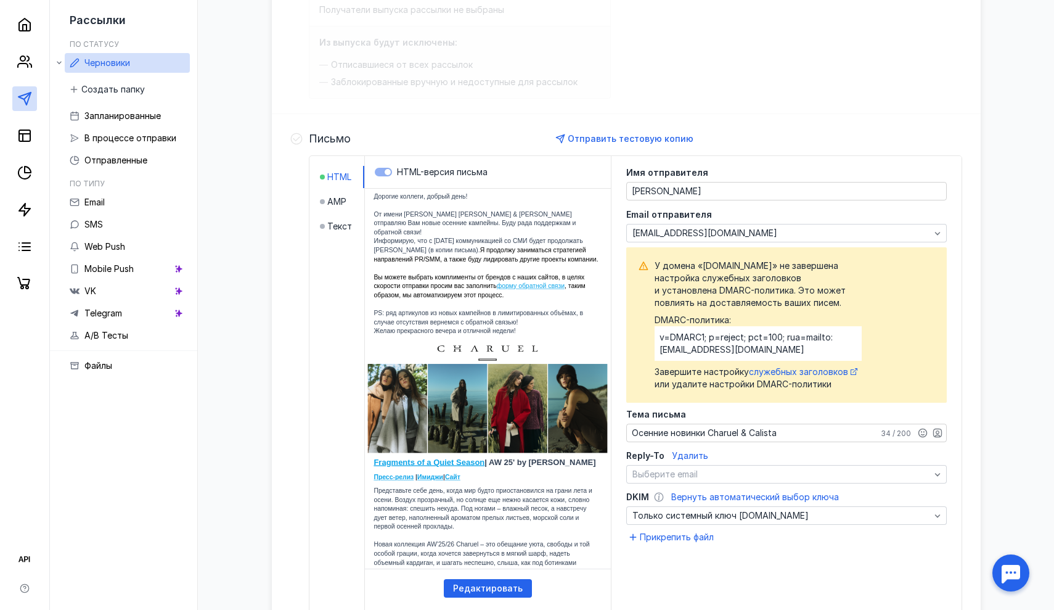
scroll to position [189, 0]
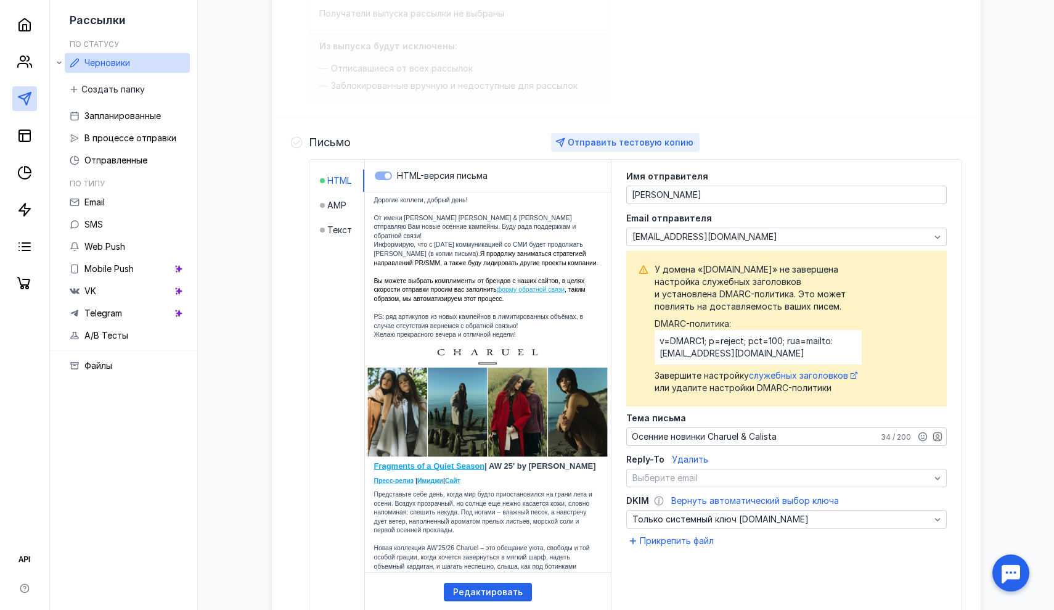
click at [634, 137] on span "Отправить тестовую копию" at bounding box center [631, 142] width 126 height 10
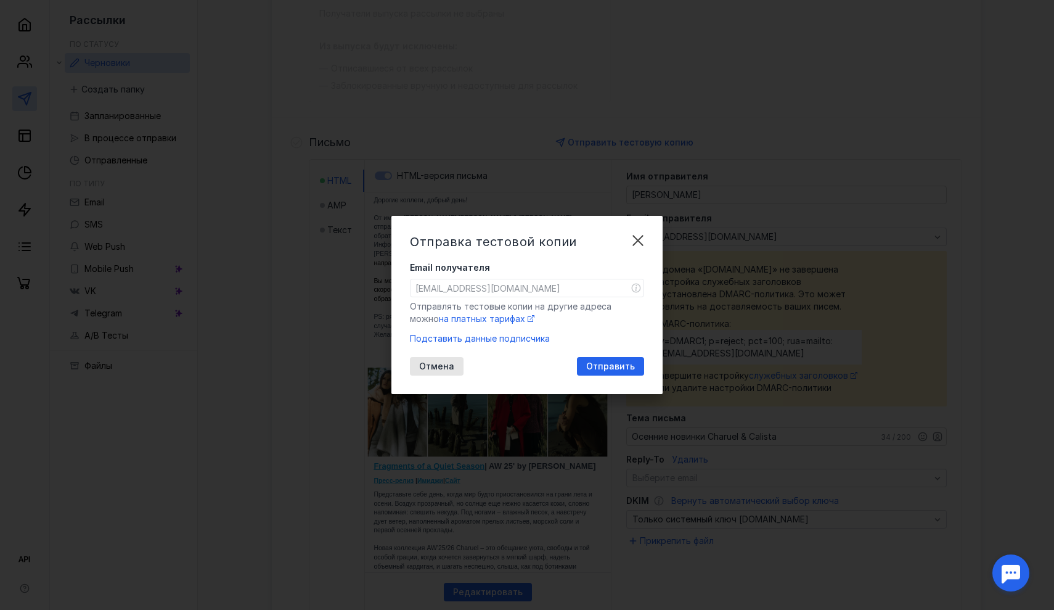
click at [449, 287] on input "[EMAIL_ADDRESS][DOMAIN_NAME]" at bounding box center [527, 287] width 233 height 17
click at [625, 278] on div "Email получателя [EMAIL_ADDRESS][DOMAIN_NAME] Отправлять тестовые копии на друг…" at bounding box center [527, 292] width 234 height 63
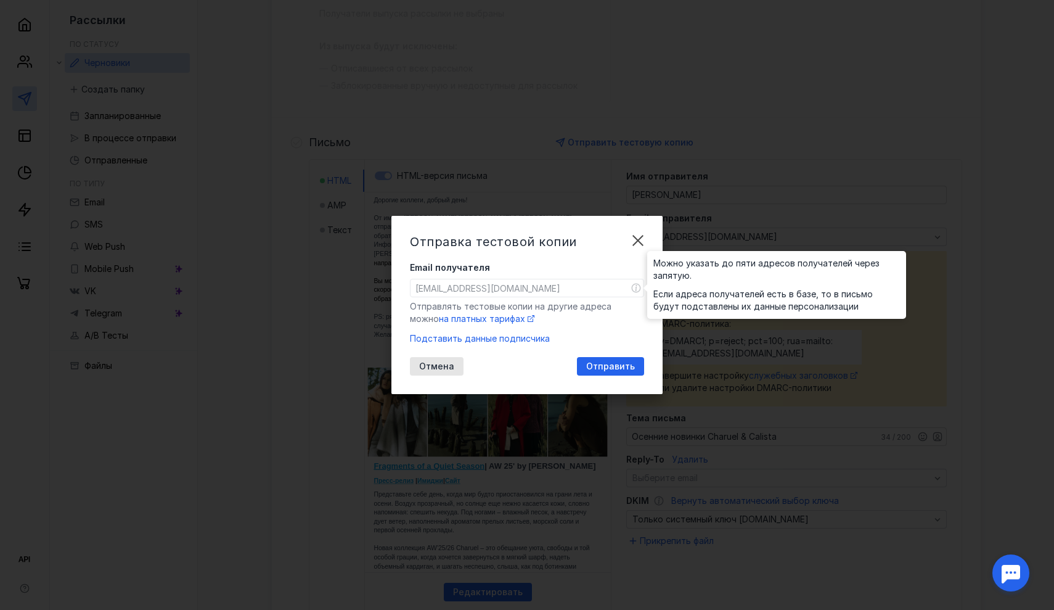
click at [633, 280] on div at bounding box center [636, 288] width 10 height 20
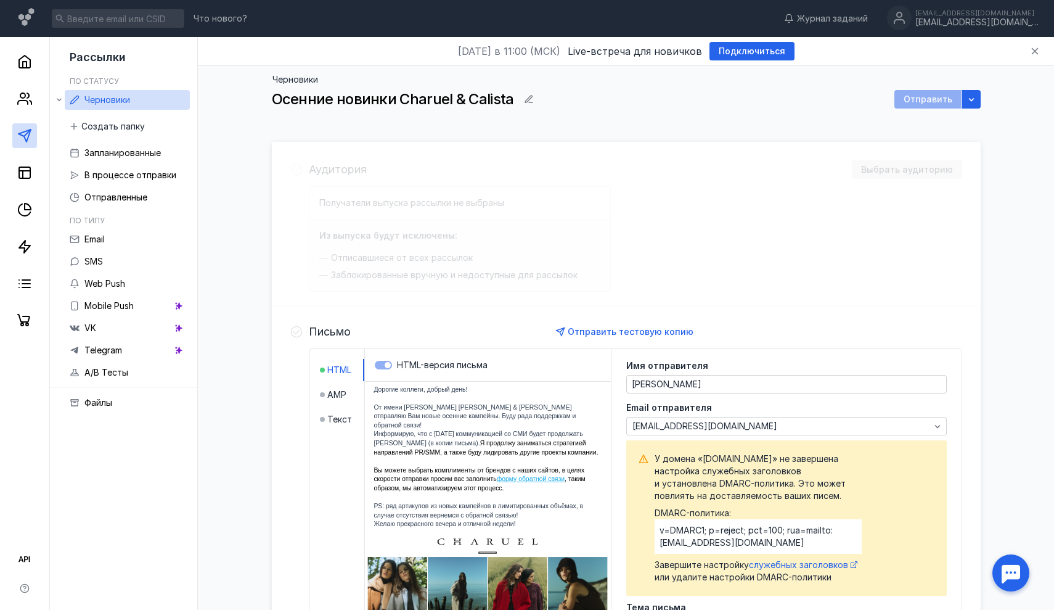
scroll to position [290, 0]
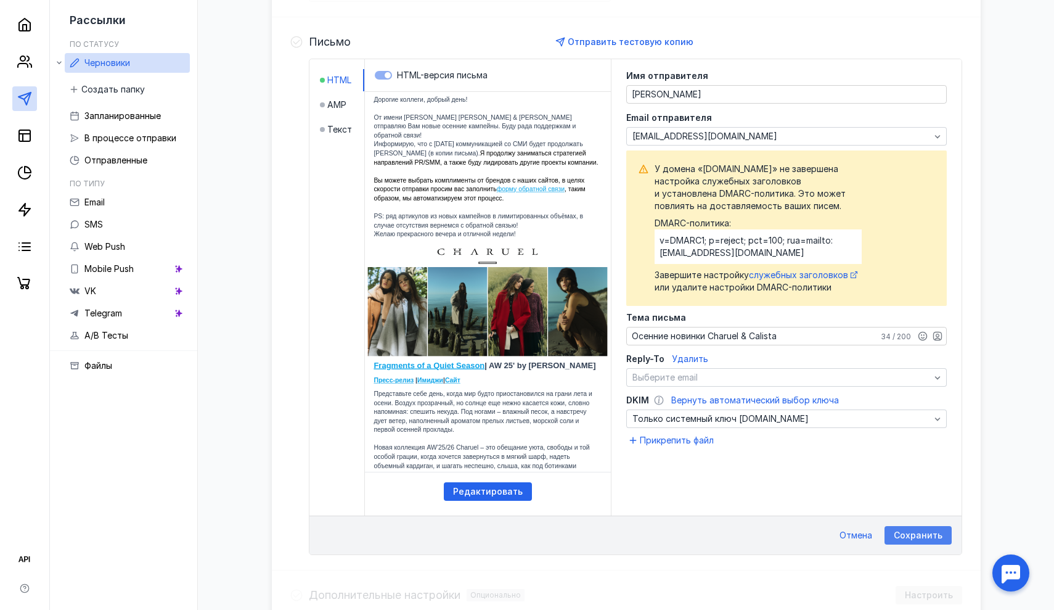
click at [916, 538] on span "Сохранить" at bounding box center [918, 535] width 49 height 10
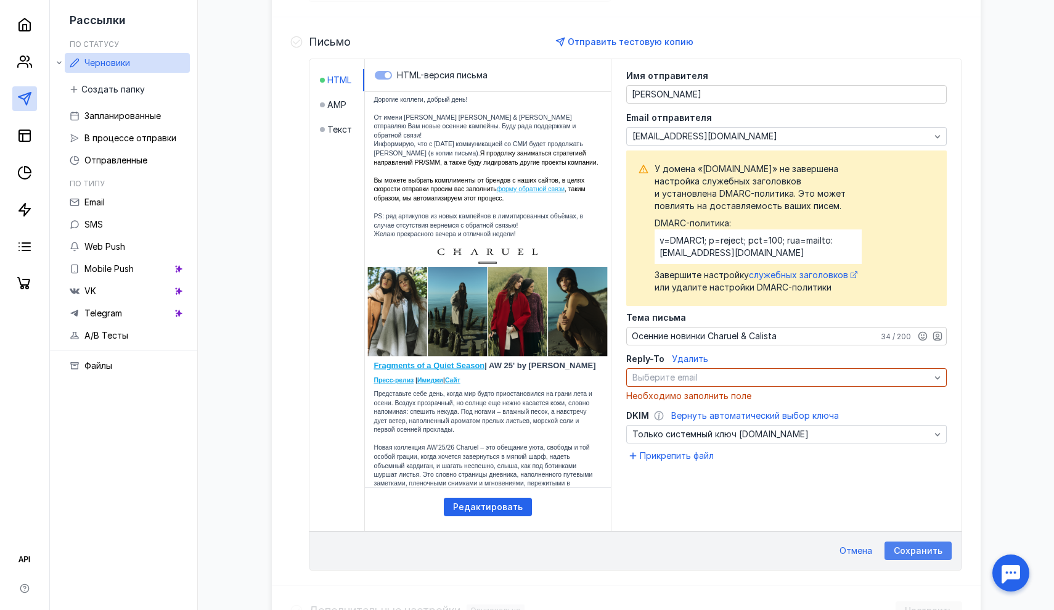
click at [920, 550] on span "Сохранить" at bounding box center [918, 551] width 49 height 10
click at [766, 380] on div "Выберите email" at bounding box center [781, 377] width 304 height 10
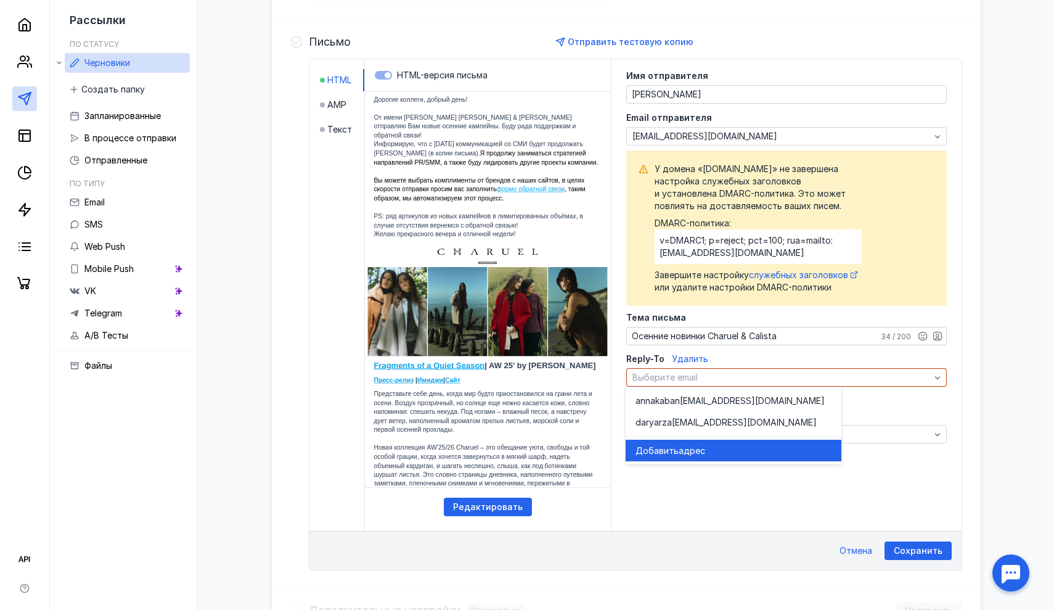
click at [903, 447] on div "Имя отправителя [PERSON_NAME] Email отправителя [EMAIL_ADDRESS][DOMAIN_NAME] У …" at bounding box center [787, 273] width 350 height 428
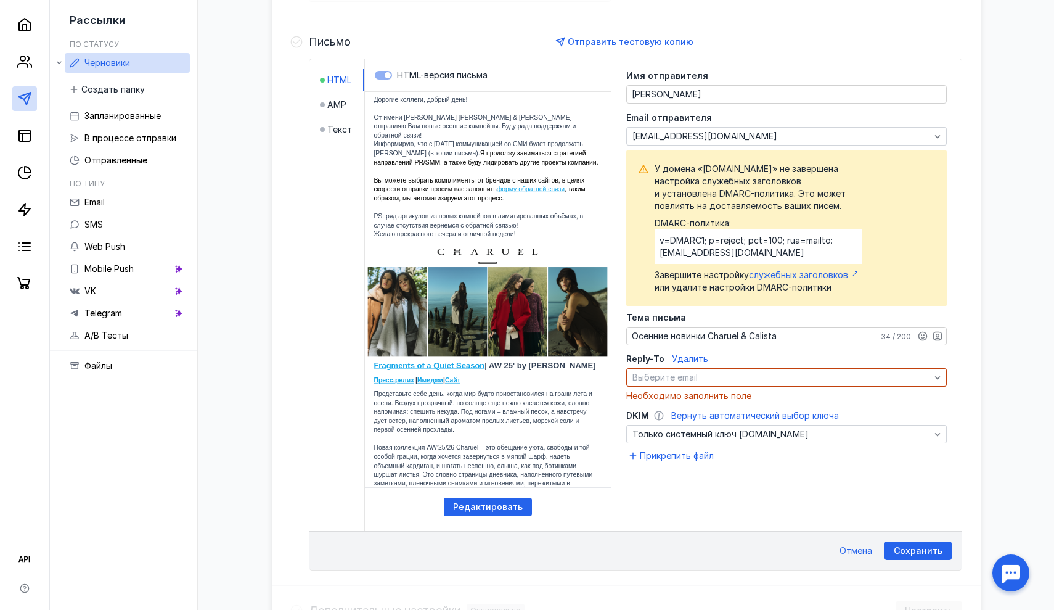
click at [690, 364] on button "Удалить" at bounding box center [690, 359] width 36 height 12
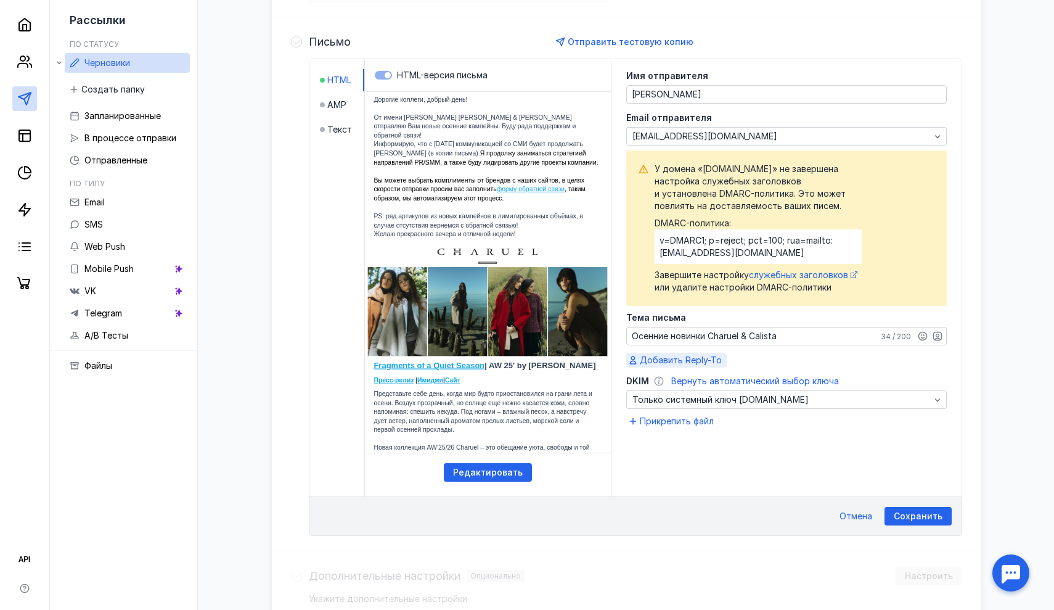
click at [692, 358] on span "Добавить Reply-To" at bounding box center [681, 360] width 82 height 12
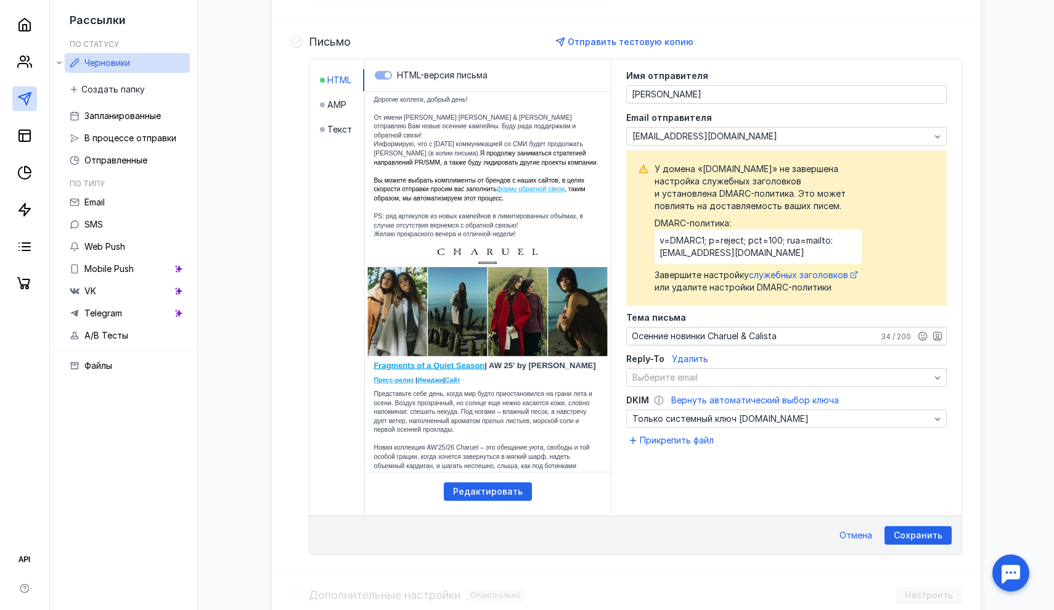
click at [692, 358] on span "Удалить" at bounding box center [690, 358] width 36 height 10
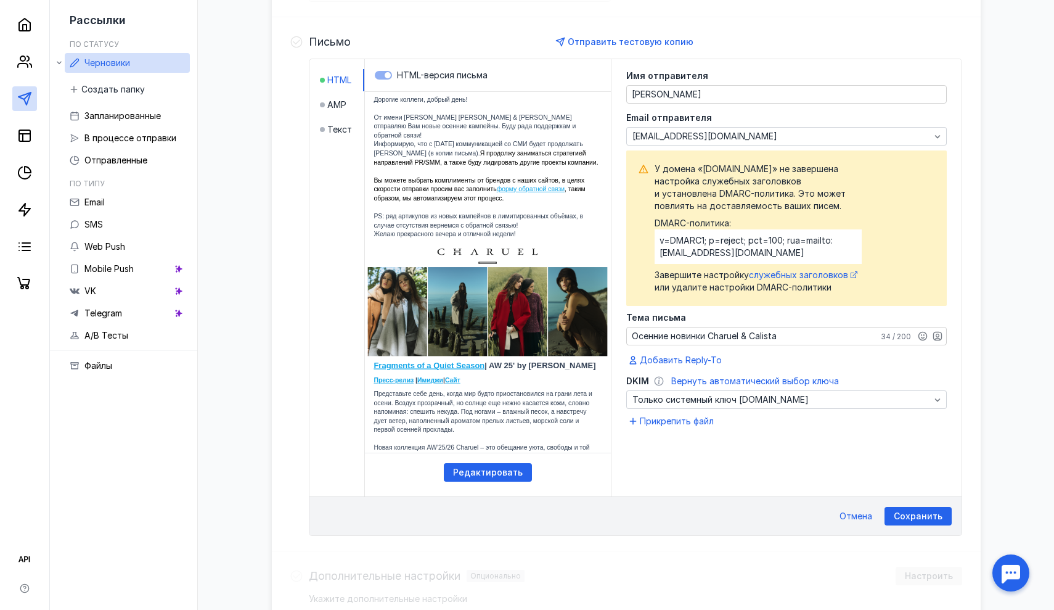
click at [909, 504] on div "Сохранить Отмена" at bounding box center [635, 515] width 652 height 39
click at [909, 512] on span "Сохранить" at bounding box center [918, 516] width 49 height 10
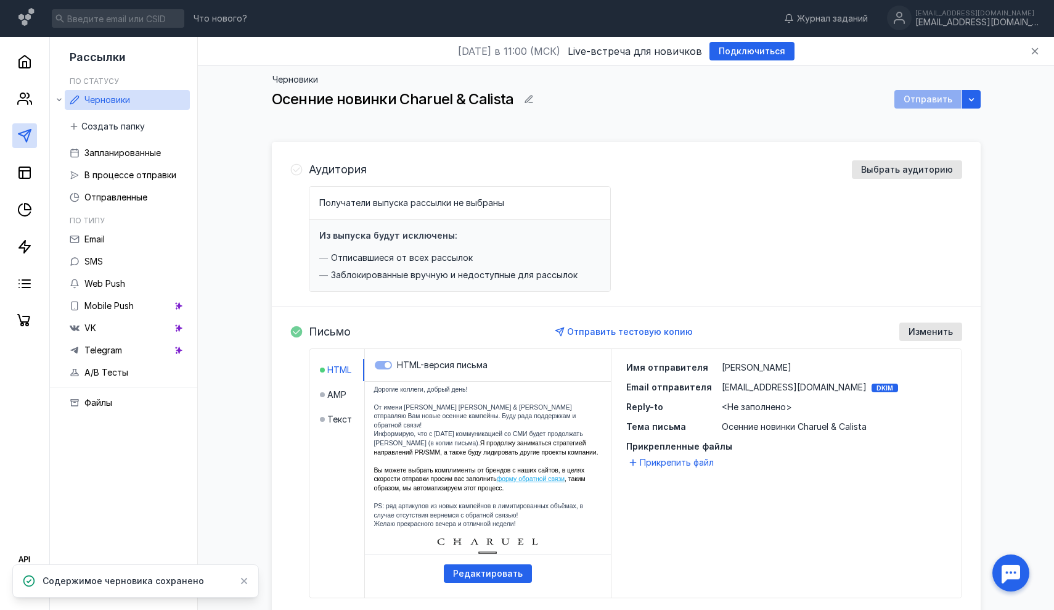
scroll to position [0, 0]
click at [621, 332] on span "Отправить тестовую копию" at bounding box center [630, 331] width 126 height 10
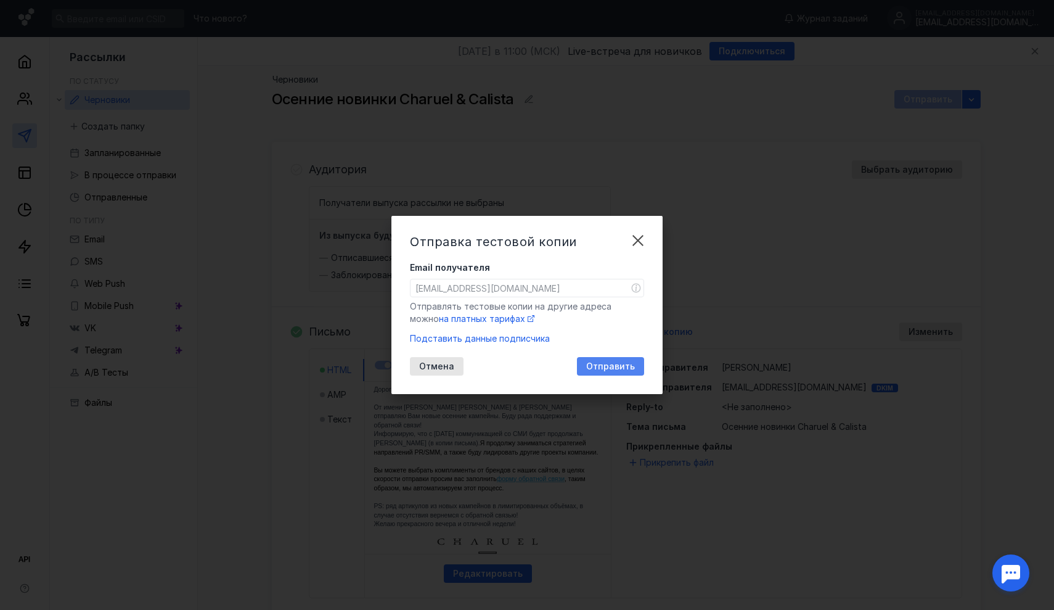
click at [617, 367] on span "Отправить" at bounding box center [610, 366] width 49 height 10
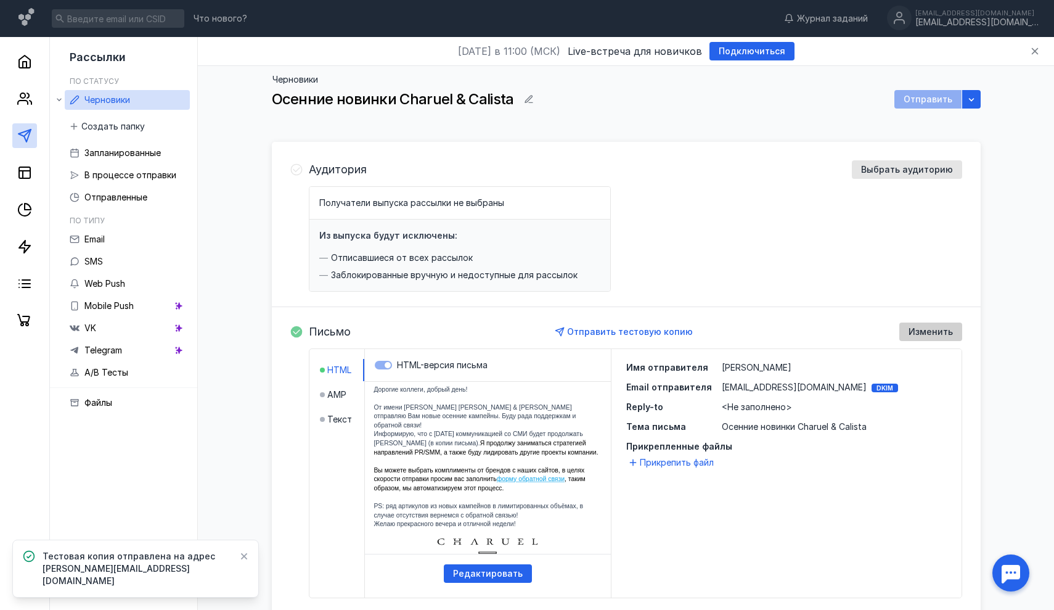
click at [932, 327] on span "Изменить" at bounding box center [931, 332] width 44 height 10
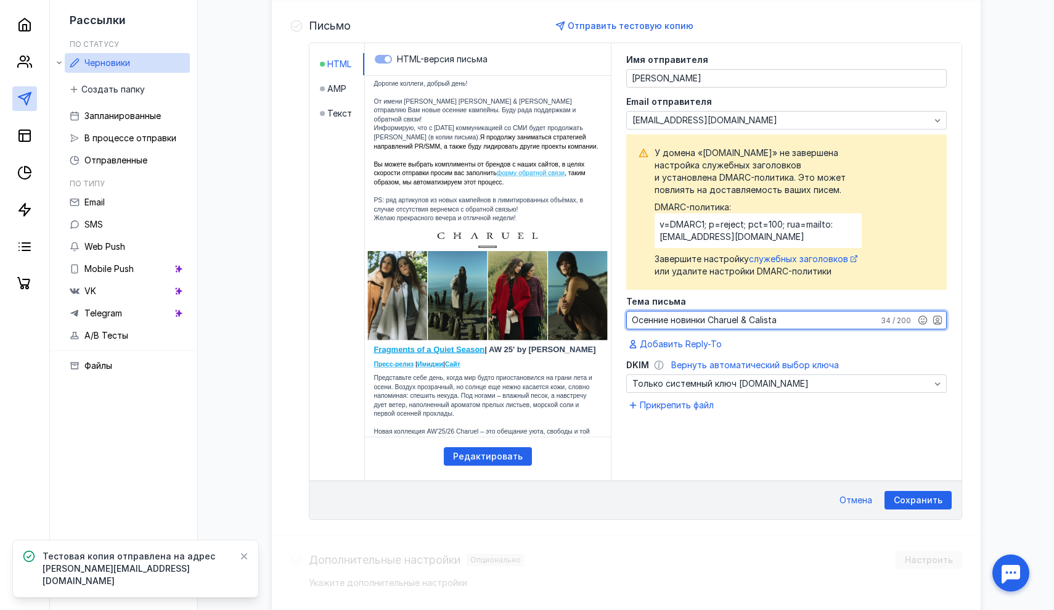
scroll to position [306, 0]
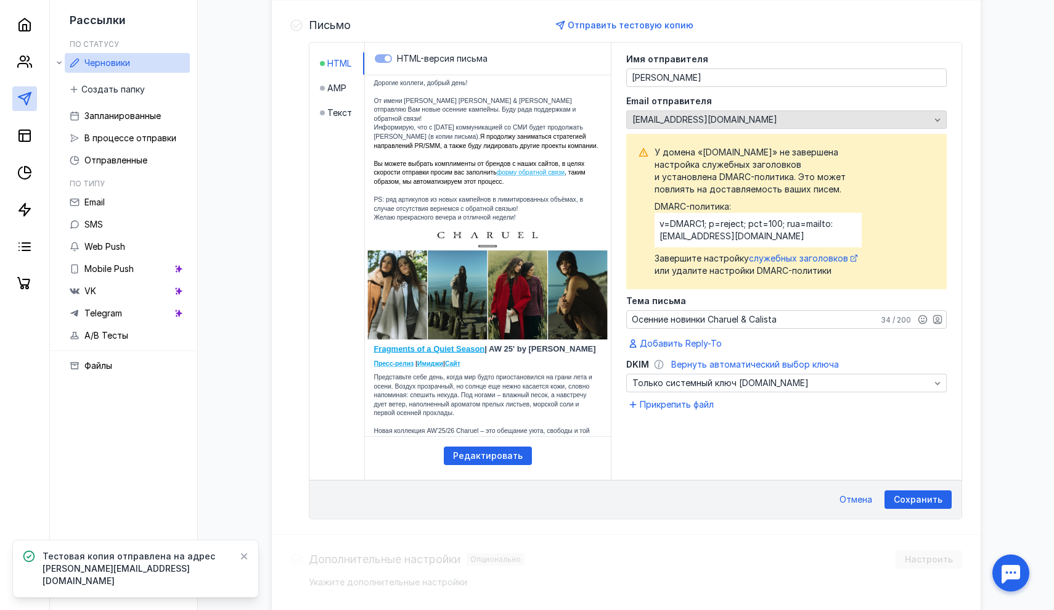
drag, startPoint x: 759, startPoint y: 118, endPoint x: 671, endPoint y: 118, distance: 87.5
click at [671, 118] on div "[EMAIL_ADDRESS][DOMAIN_NAME]" at bounding box center [781, 120] width 304 height 10
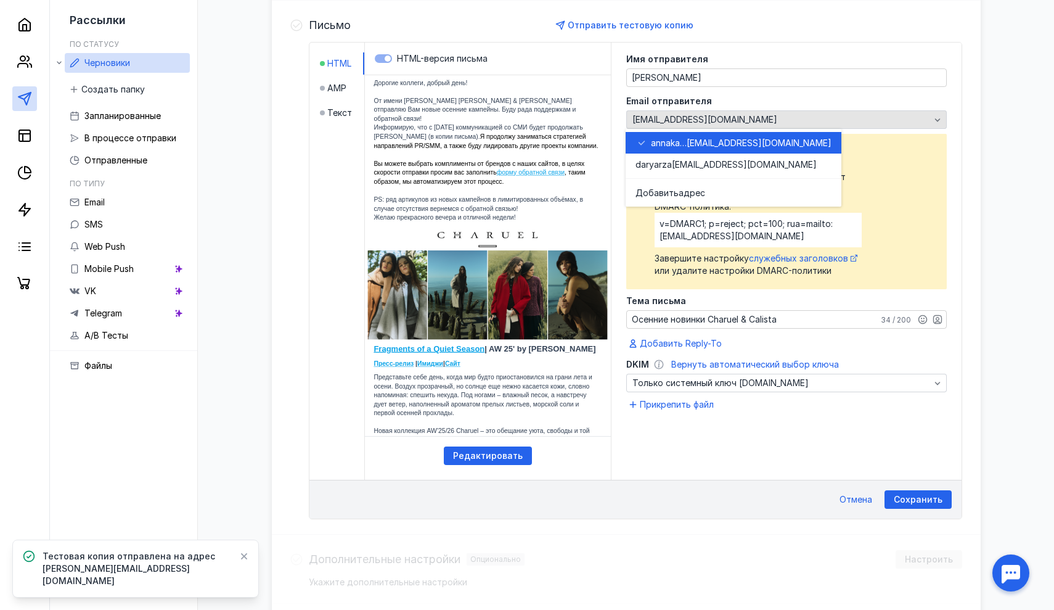
click at [671, 118] on span "[EMAIL_ADDRESS][DOMAIN_NAME]" at bounding box center [704, 120] width 145 height 10
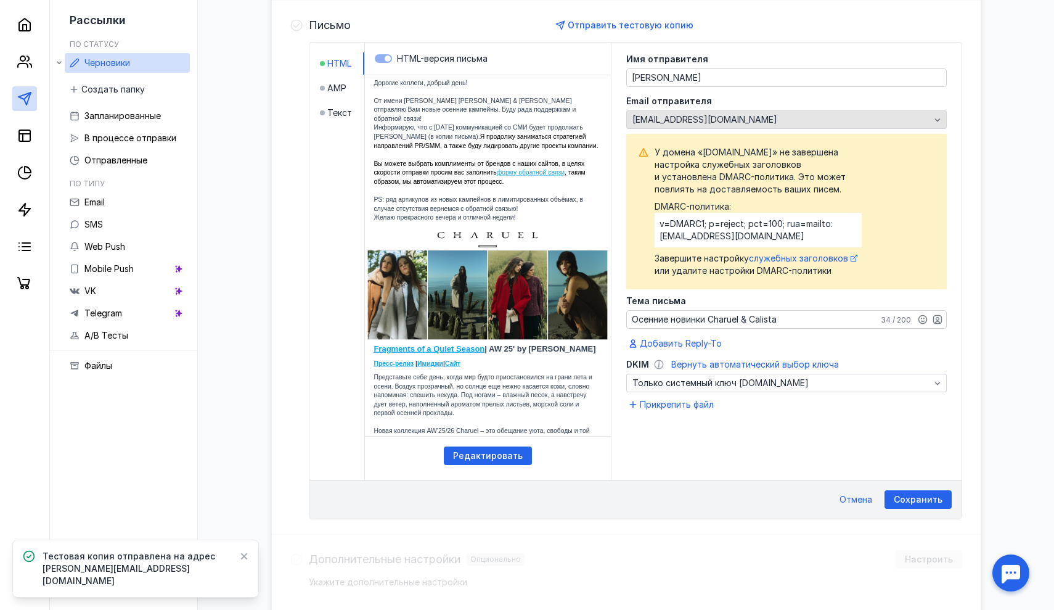
click at [678, 118] on span "[EMAIL_ADDRESS][DOMAIN_NAME]" at bounding box center [704, 120] width 145 height 10
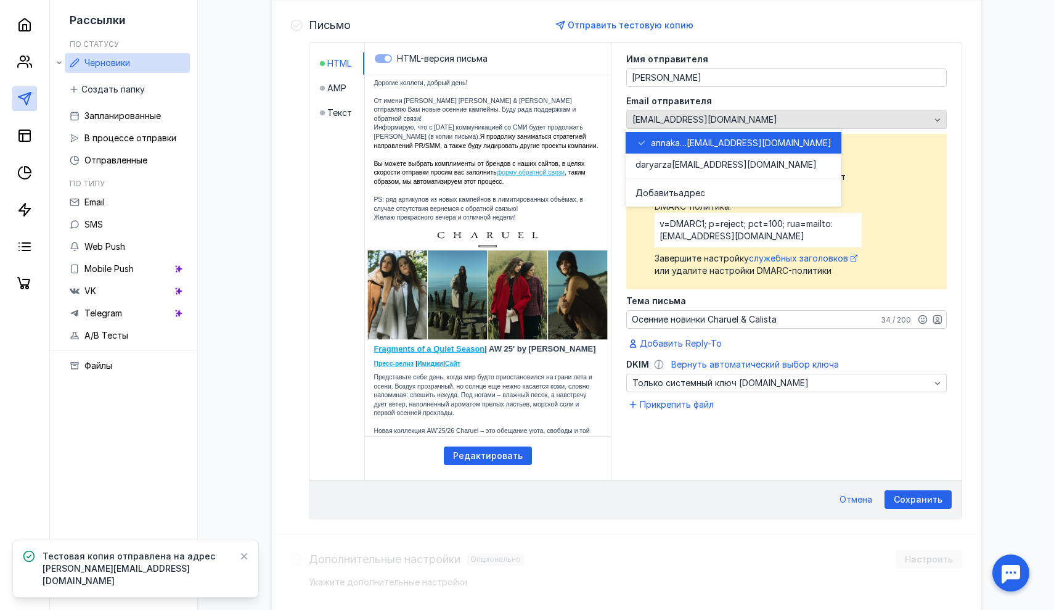
click at [678, 118] on span "[EMAIL_ADDRESS][DOMAIN_NAME]" at bounding box center [704, 120] width 145 height 10
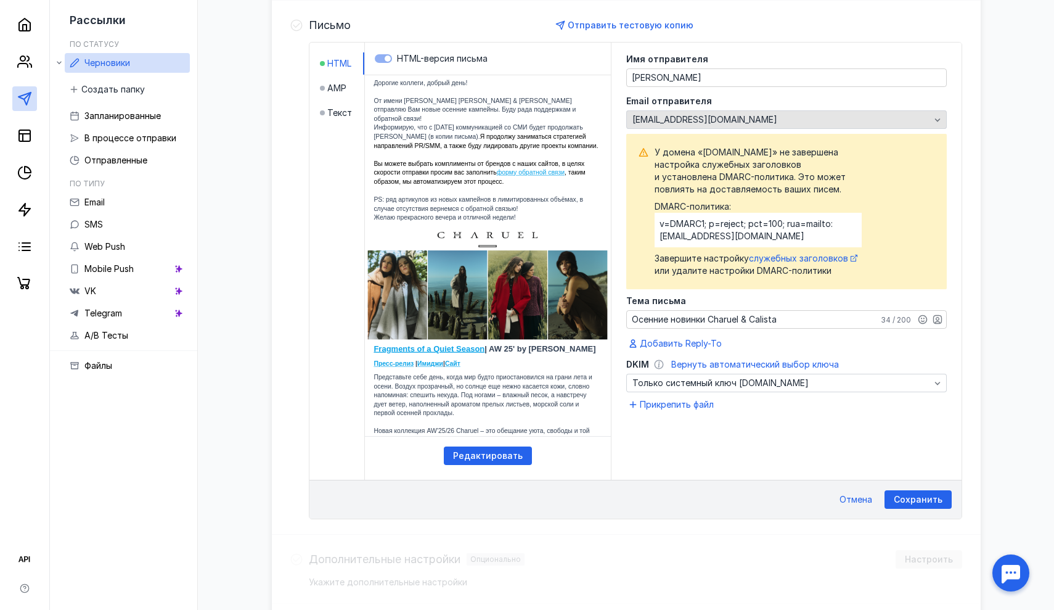
click at [698, 118] on span "[EMAIL_ADDRESS][DOMAIN_NAME]" at bounding box center [704, 120] width 145 height 10
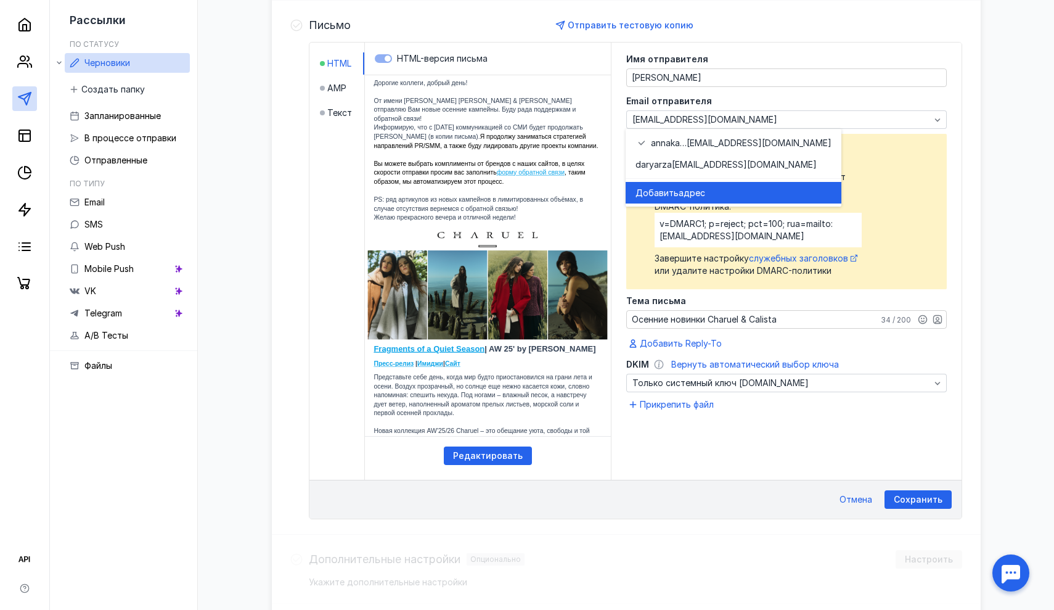
click at [671, 195] on span "Добавить" at bounding box center [657, 193] width 43 height 12
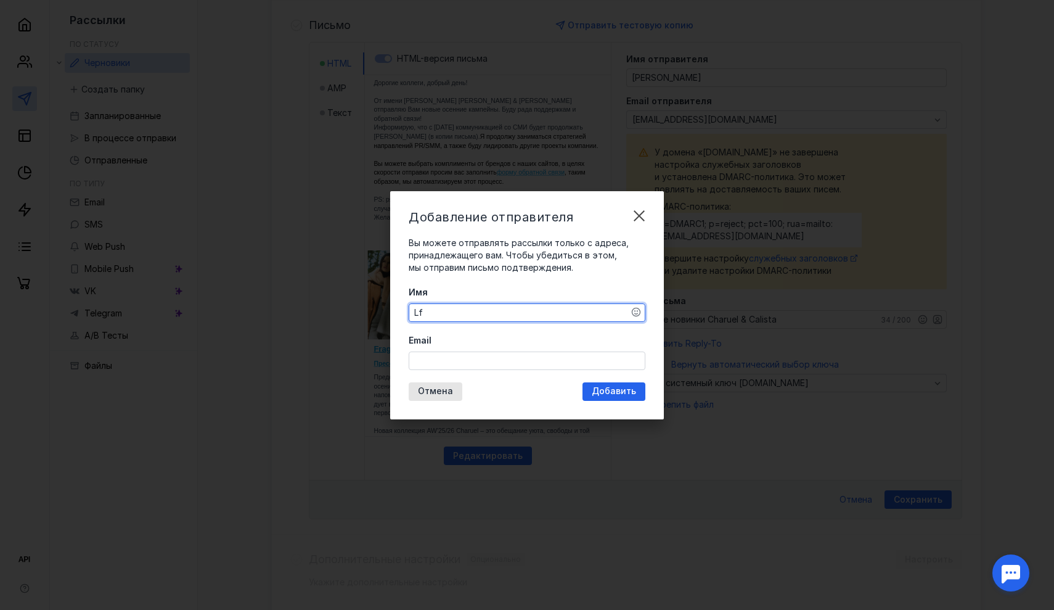
type textarea "L"
type textarea "[PERSON_NAME]"
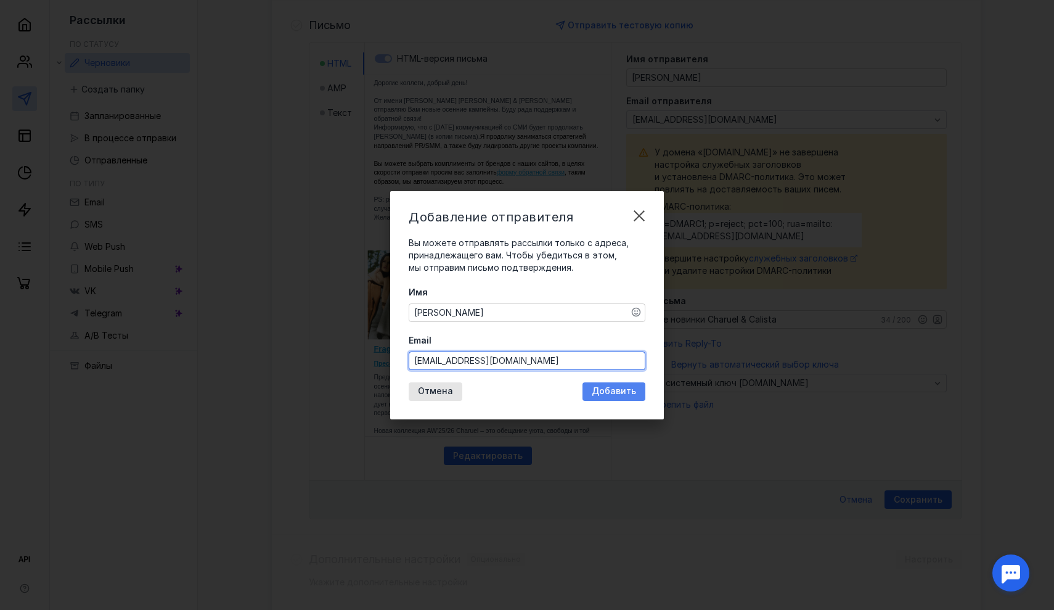
type input "[EMAIL_ADDRESS][DOMAIN_NAME]"
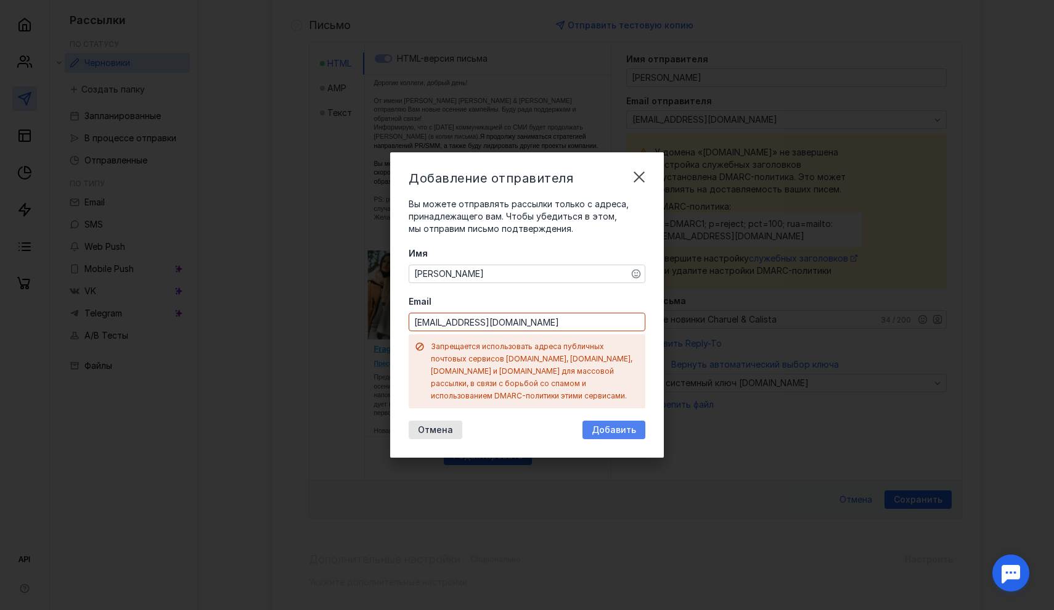
click at [602, 390] on div "Добавление отправителя Вы можете отправлять рассылки только с адреса, принадлеж…" at bounding box center [527, 304] width 274 height 305
click at [555, 330] on input "[EMAIL_ADDRESS][DOMAIN_NAME]" at bounding box center [526, 321] width 235 height 17
click at [629, 325] on input "[EMAIL_ADDRESS][DOMAIN_NAME]" at bounding box center [526, 321] width 235 height 17
click at [568, 328] on input "[EMAIL_ADDRESS][DOMAIN_NAME]" at bounding box center [526, 321] width 235 height 17
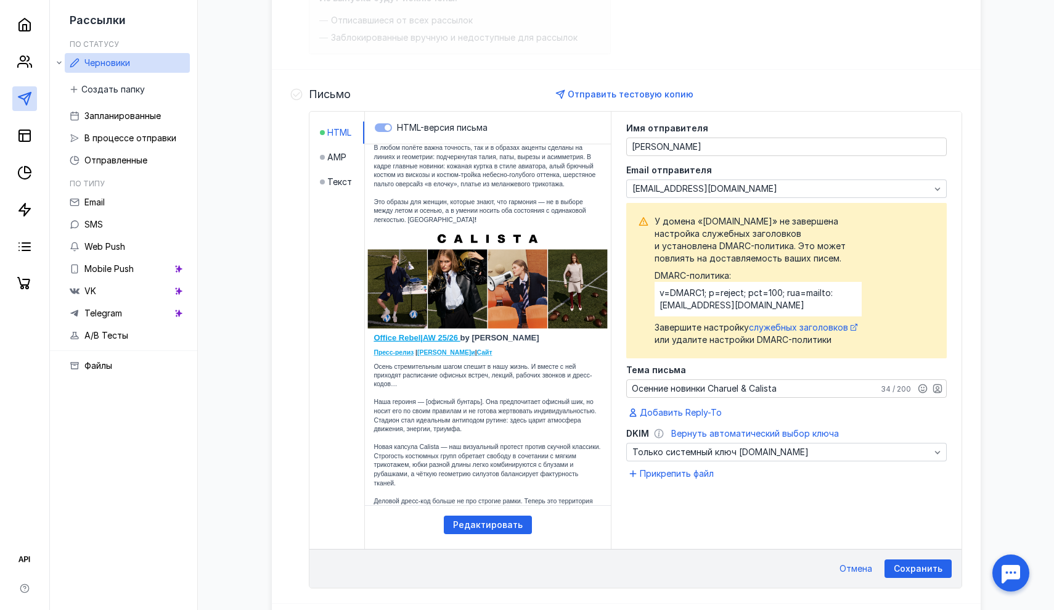
scroll to position [390, 0]
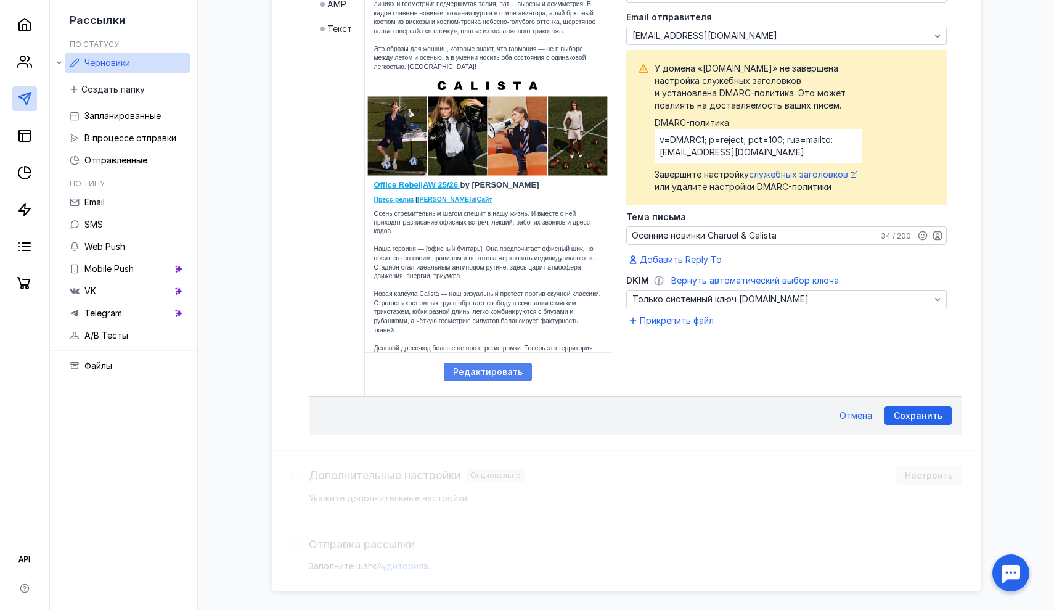
click at [477, 372] on span "Редактировать" at bounding box center [488, 372] width 70 height 10
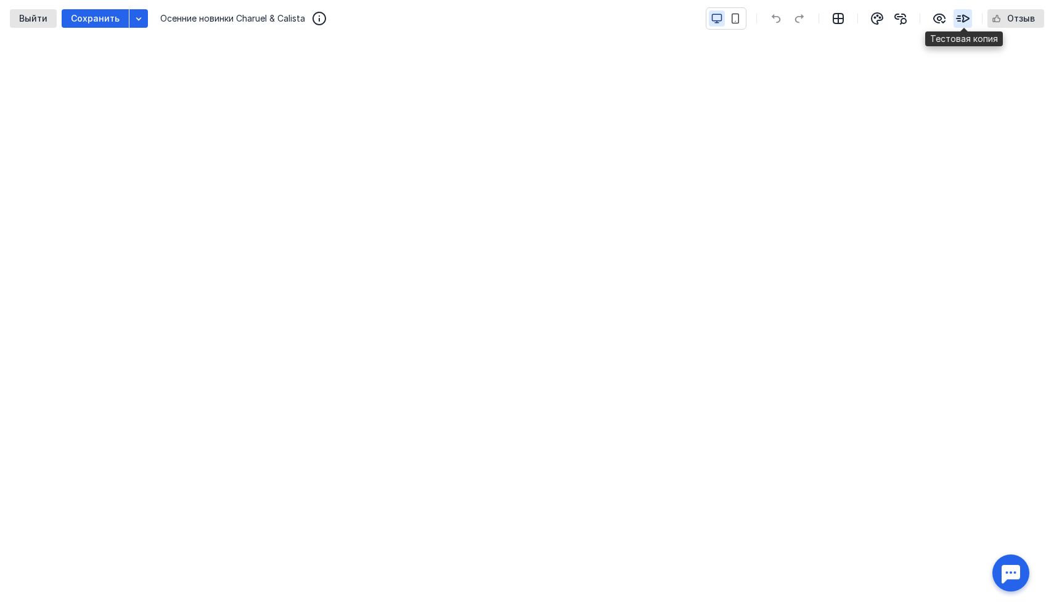
click at [968, 12] on icon "button" at bounding box center [963, 18] width 15 height 15
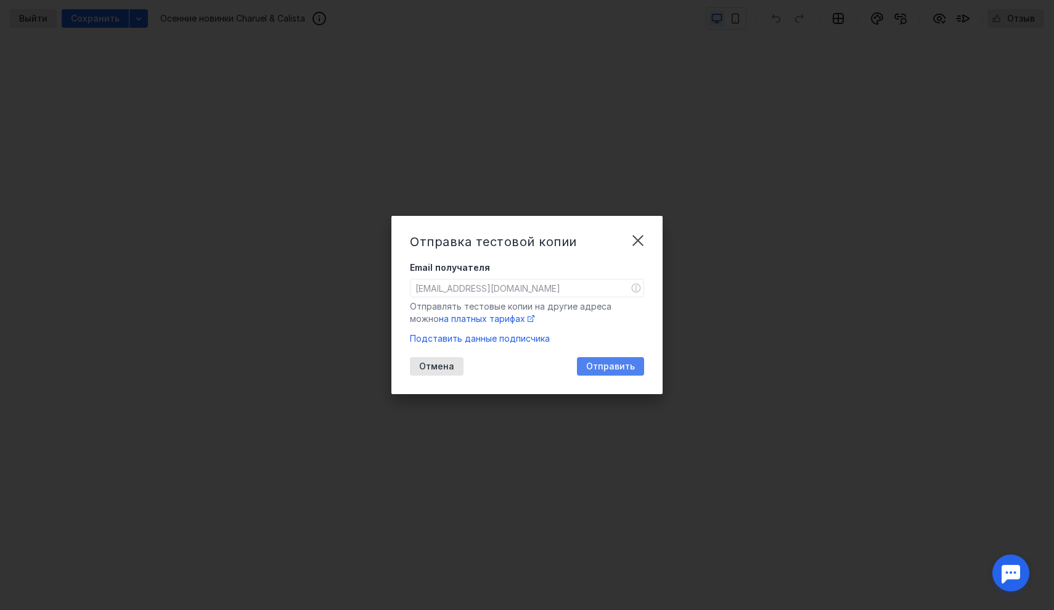
click at [628, 366] on span "Отправить" at bounding box center [610, 366] width 49 height 10
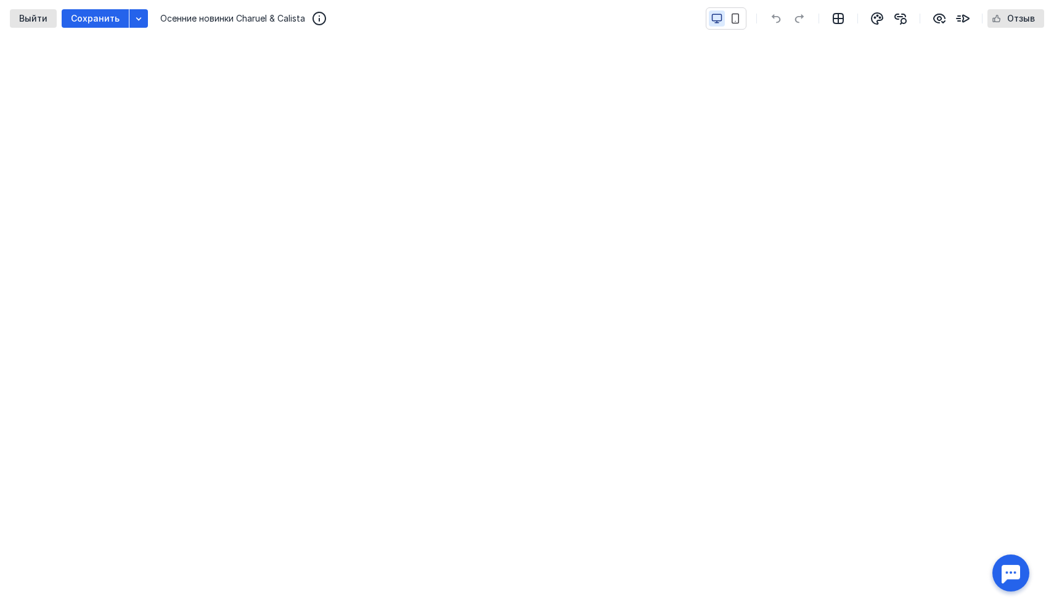
scroll to position [364, 0]
click at [936, 19] on icon "button" at bounding box center [939, 18] width 11 height 9
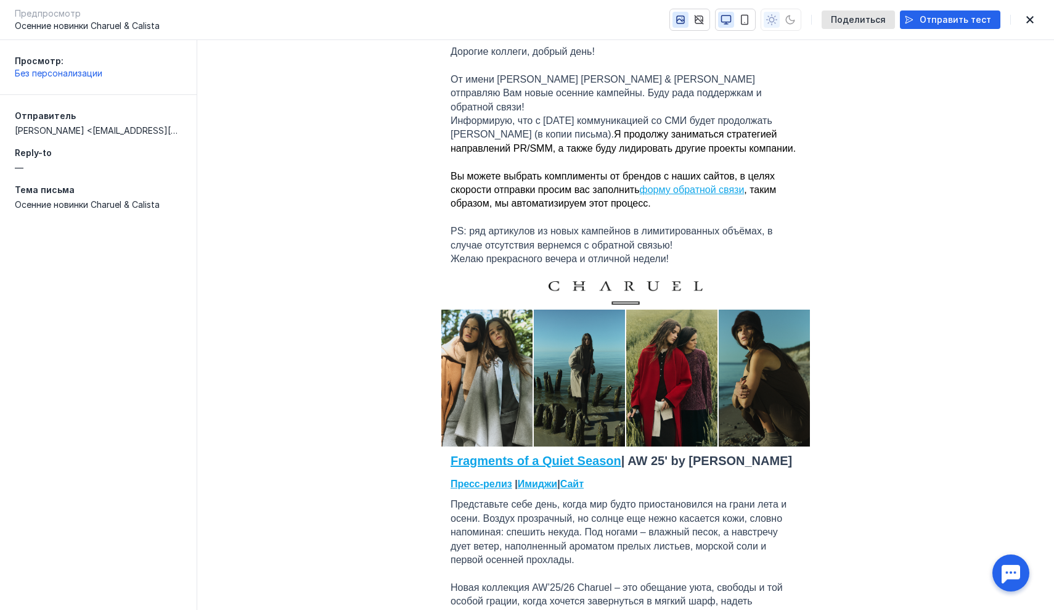
scroll to position [396, 0]
click at [1028, 24] on icon "button" at bounding box center [1030, 20] width 15 height 10
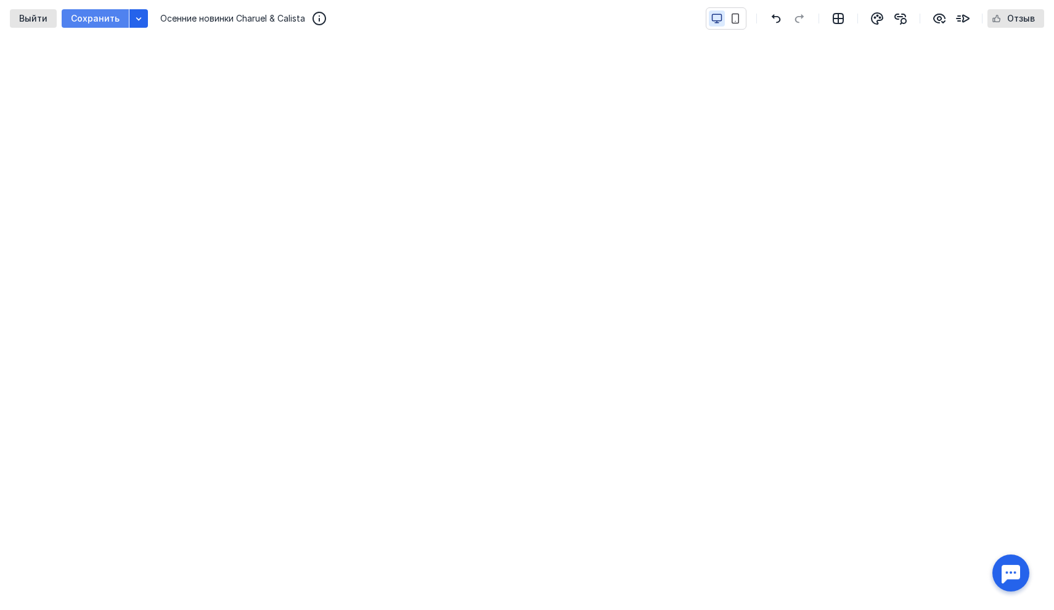
click at [104, 22] on span "Сохранить" at bounding box center [95, 19] width 49 height 10
click at [739, 18] on icon "button" at bounding box center [735, 18] width 11 height 11
click at [712, 19] on button "button" at bounding box center [717, 18] width 16 height 16
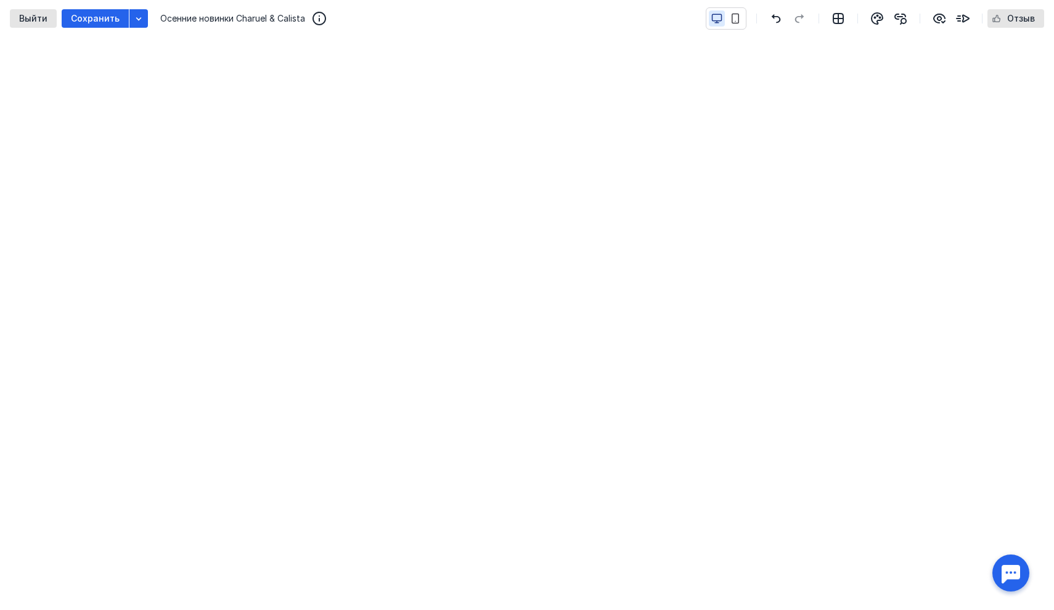
scroll to position [320, 0]
click at [46, 17] on div "Выйти" at bounding box center [33, 19] width 41 height 10
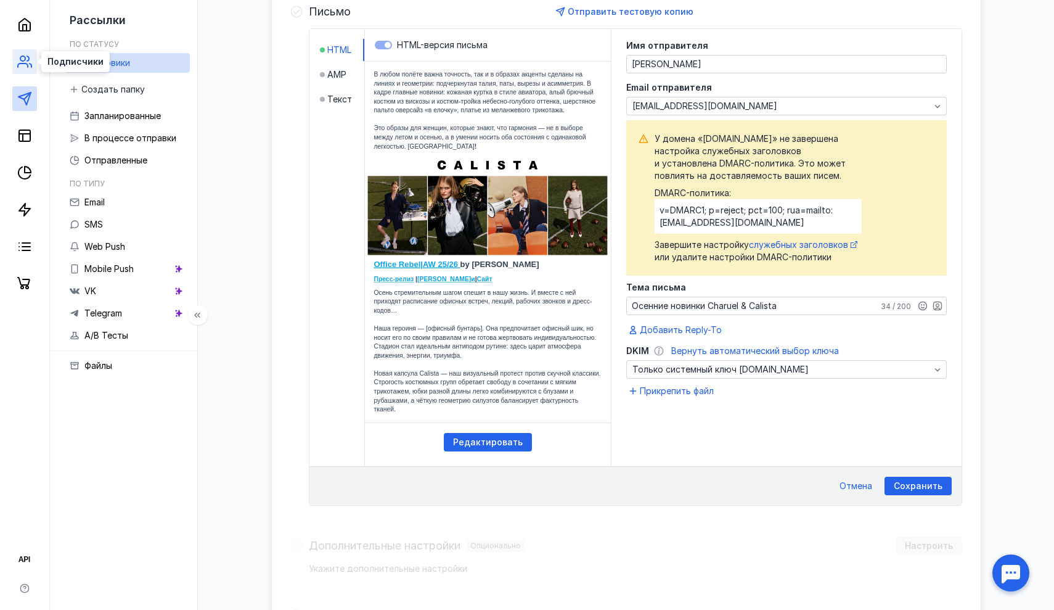
click at [29, 60] on icon at bounding box center [28, 58] width 2 height 5
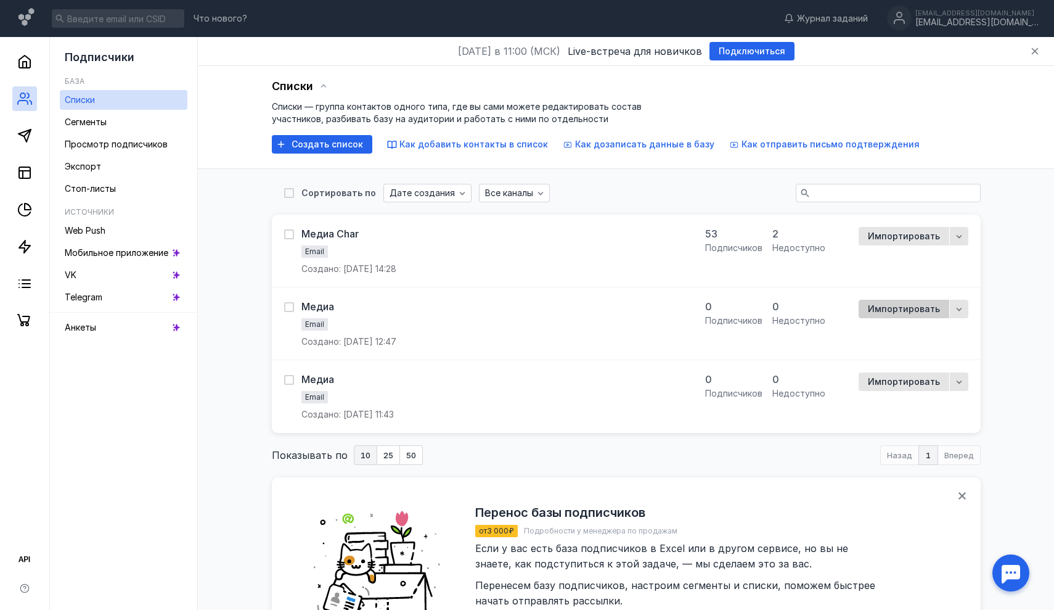
click at [902, 308] on span "Импортировать" at bounding box center [904, 309] width 72 height 10
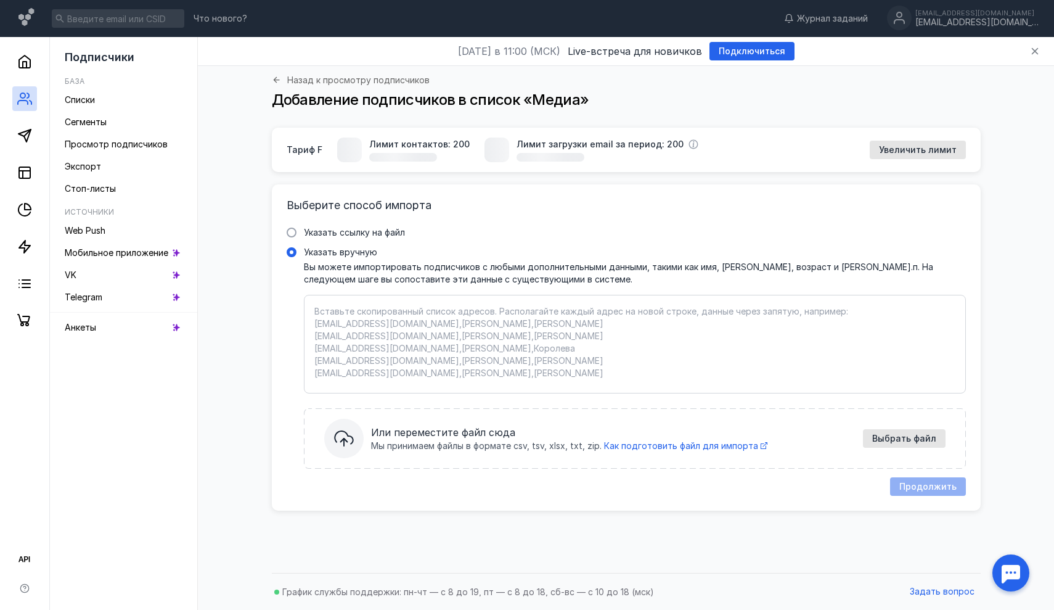
click at [612, 361] on textarea "Указать вручную Вы можете импортировать подписчиков с любыми дополнительными да…" at bounding box center [634, 344] width 641 height 78
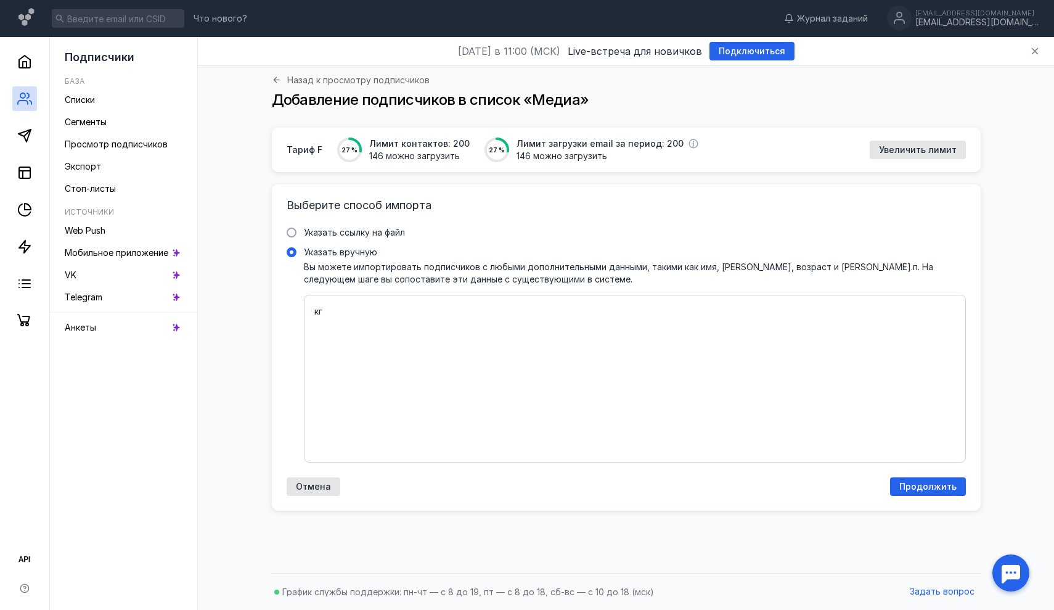
type textarea "к"
paste textarea "[PERSON_NAME][EMAIL_ADDRESS][DOMAIN_NAME]"
type textarea "[EMAIL_ADDRESS][DOMAIN_NAME], [EMAIL_ADDRESS][DOMAIN_NAME],"
click at [465, 99] on span "Добавление подписчиков в список «Медиа»" at bounding box center [430, 100] width 317 height 18
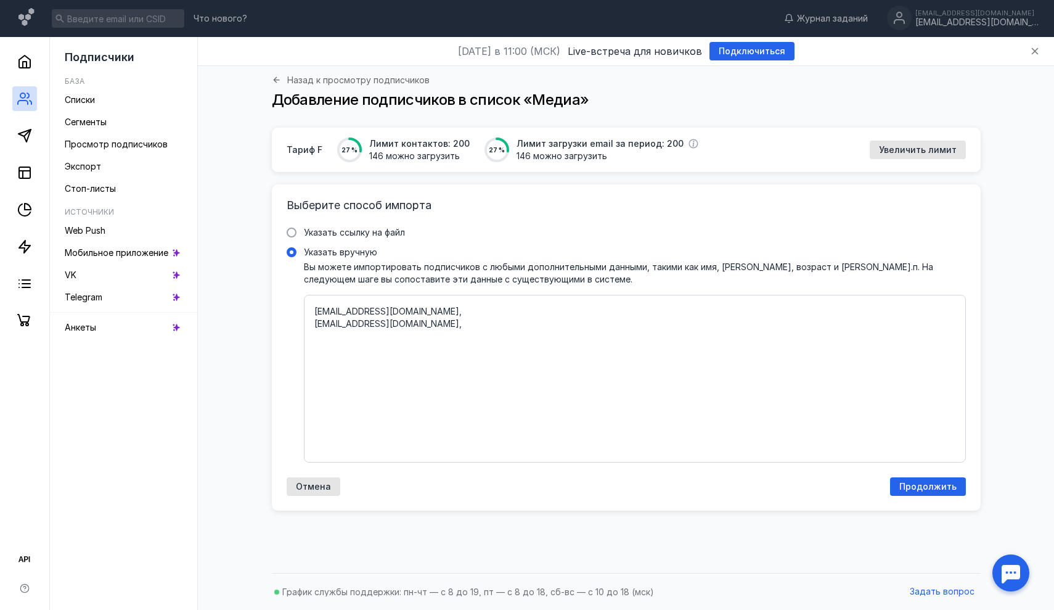
click at [354, 332] on textarea "[EMAIL_ADDRESS][DOMAIN_NAME], [EMAIL_ADDRESS][DOMAIN_NAME]," at bounding box center [634, 378] width 641 height 147
click at [919, 487] on span "Продолжить" at bounding box center [927, 486] width 57 height 10
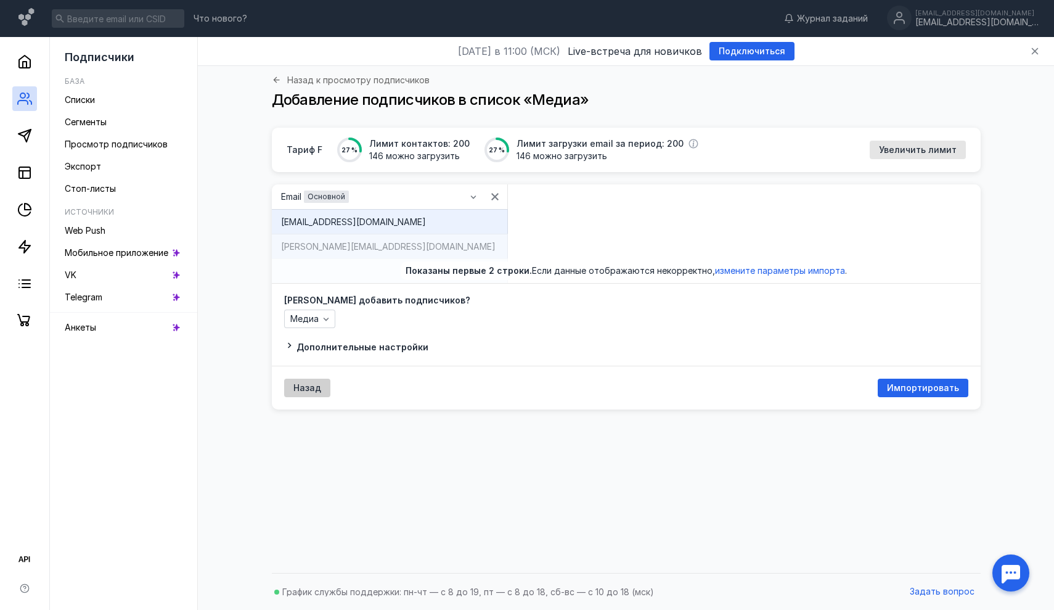
click at [308, 386] on span "Назад" at bounding box center [307, 388] width 28 height 10
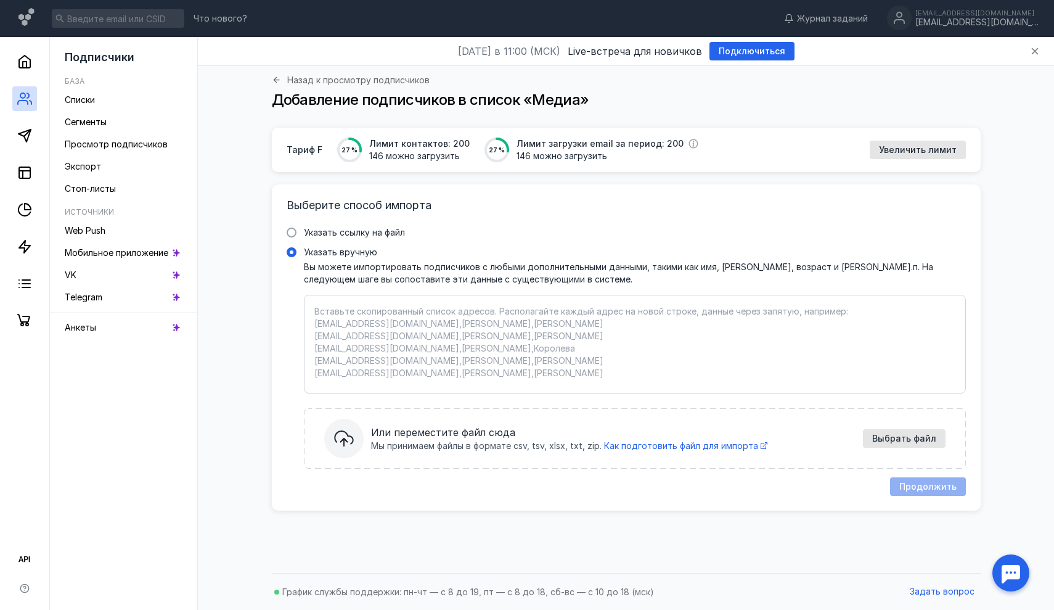
click at [403, 340] on textarea "Указать вручную Вы можете импортировать подписчиков с любыми дополнительными да…" at bounding box center [634, 344] width 641 height 78
click at [398, 333] on textarea "Указать вручную Вы можете импортировать подписчиков с любыми дополнительными да…" at bounding box center [634, 344] width 641 height 78
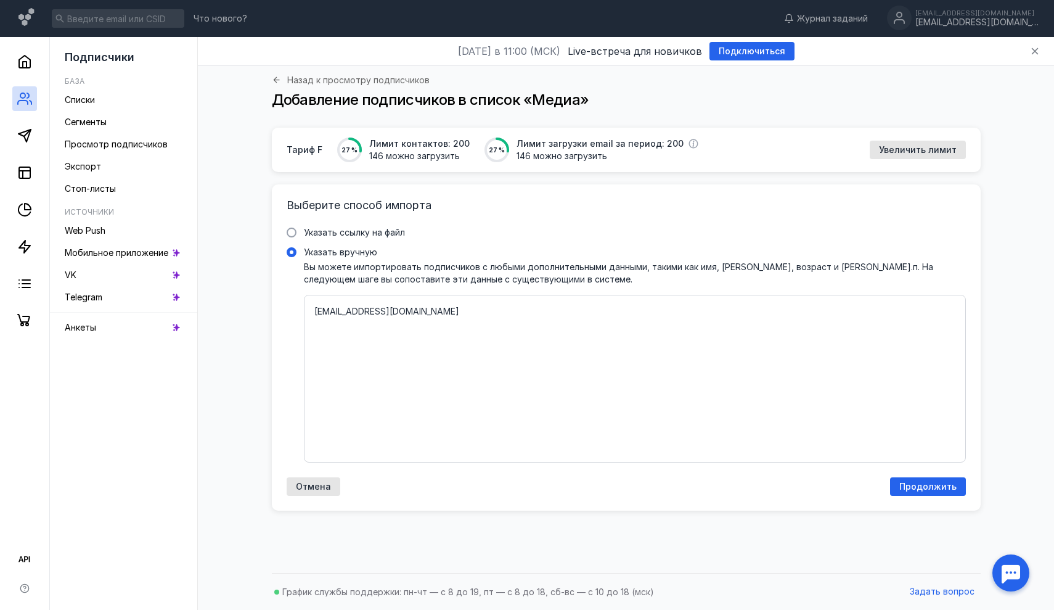
click at [443, 313] on textarea "[EMAIL_ADDRESS][DOMAIN_NAME]" at bounding box center [634, 378] width 641 height 147
paste textarea "[PERSON_NAME][EMAIL_ADDRESS][DOMAIN_NAME]"
paste textarea "[EMAIL_ADDRESS][DOMAIN_NAME]"
type textarea "[EMAIL_ADDRESS][DOMAIN_NAME], [PERSON_NAME][EMAIL_ADDRESS][DOMAIN_NAME], [EMAIL…"
click at [933, 488] on span "Продолжить" at bounding box center [927, 486] width 57 height 10
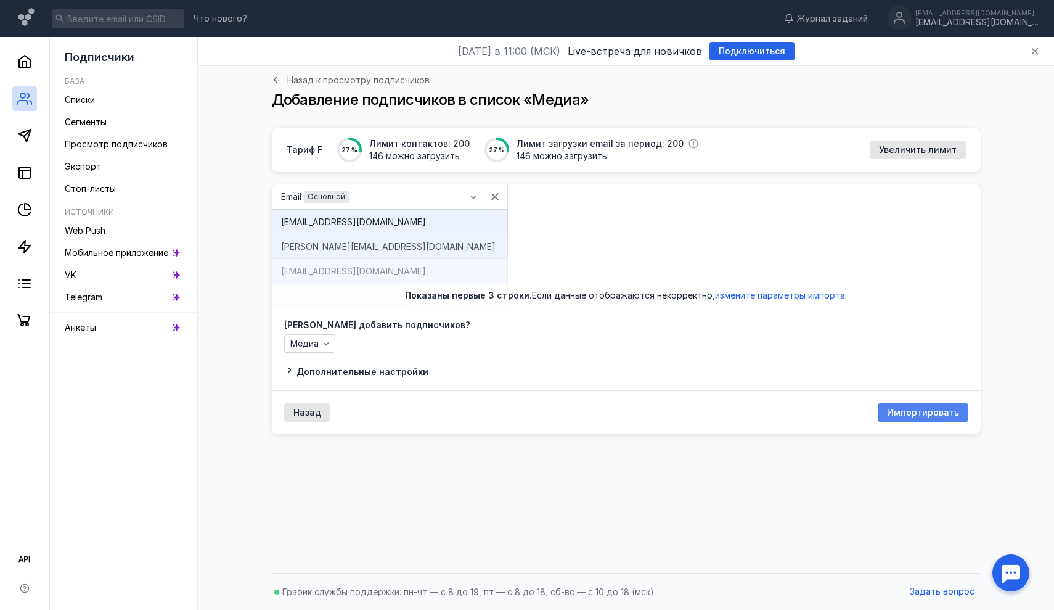
click at [921, 417] on span "Импортировать" at bounding box center [923, 412] width 72 height 10
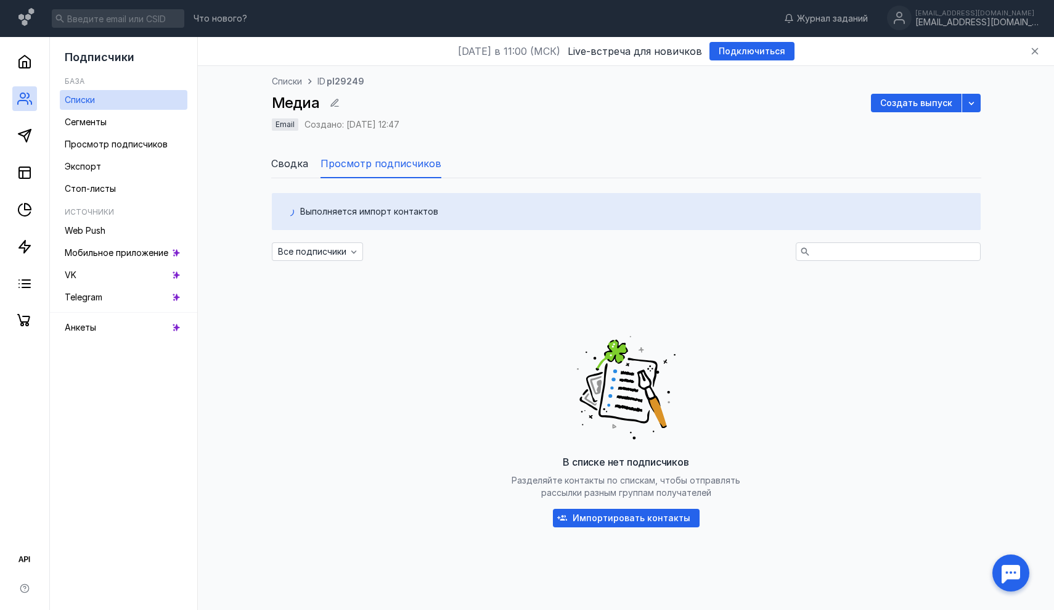
click at [299, 104] on span "Медиа" at bounding box center [296, 103] width 48 height 18
click at [333, 97] on div "button" at bounding box center [335, 103] width 12 height 12
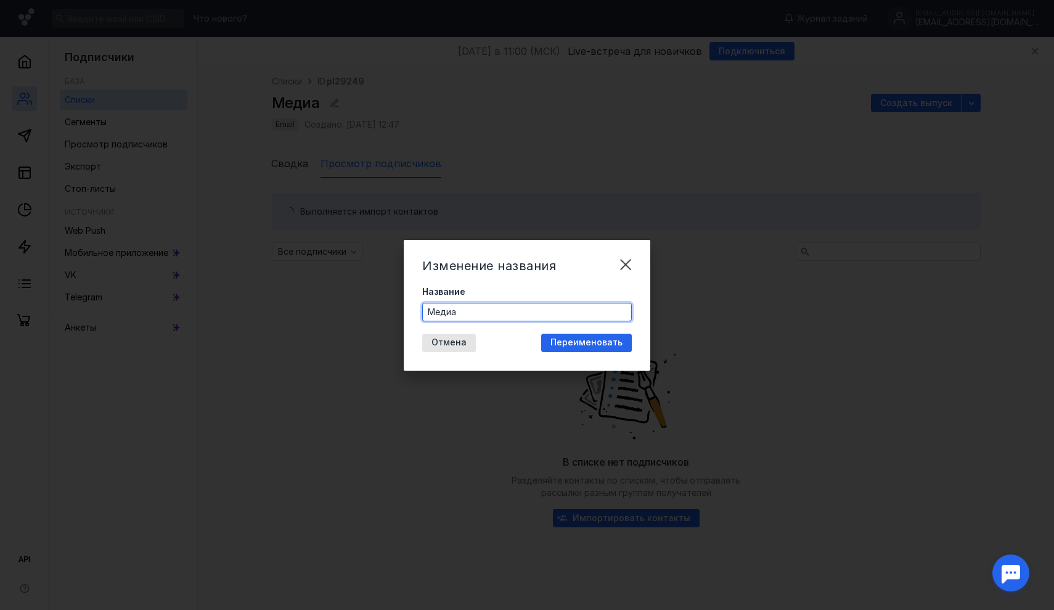
click at [446, 309] on input "Медиа" at bounding box center [527, 311] width 208 height 17
type input "МедNиа"
drag, startPoint x: 468, startPoint y: 316, endPoint x: 403, endPoint y: 306, distance: 66.1
click at [403, 306] on div "Изменение названия Название [PERSON_NAME]" at bounding box center [527, 305] width 1054 height 610
type input "N"
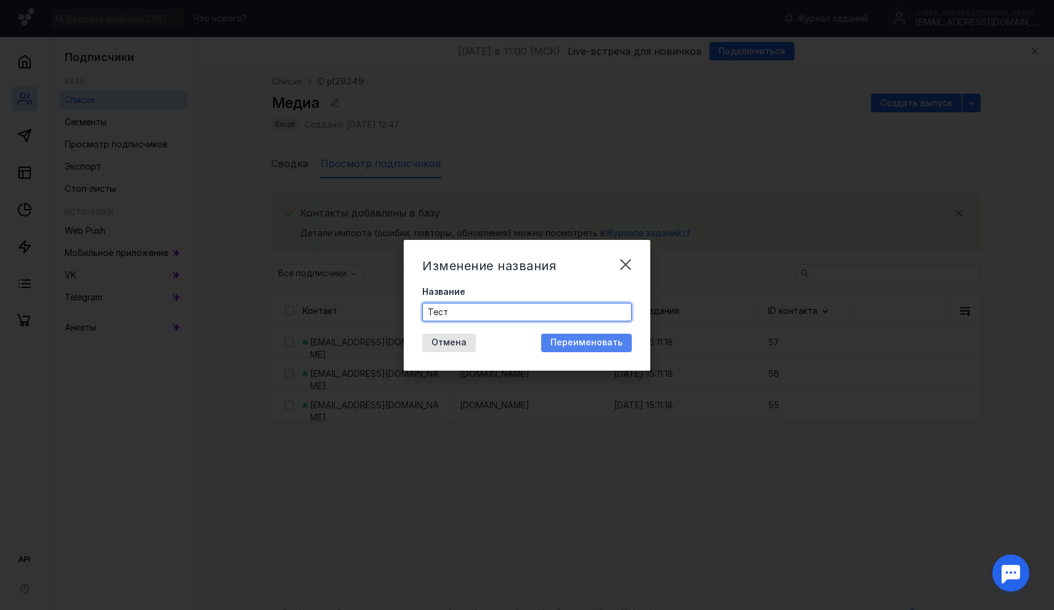
type input "Тест"
click at [615, 345] on span "Переименовать" at bounding box center [586, 342] width 72 height 10
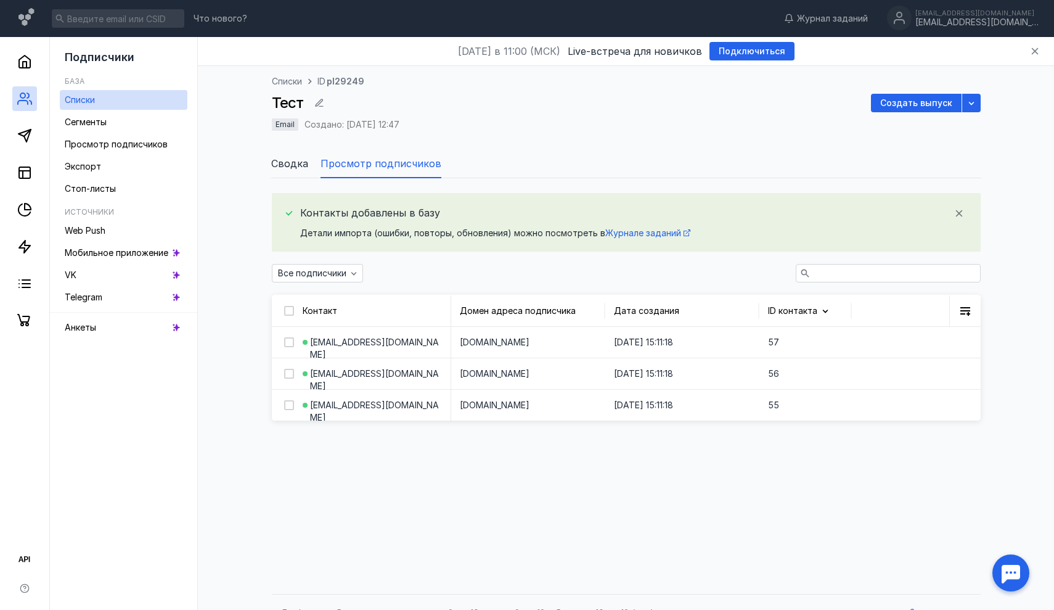
click at [895, 152] on ul "Сводка Просмотр подписчиков" at bounding box center [626, 164] width 710 height 30
click at [915, 105] on span "Создать выпуск" at bounding box center [916, 103] width 72 height 10
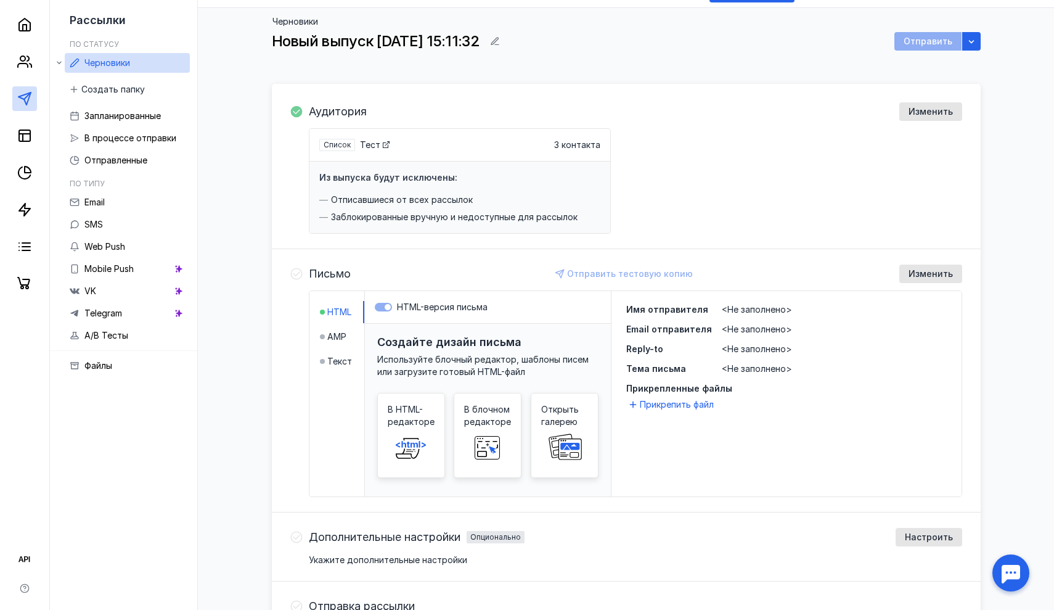
scroll to position [57, 0]
click at [25, 60] on circle at bounding box center [22, 58] width 5 height 5
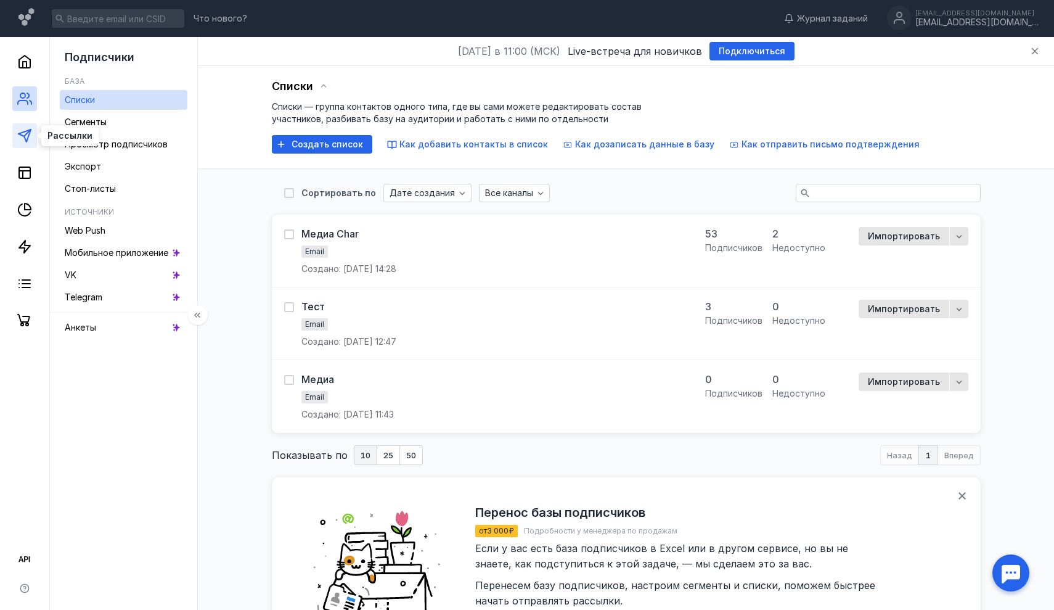
click at [27, 134] on icon at bounding box center [24, 135] width 15 height 15
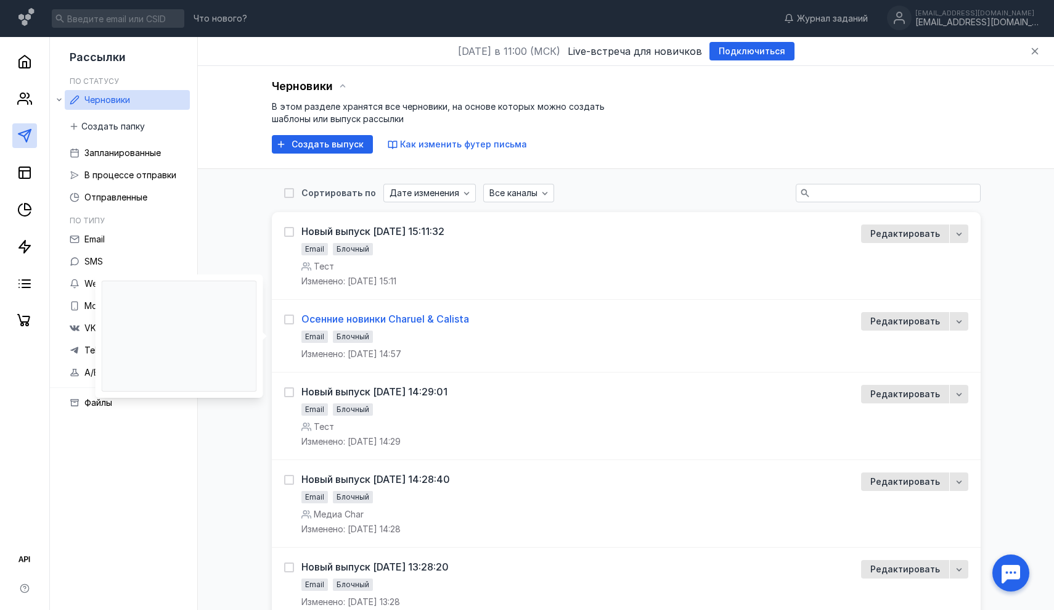
click at [392, 318] on div "Осенние новинки Charuel & Calista" at bounding box center [385, 319] width 168 height 12
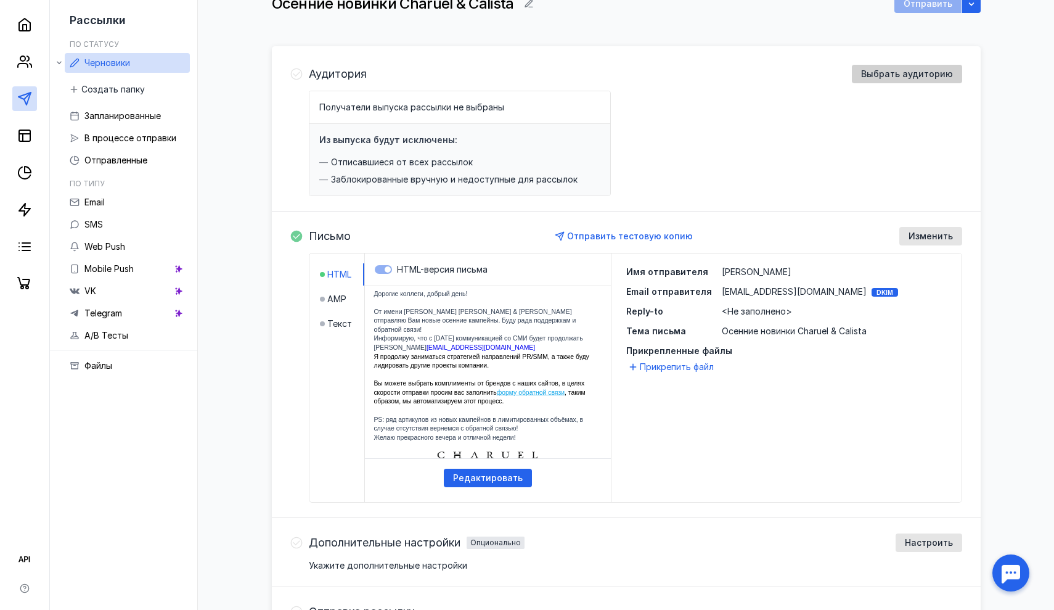
click at [886, 71] on span "Выбрать аудиторию" at bounding box center [907, 74] width 92 height 10
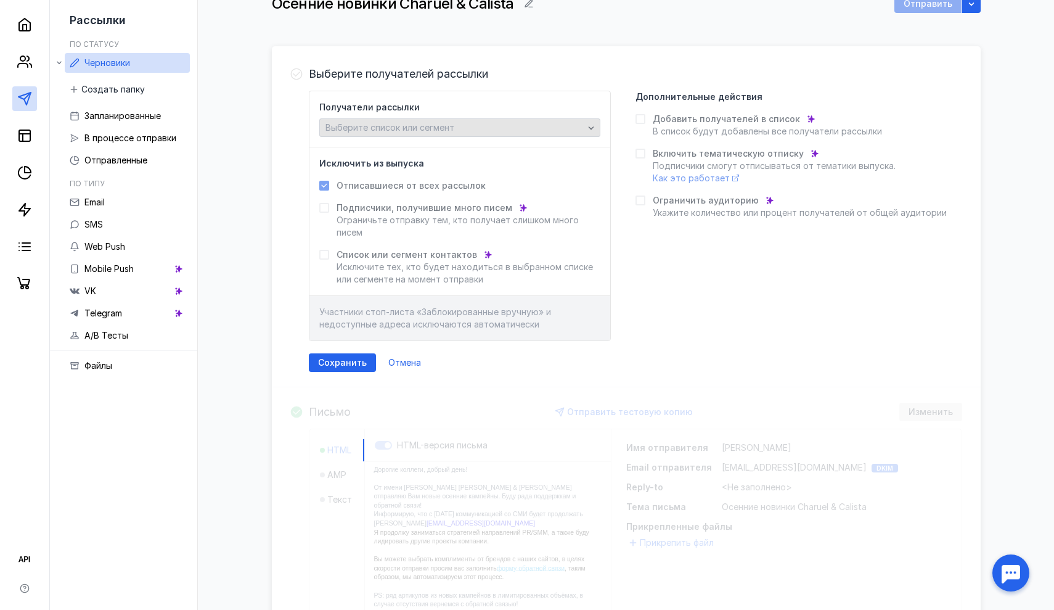
click at [388, 131] on span "Выберите список или сегмент" at bounding box center [389, 127] width 129 height 10
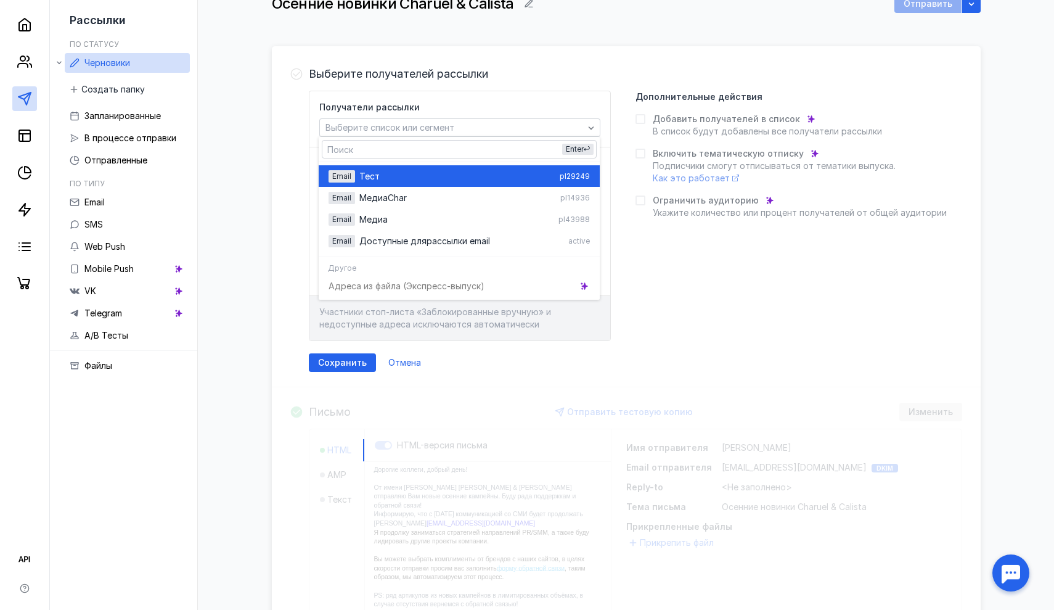
click at [379, 171] on div "Тест" at bounding box center [456, 176] width 195 height 12
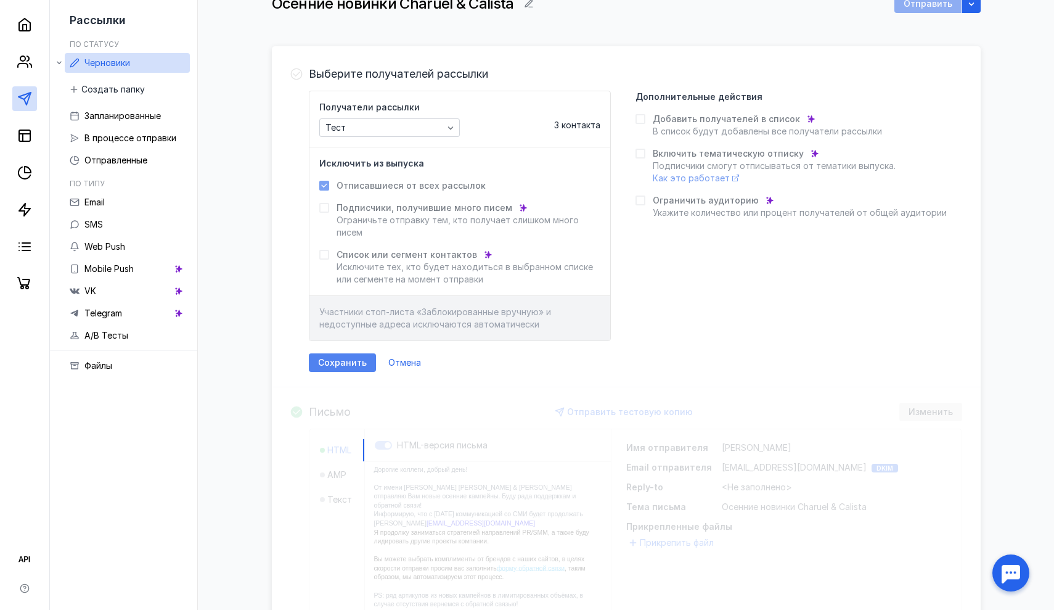
click at [345, 361] on span "Сохранить" at bounding box center [342, 363] width 49 height 10
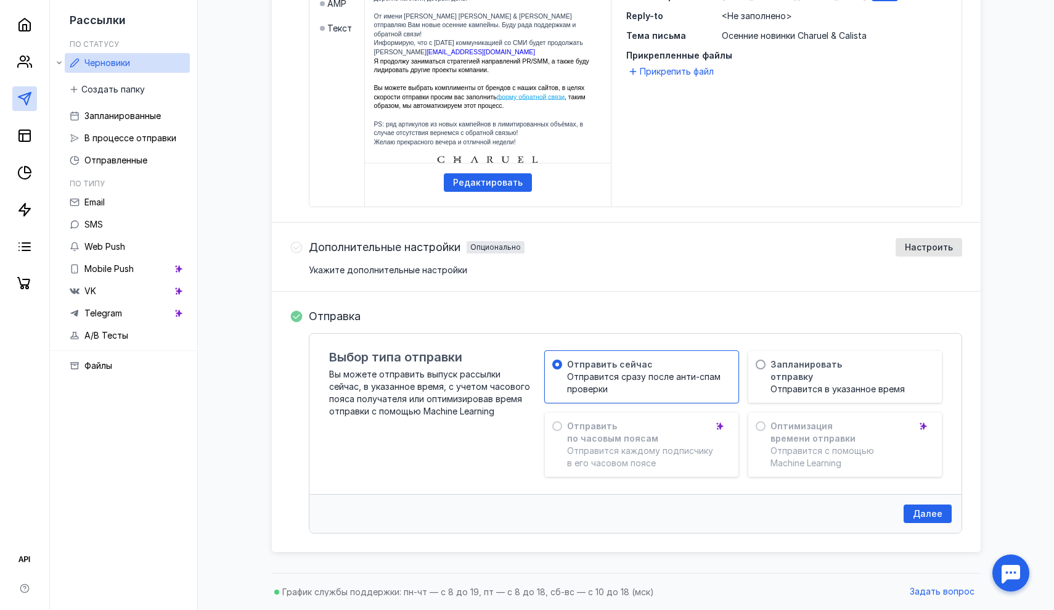
scroll to position [391, 0]
click at [917, 514] on span "Далее" at bounding box center [928, 514] width 30 height 10
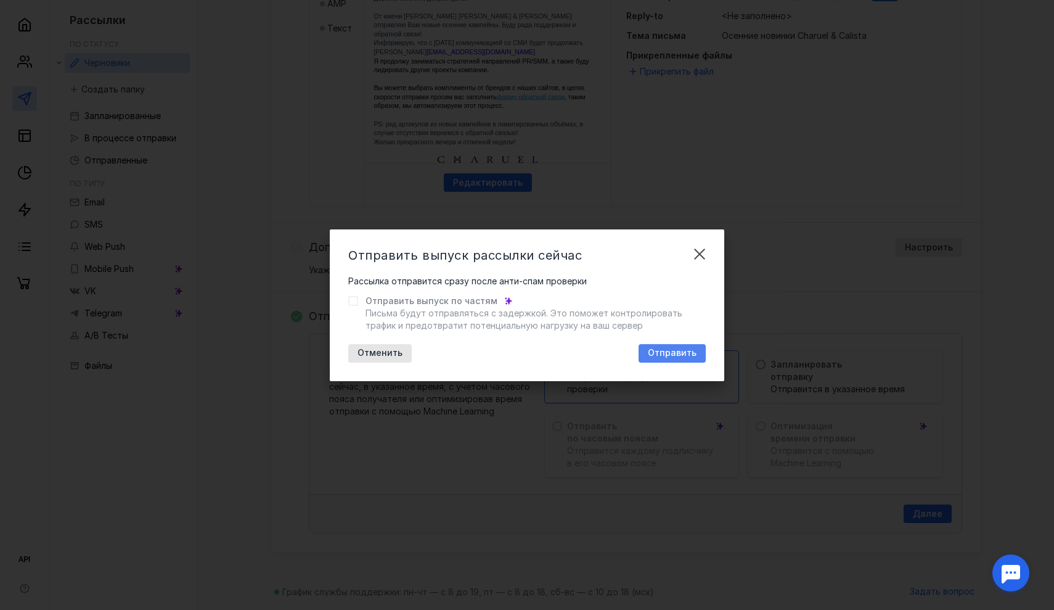
click at [670, 354] on span "Отправить" at bounding box center [672, 353] width 49 height 10
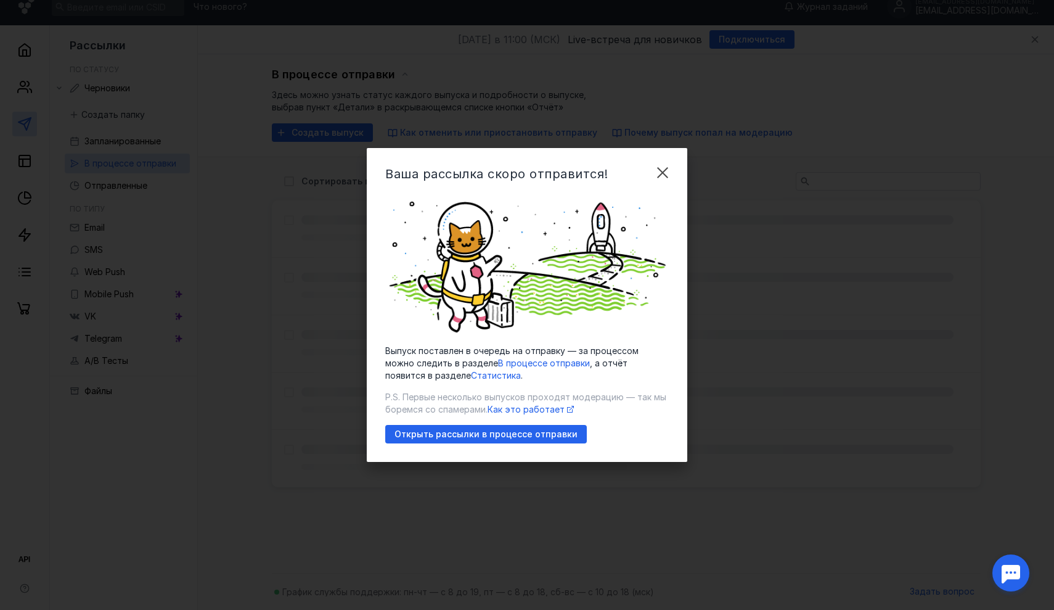
scroll to position [12, 0]
click at [497, 439] on div "Открыть рассылки в процессе отправки" at bounding box center [486, 434] width 202 height 18
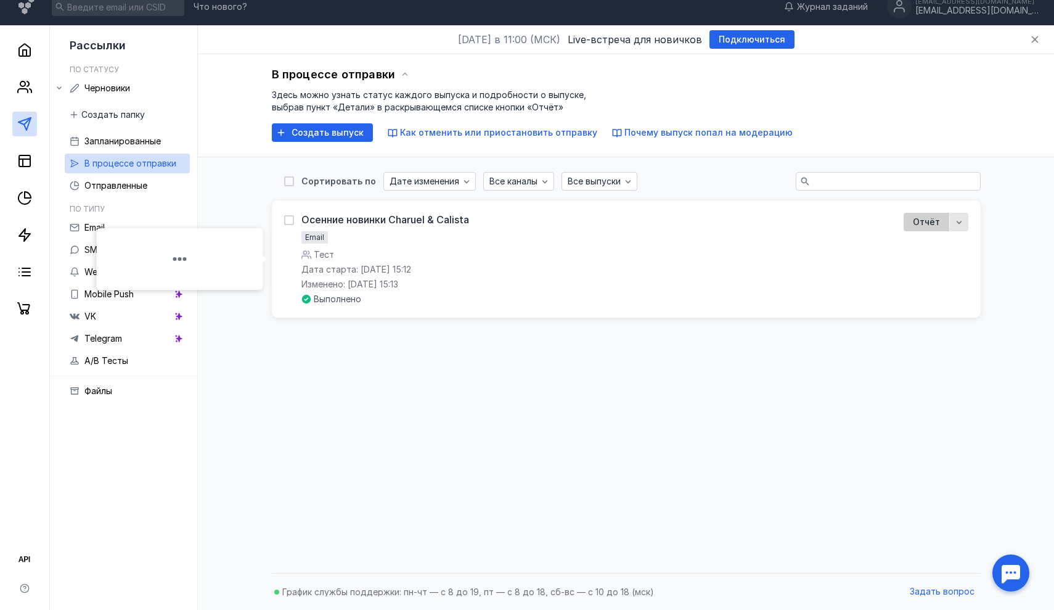
click at [919, 221] on span "Отчёт" at bounding box center [926, 222] width 27 height 12
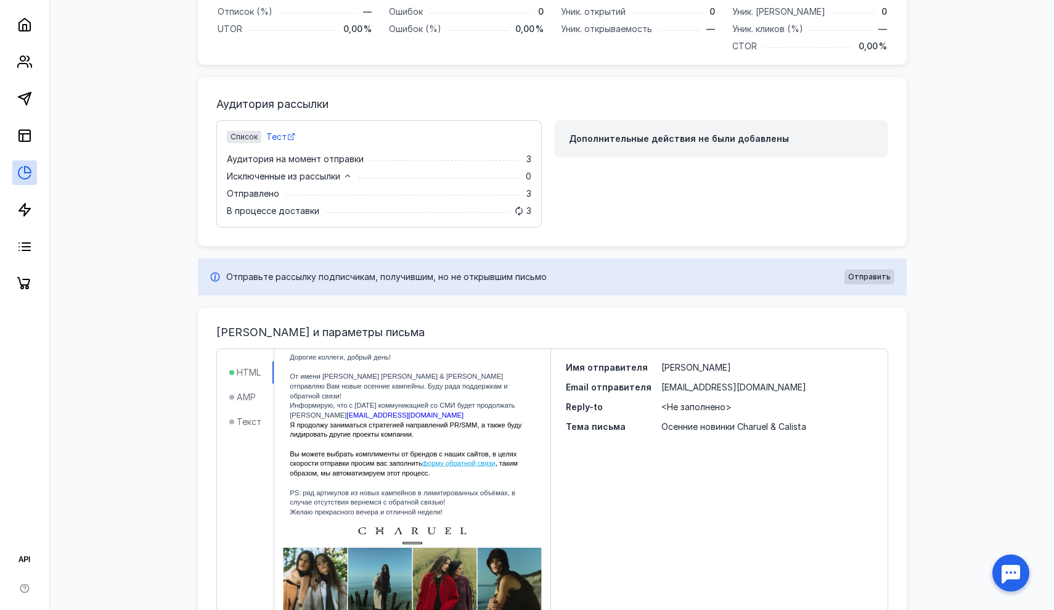
scroll to position [65, 0]
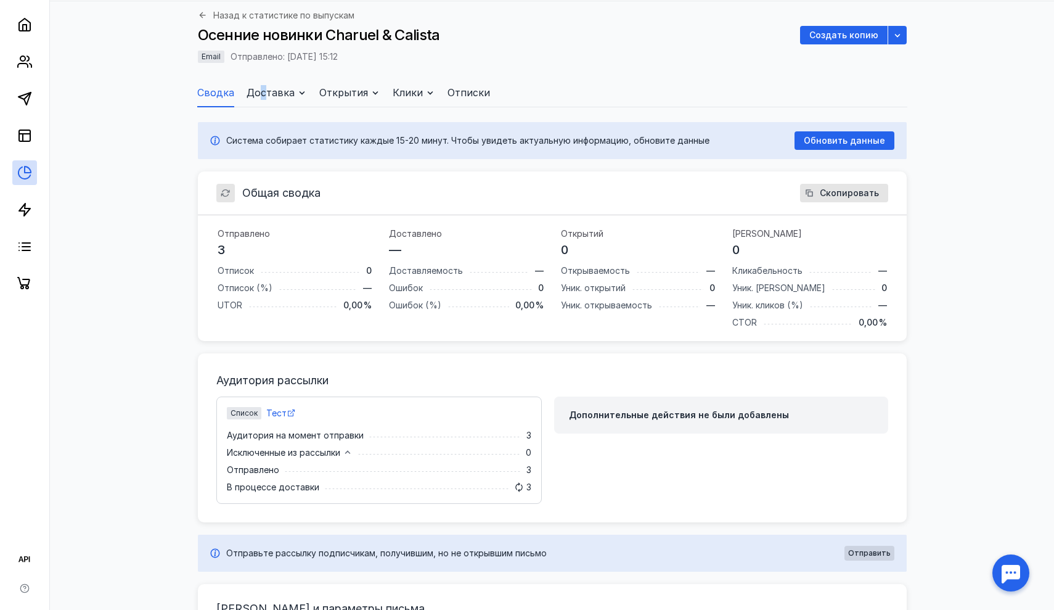
click at [262, 92] on span "Доставка" at bounding box center [271, 92] width 48 height 15
click at [290, 91] on span "Доставка" at bounding box center [271, 92] width 48 height 15
click at [261, 115] on span "доменам" at bounding box center [250, 114] width 39 height 12
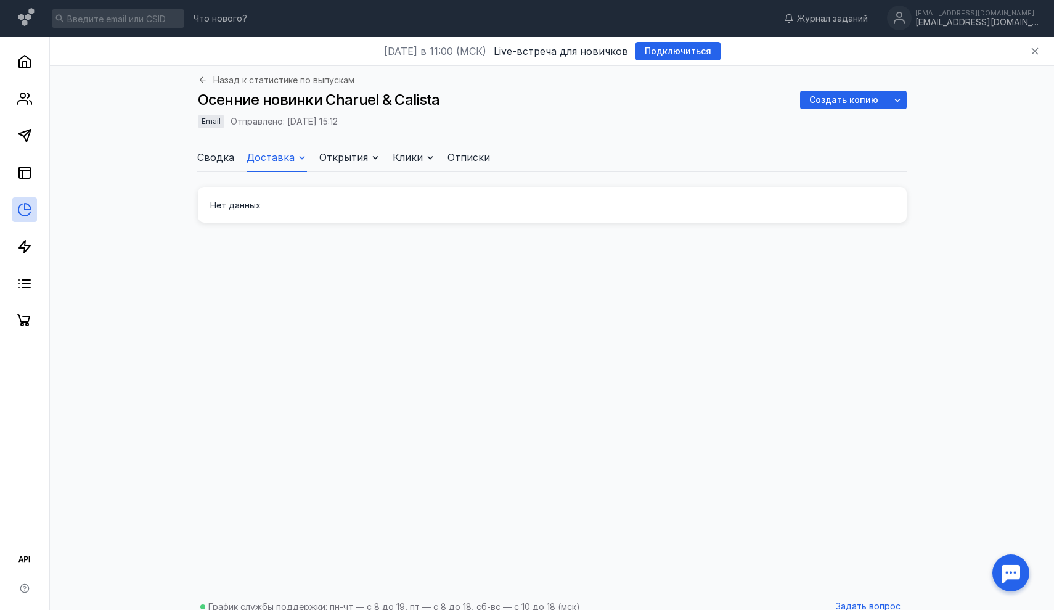
click at [215, 165] on li "Сводка" at bounding box center [215, 157] width 37 height 30
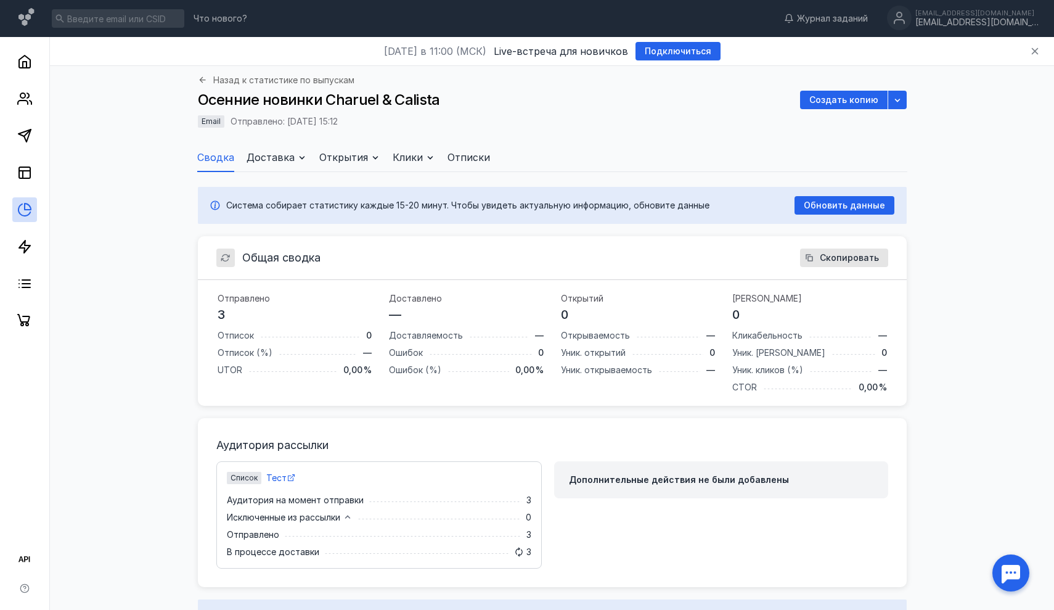
scroll to position [191, 709]
click at [263, 162] on span "Доставка" at bounding box center [271, 157] width 48 height 15
click at [279, 199] on span "одписчикам" at bounding box center [264, 200] width 52 height 12
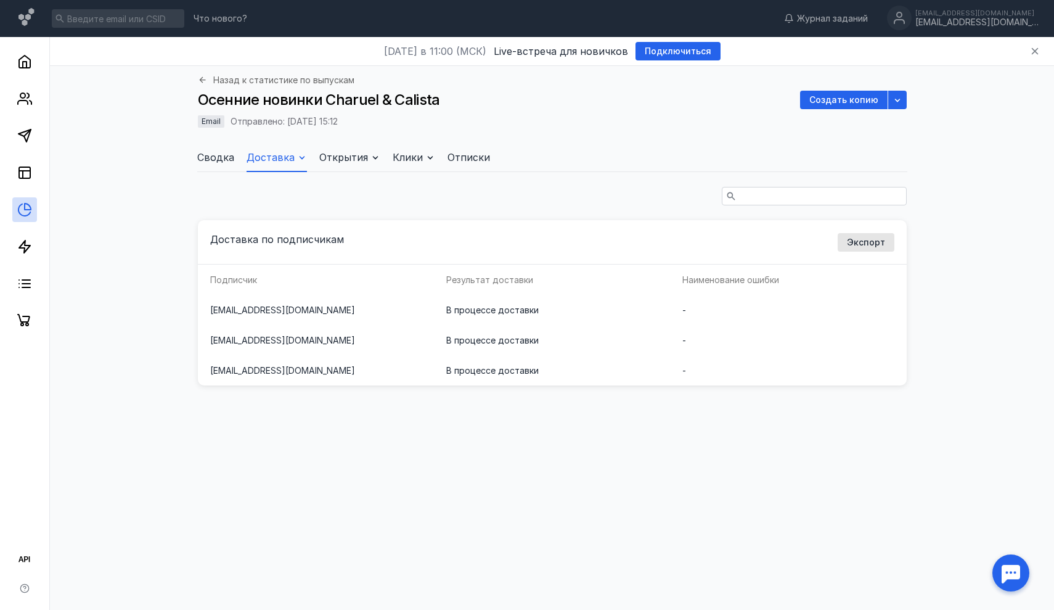
click at [230, 155] on span "Сводка" at bounding box center [215, 157] width 37 height 15
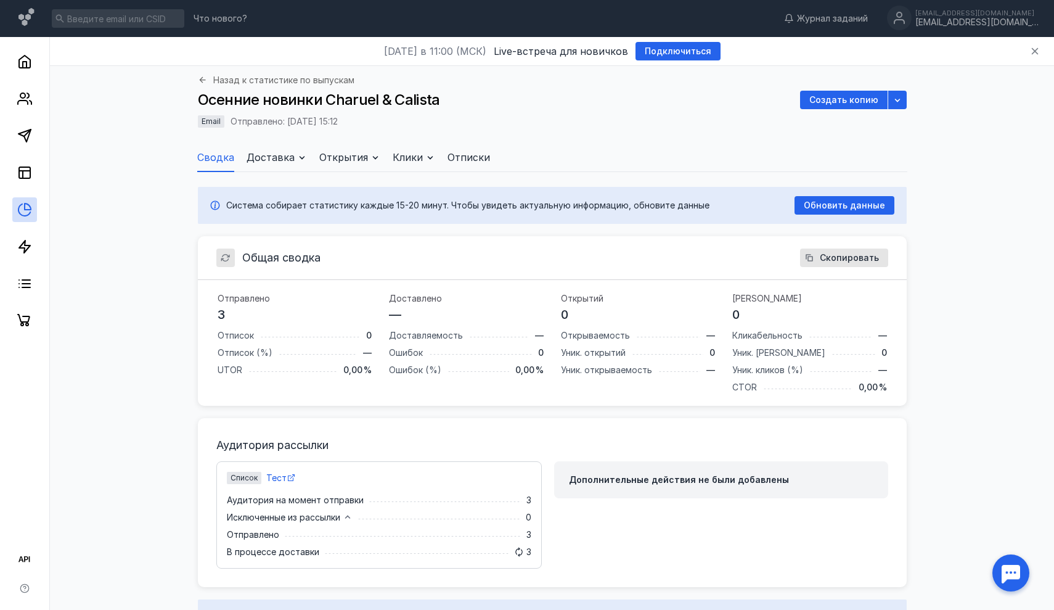
scroll to position [191, 709]
click at [260, 155] on span "Доставка" at bounding box center [271, 157] width 48 height 15
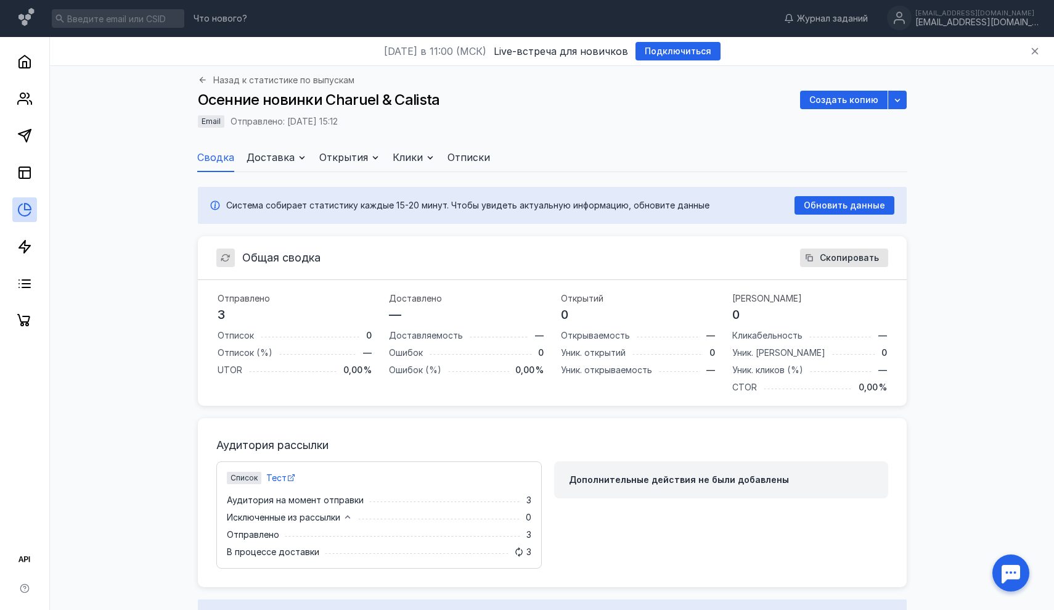
click at [261, 164] on span "Доставка" at bounding box center [271, 157] width 48 height 15
click at [257, 200] on span "одписчикам" at bounding box center [264, 200] width 52 height 12
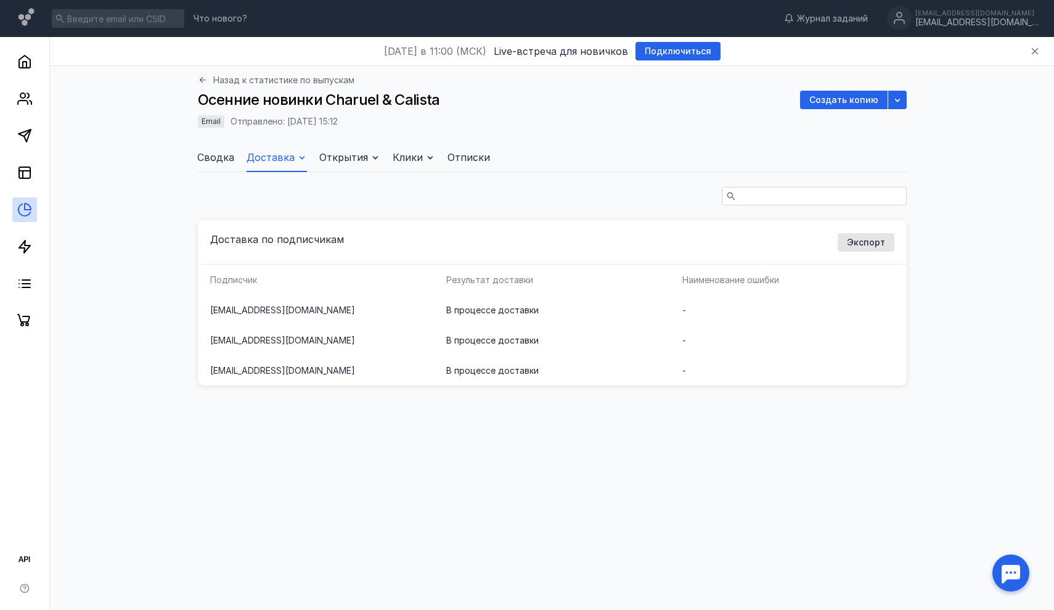
click at [267, 155] on span "Доставка" at bounding box center [271, 157] width 48 height 15
click at [271, 225] on span "доставки" at bounding box center [272, 222] width 41 height 12
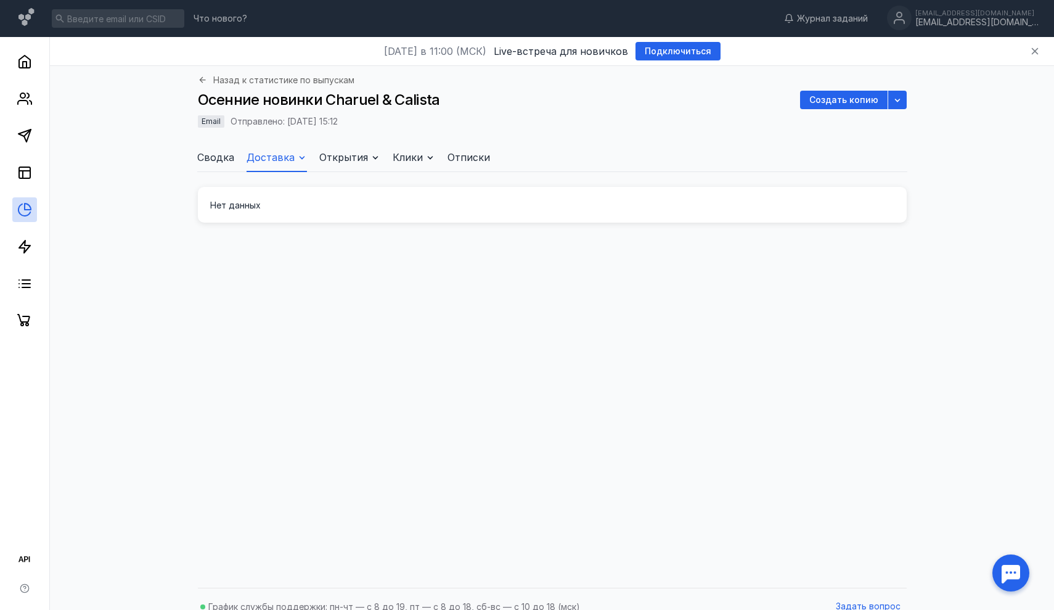
click at [262, 161] on span "Доставка" at bounding box center [271, 157] width 48 height 15
click at [265, 203] on span "одписчикам" at bounding box center [264, 200] width 52 height 12
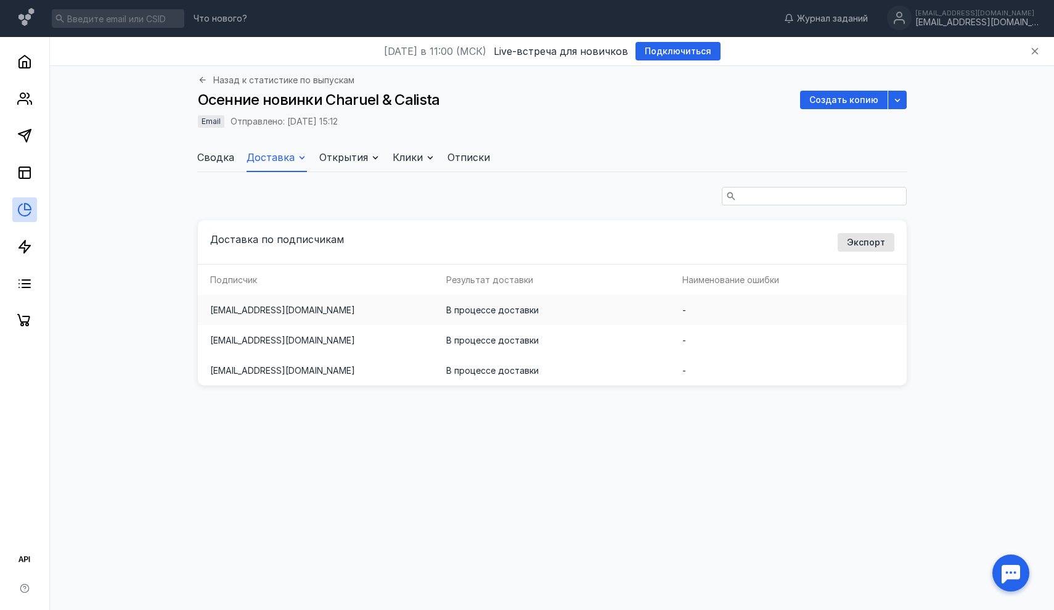
click at [481, 315] on td "В процессе доставки" at bounding box center [552, 310] width 236 height 30
click at [451, 308] on td "В процессе доставки" at bounding box center [552, 310] width 236 height 30
click at [209, 152] on span "Сводка" at bounding box center [215, 157] width 37 height 15
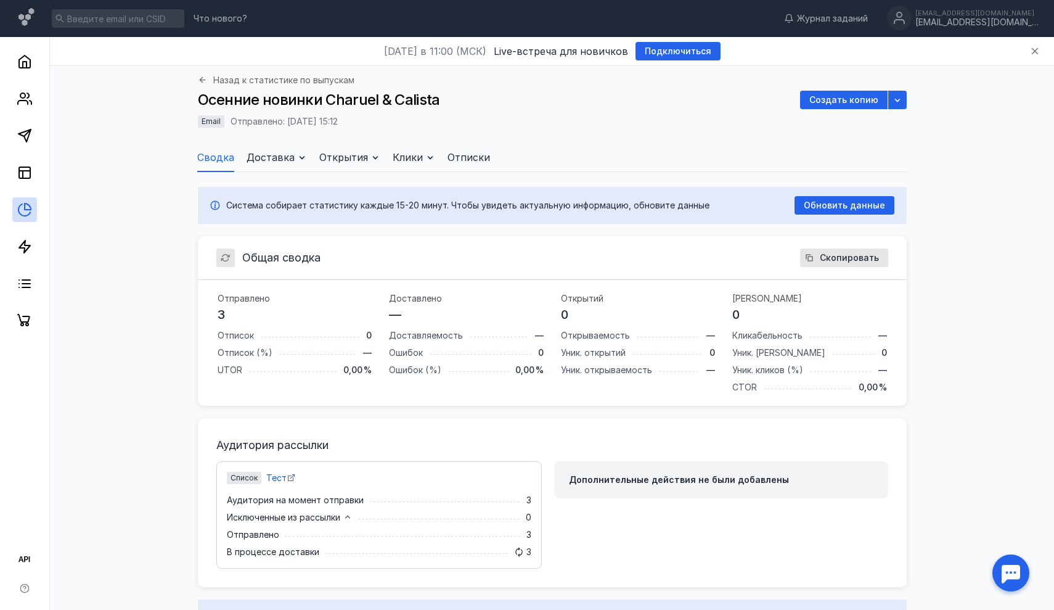
scroll to position [191, 709]
click at [267, 153] on span "Доставка" at bounding box center [271, 157] width 48 height 15
click at [261, 160] on span "Доставка" at bounding box center [271, 157] width 48 height 15
click at [261, 199] on span "одписчикам" at bounding box center [264, 200] width 52 height 12
